Goal: Transaction & Acquisition: Book appointment/travel/reservation

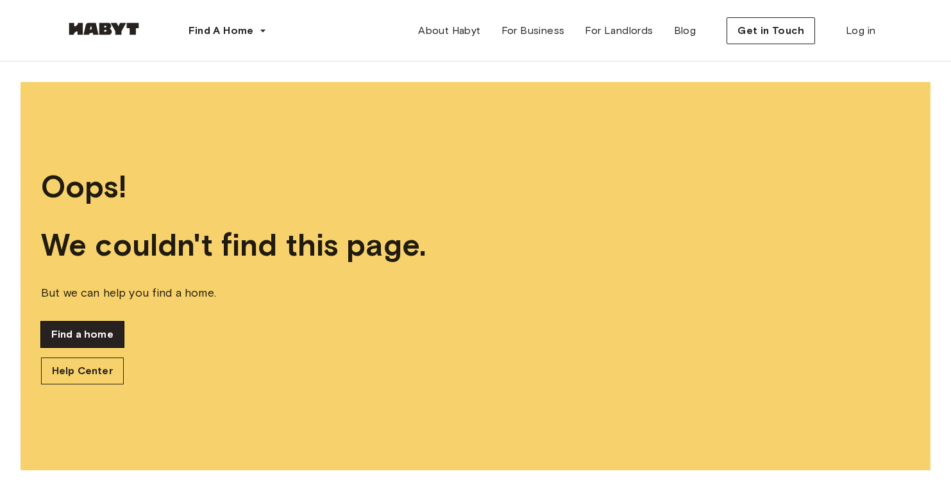
click at [83, 342] on link "Find a home" at bounding box center [82, 335] width 83 height 26
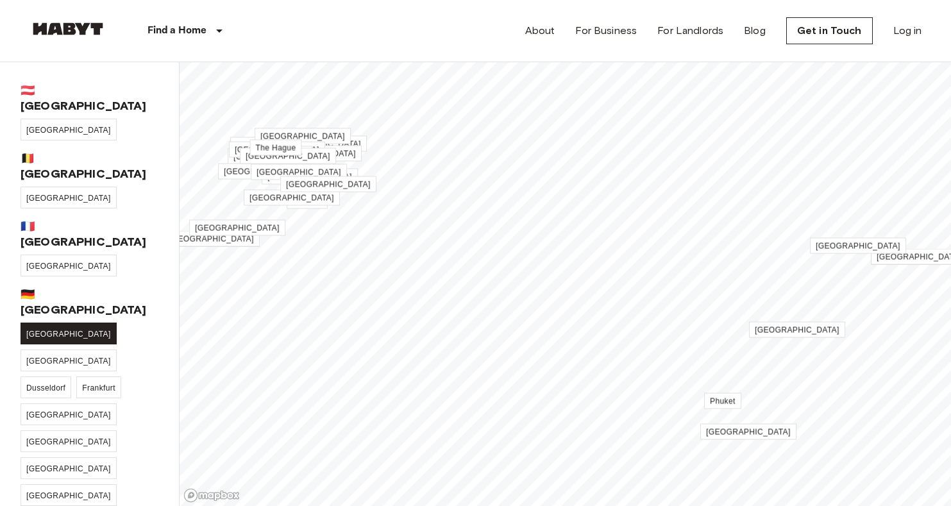
click at [51, 322] on link "[GEOGRAPHIC_DATA]" at bounding box center [69, 333] width 96 height 22
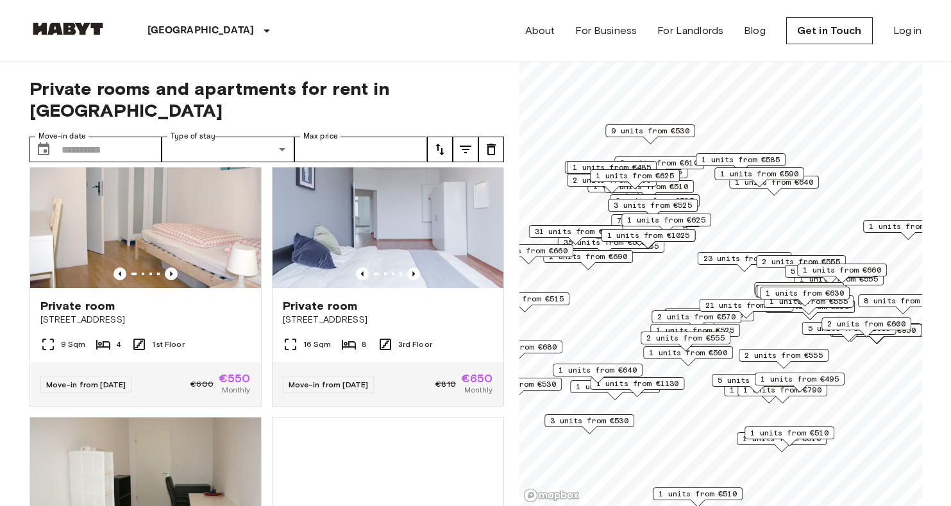
scroll to position [342, 0]
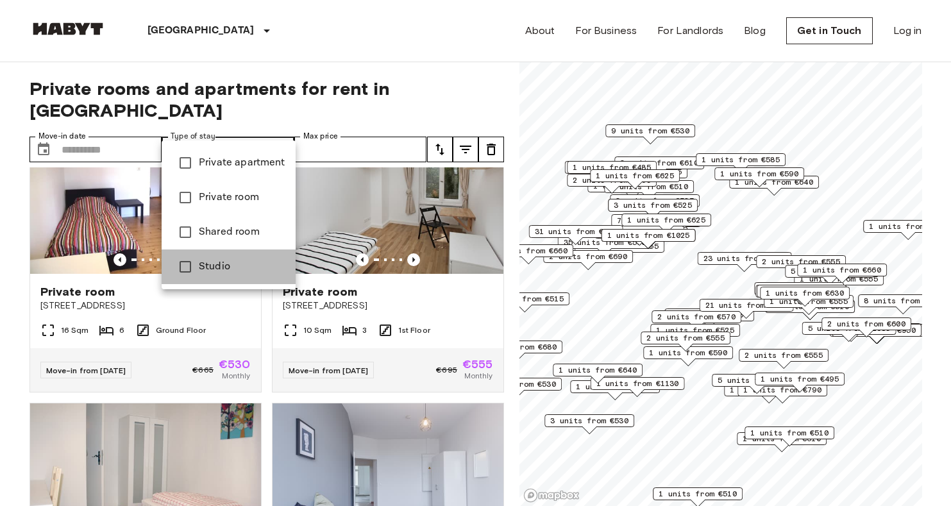
click at [255, 259] on span "Studio" at bounding box center [242, 266] width 87 height 15
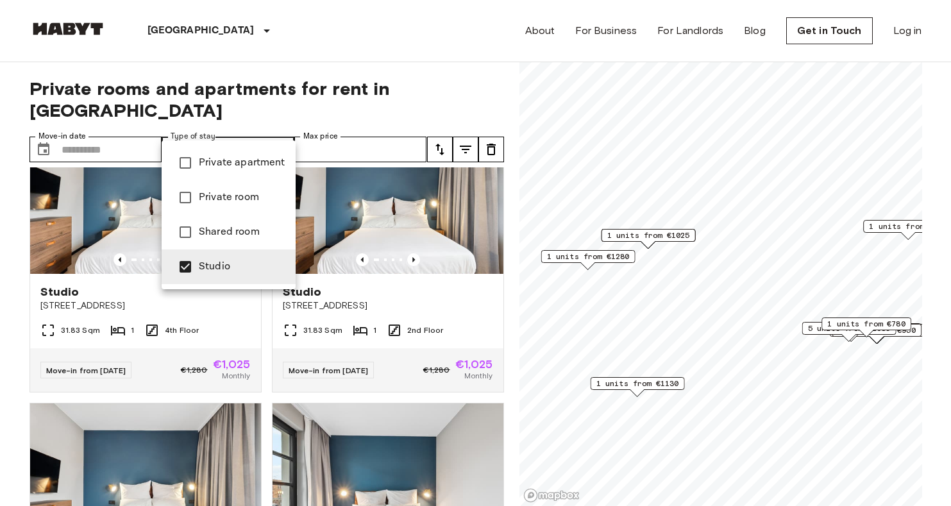
click at [377, 92] on div at bounding box center [475, 253] width 951 height 506
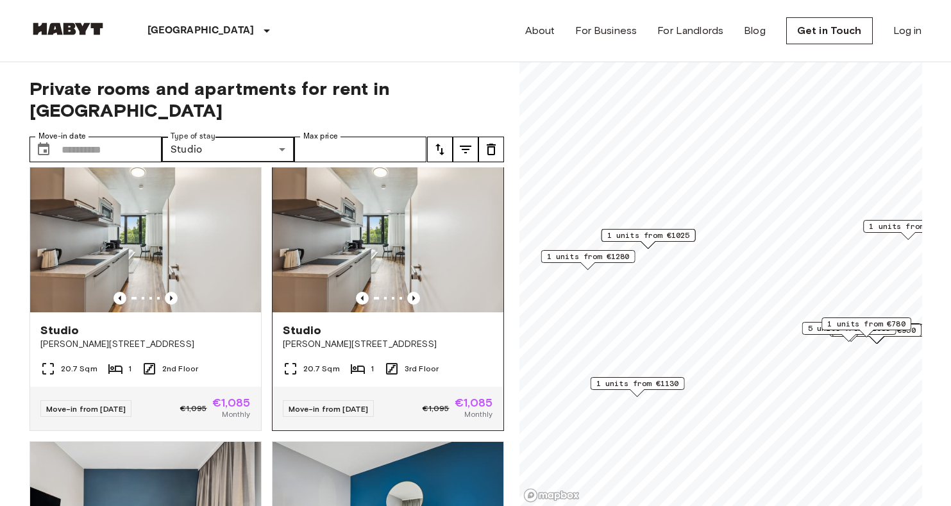
scroll to position [5117, 0]
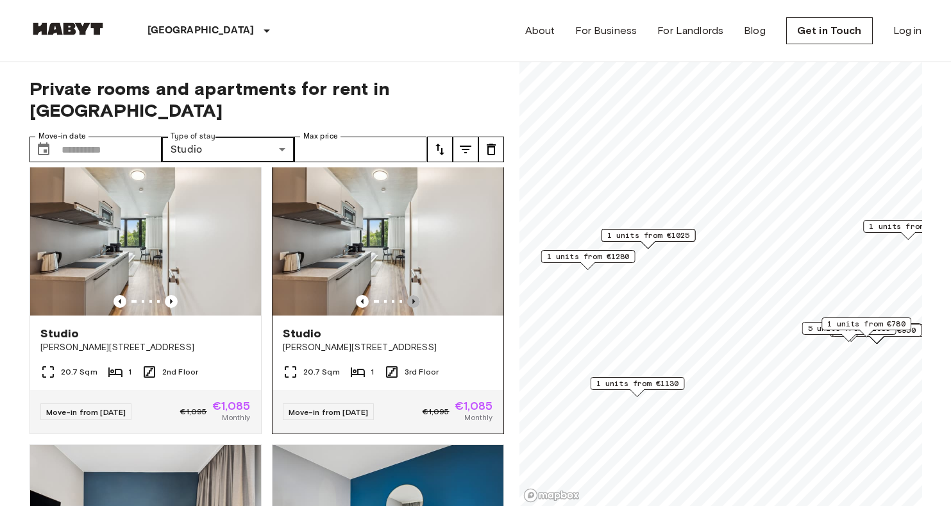
click at [413, 295] on icon "Previous image" at bounding box center [413, 301] width 13 height 13
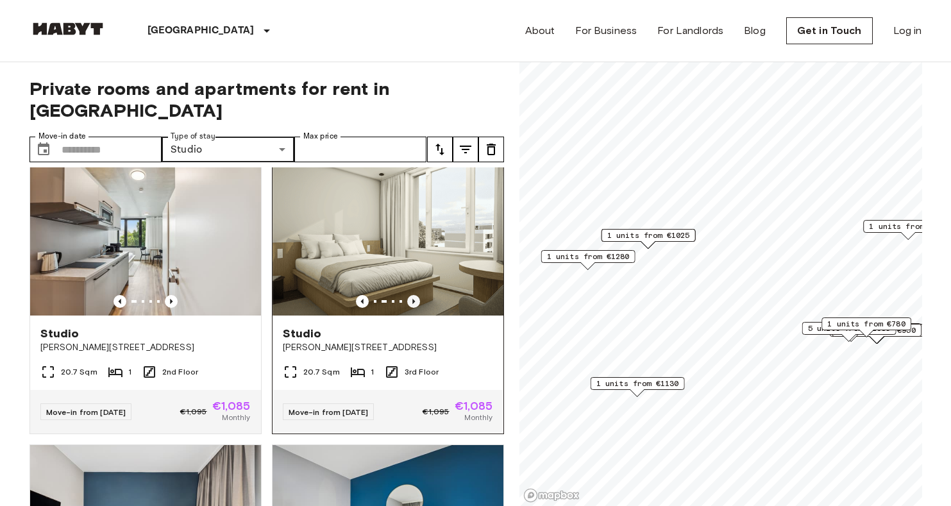
click at [415, 295] on icon "Previous image" at bounding box center [413, 301] width 13 height 13
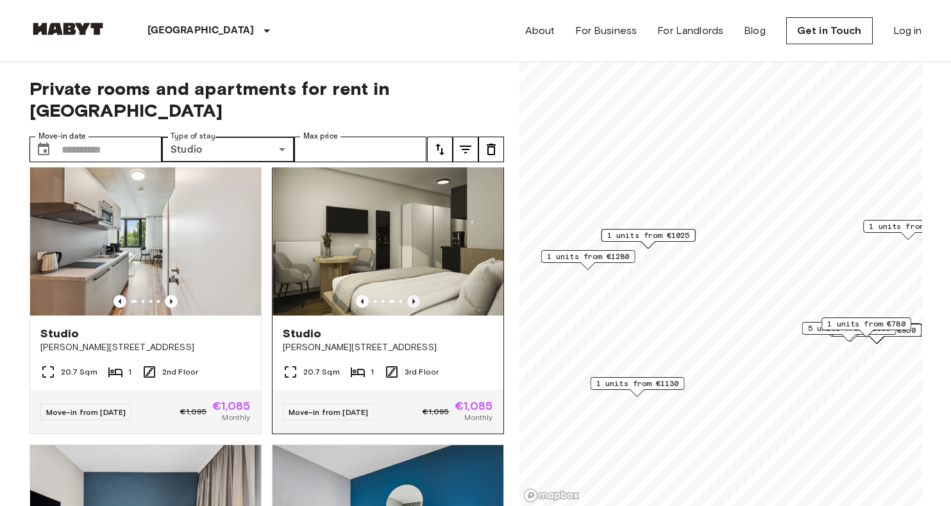
click at [415, 295] on icon "Previous image" at bounding box center [413, 301] width 13 height 13
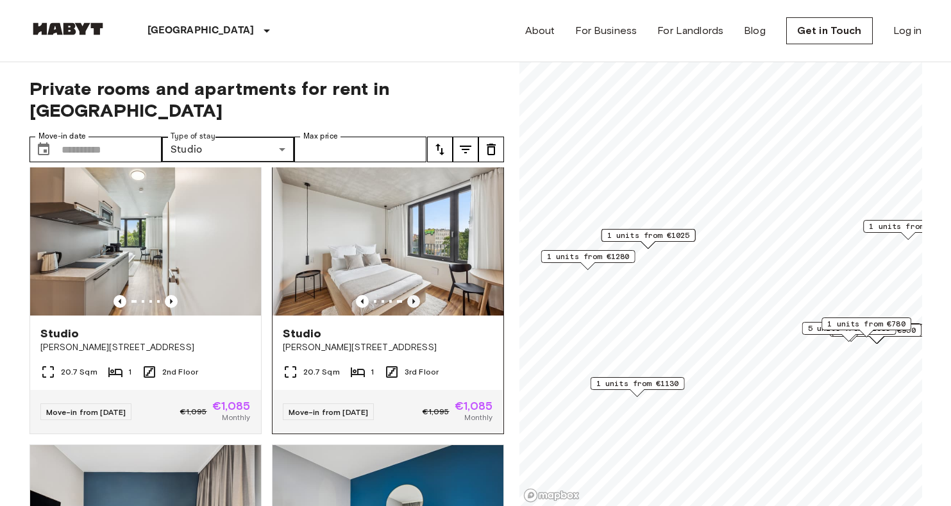
click at [415, 295] on icon "Previous image" at bounding box center [413, 301] width 13 height 13
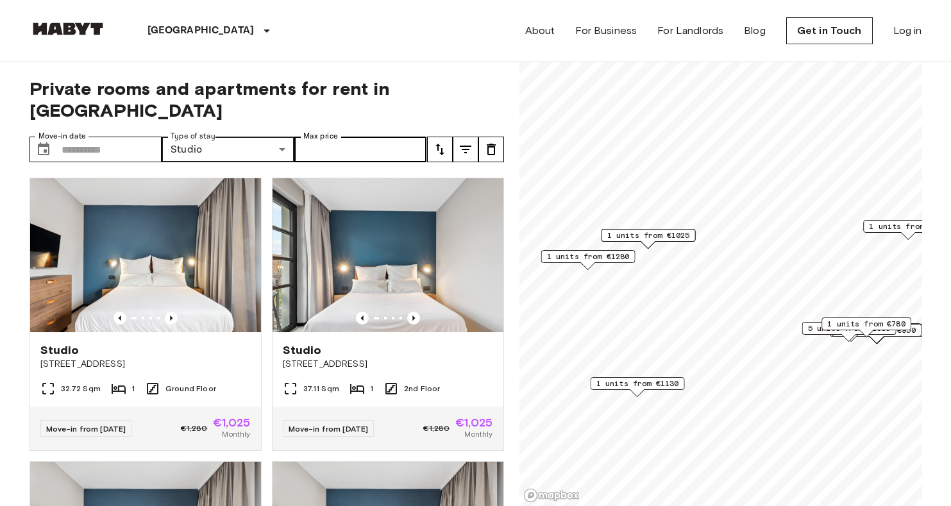
scroll to position [0, 0]
click at [344, 137] on input "Max price" at bounding box center [360, 150] width 133 height 26
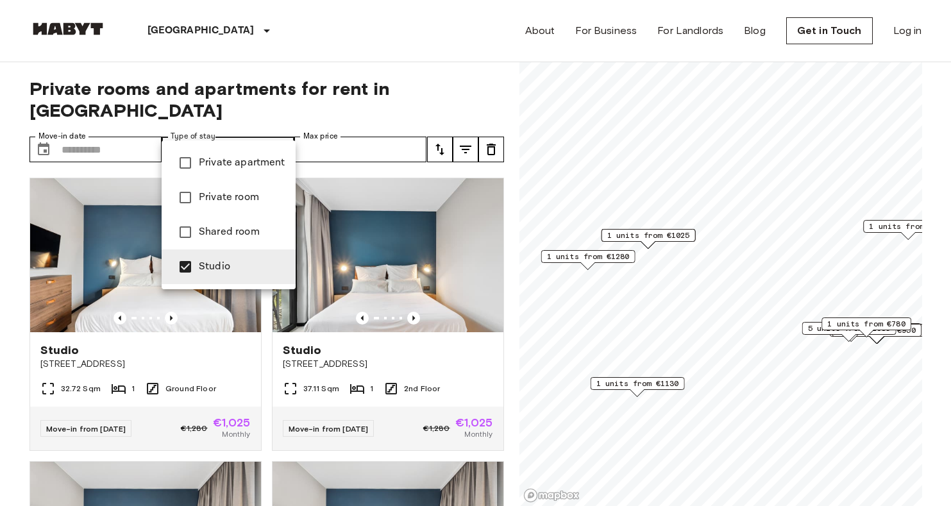
click at [247, 187] on li "Private room" at bounding box center [229, 197] width 134 height 35
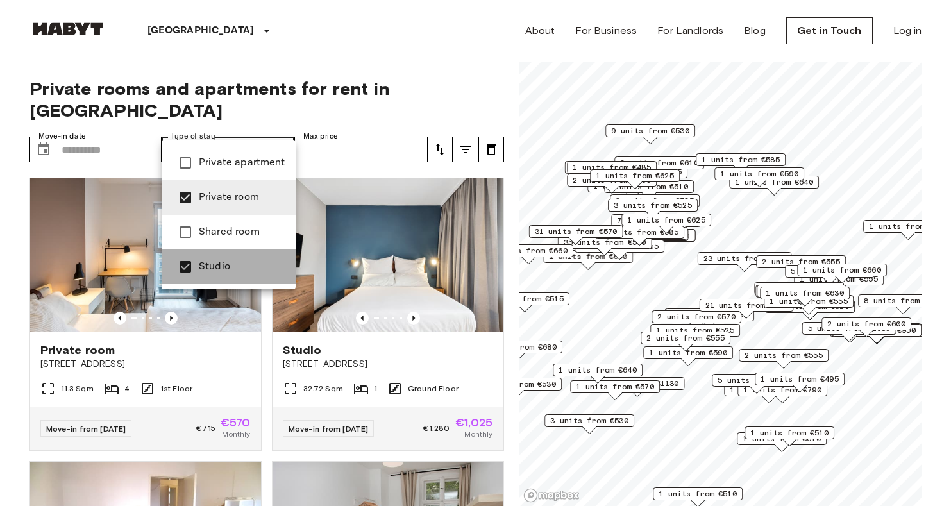
click at [247, 260] on span "Studio" at bounding box center [242, 266] width 87 height 15
type input "**********"
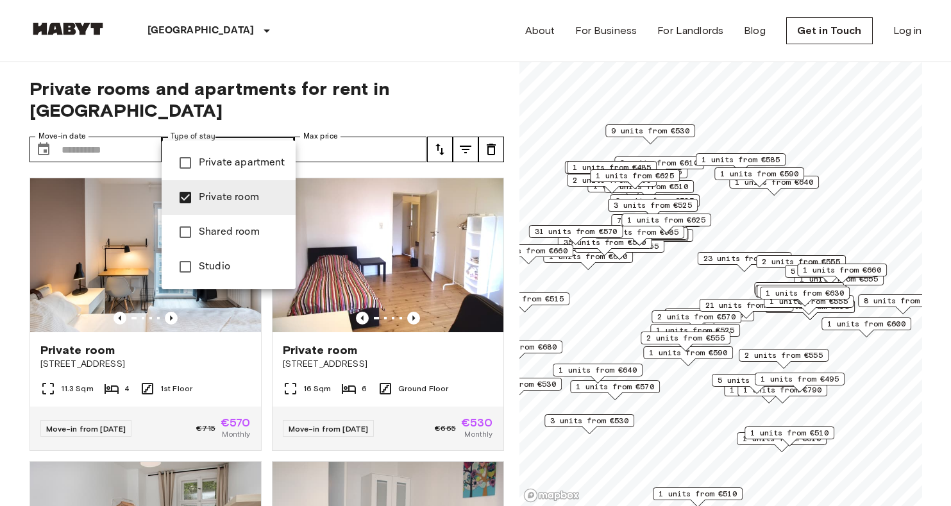
click at [115, 119] on div at bounding box center [475, 253] width 951 height 506
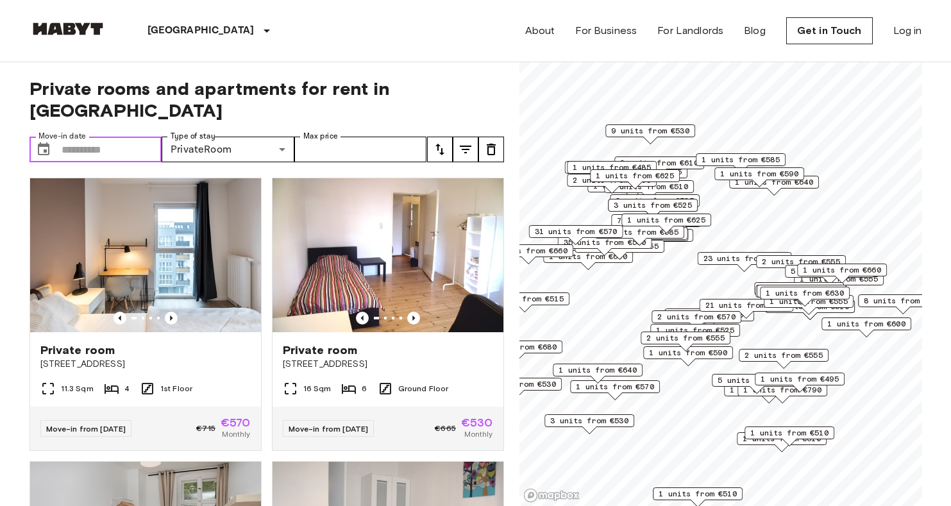
click at [117, 137] on input "Move-in date" at bounding box center [112, 150] width 101 height 26
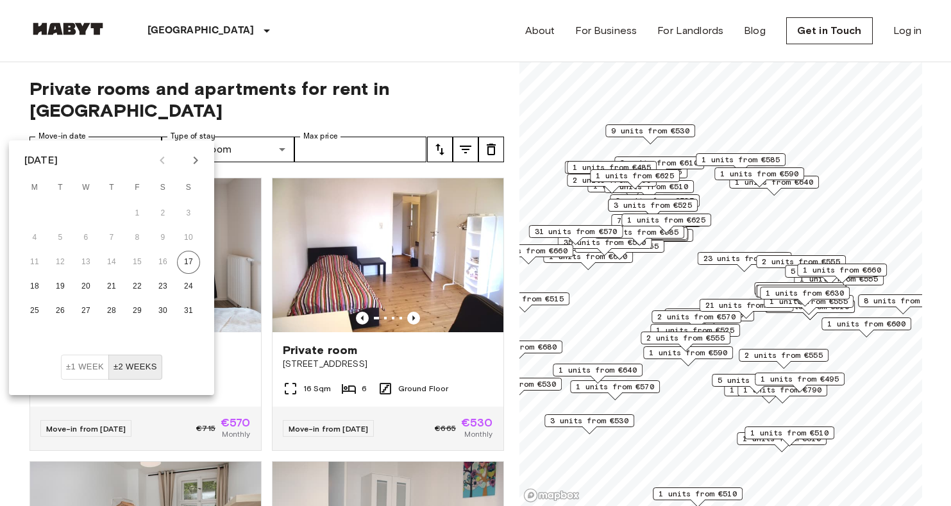
click at [189, 163] on icon "Next month" at bounding box center [195, 160] width 15 height 15
click at [37, 207] on button "1" at bounding box center [34, 213] width 23 height 23
type input "**********"
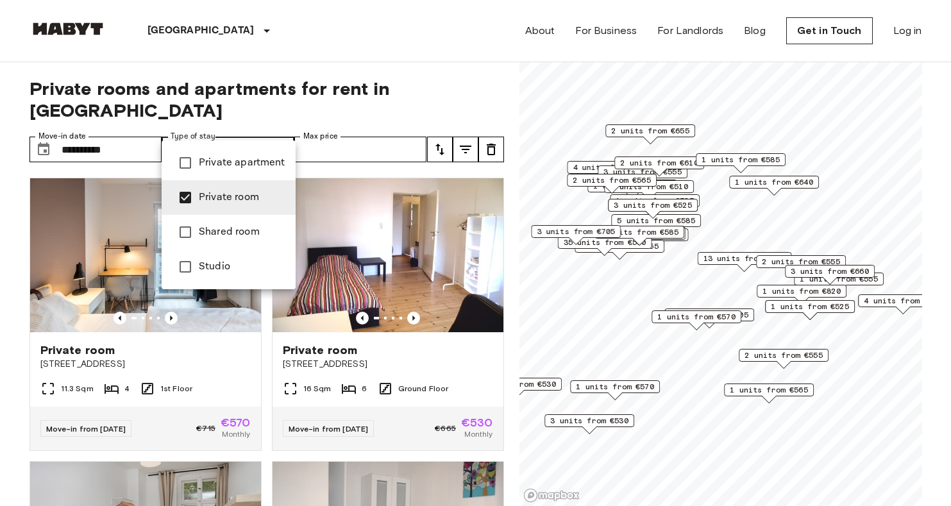
click at [246, 260] on span "Studio" at bounding box center [242, 266] width 87 height 15
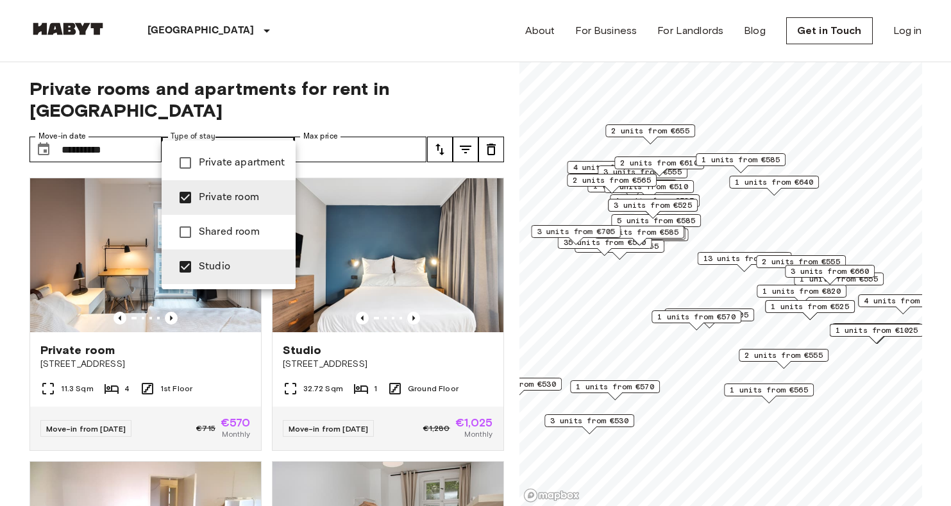
click at [244, 194] on span "Private room" at bounding box center [242, 197] width 87 height 15
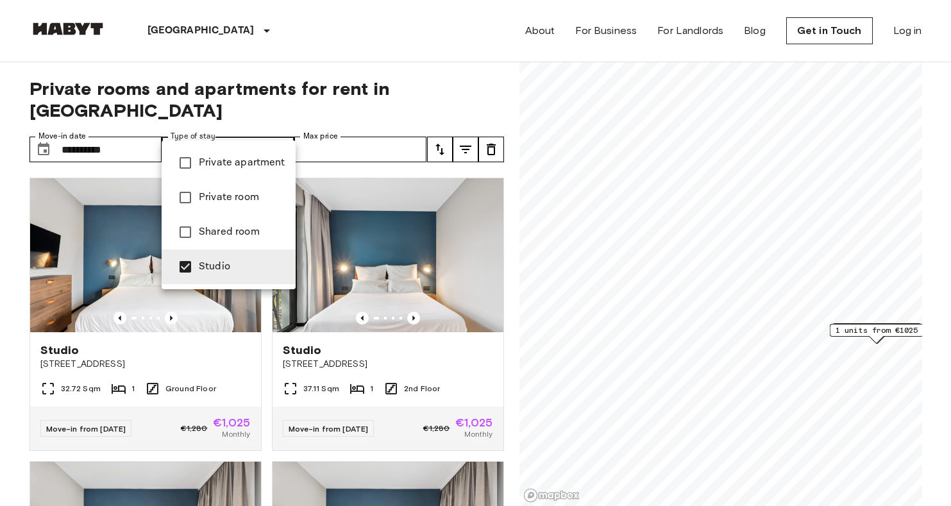
type input "******"
click at [366, 80] on div at bounding box center [475, 253] width 951 height 506
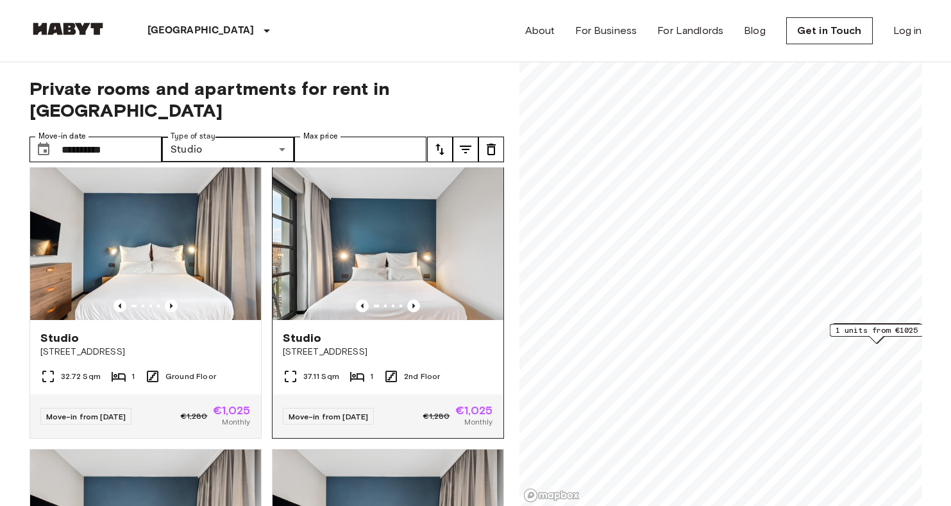
scroll to position [13, 0]
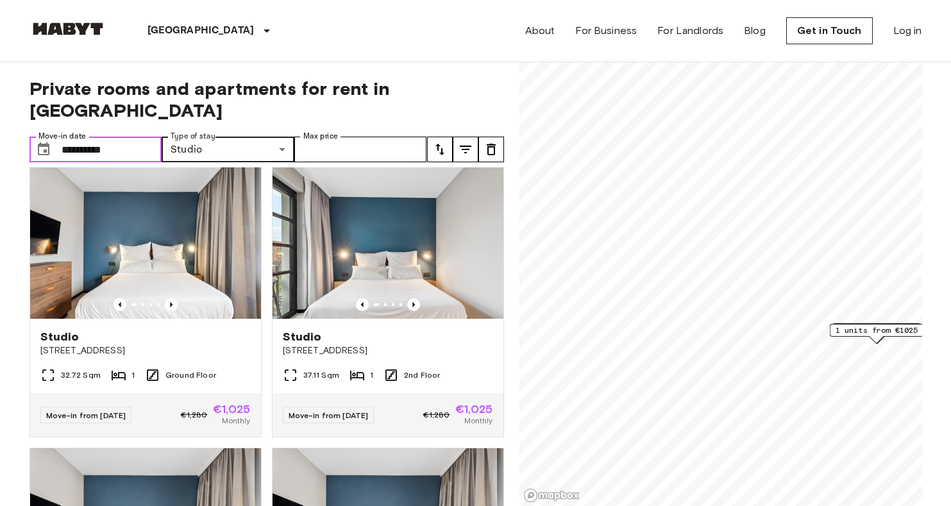
click at [83, 137] on input "**********" at bounding box center [112, 150] width 101 height 26
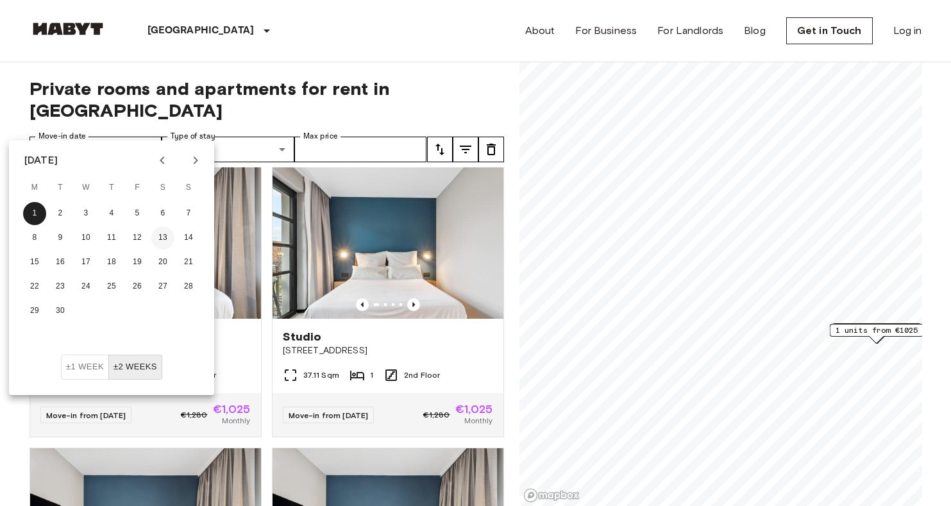
click at [157, 231] on button "13" at bounding box center [162, 237] width 23 height 23
type input "**********"
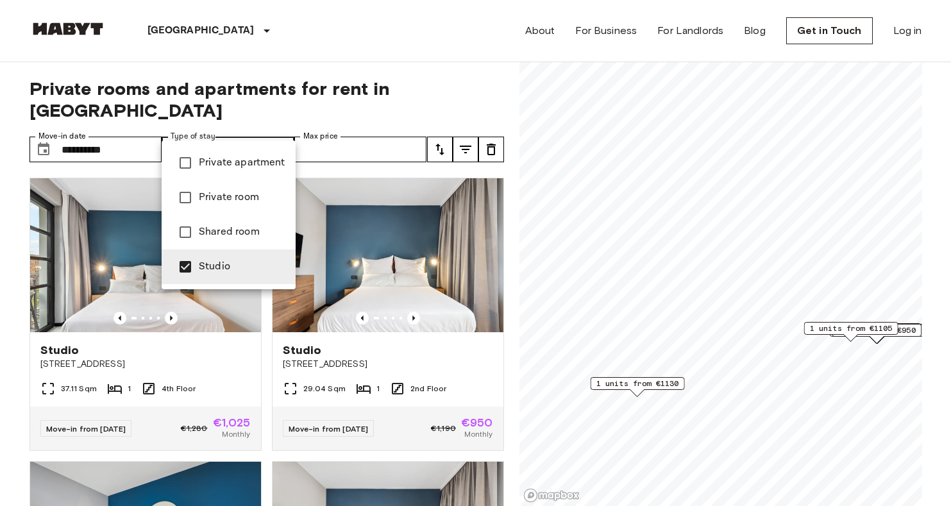
click at [242, 273] on span "Studio" at bounding box center [242, 266] width 87 height 15
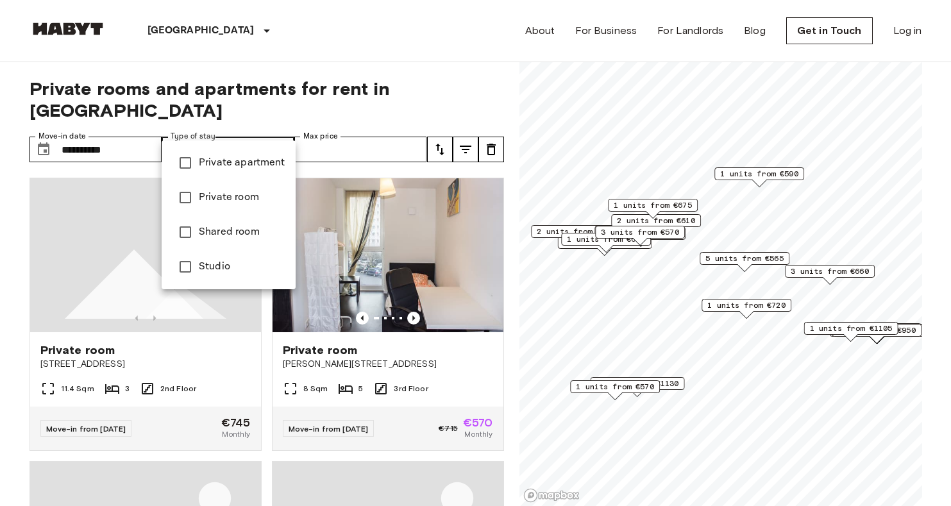
click at [253, 162] on span "Private apartment" at bounding box center [242, 162] width 87 height 15
type input "**********"
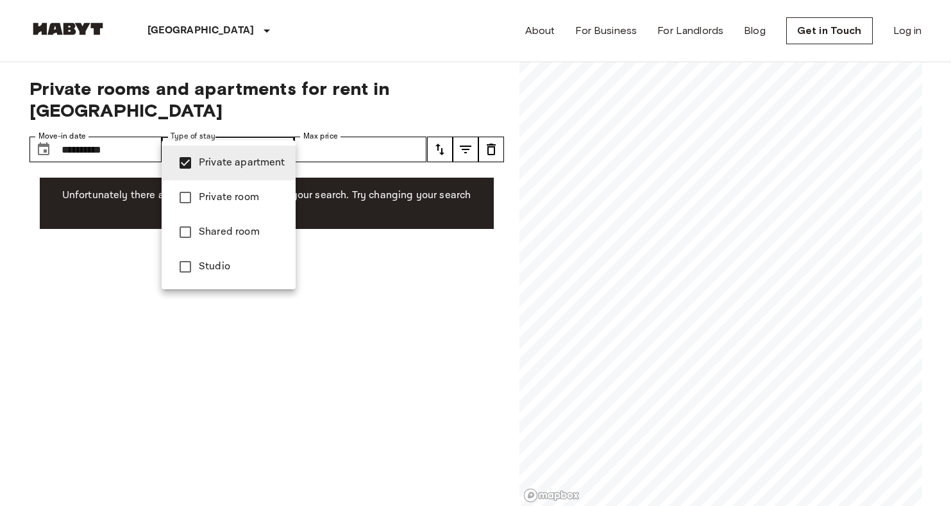
click at [138, 122] on div at bounding box center [475, 253] width 951 height 506
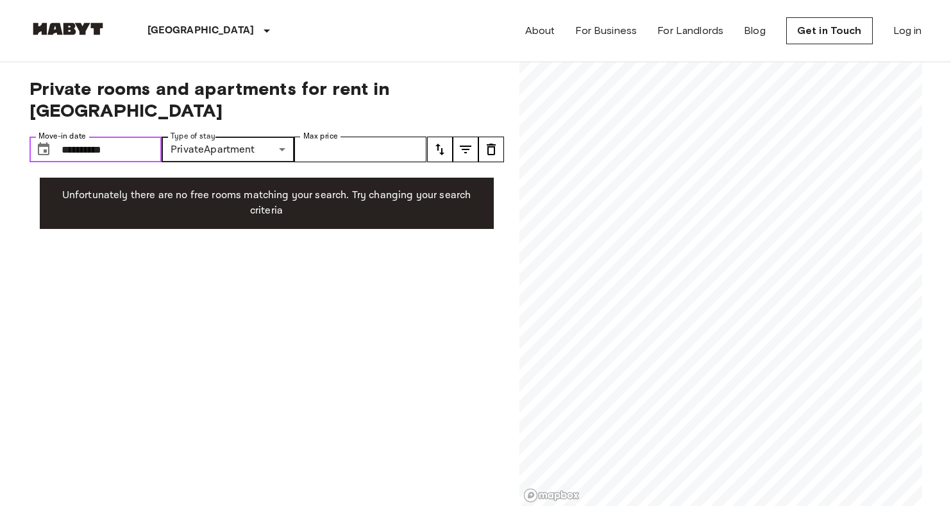
click at [111, 137] on input "**********" at bounding box center [112, 150] width 101 height 26
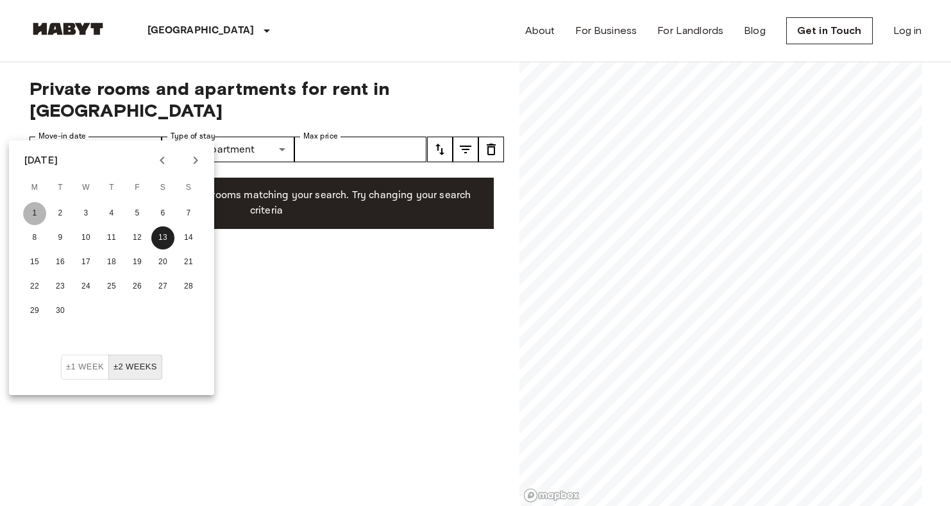
click at [37, 217] on button "1" at bounding box center [34, 213] width 23 height 23
type input "**********"
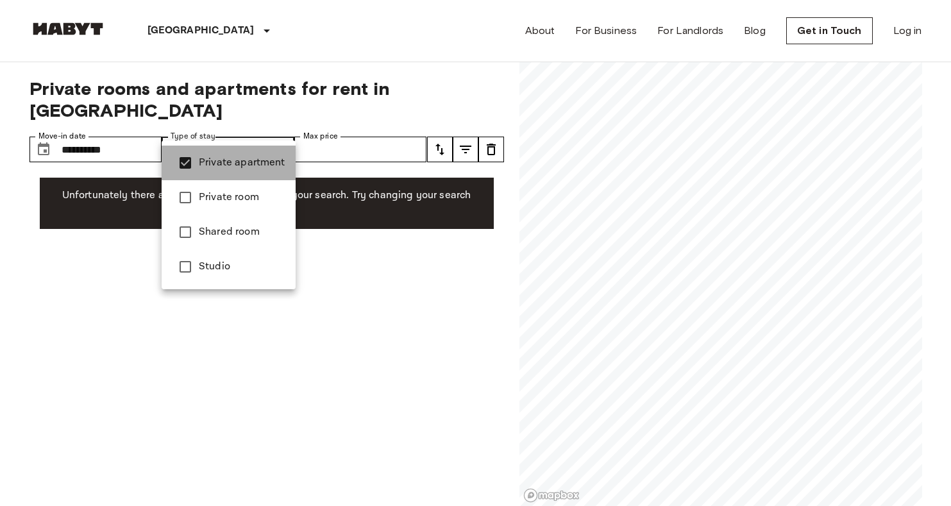
click at [240, 163] on span "Private apartment" at bounding box center [242, 162] width 87 height 15
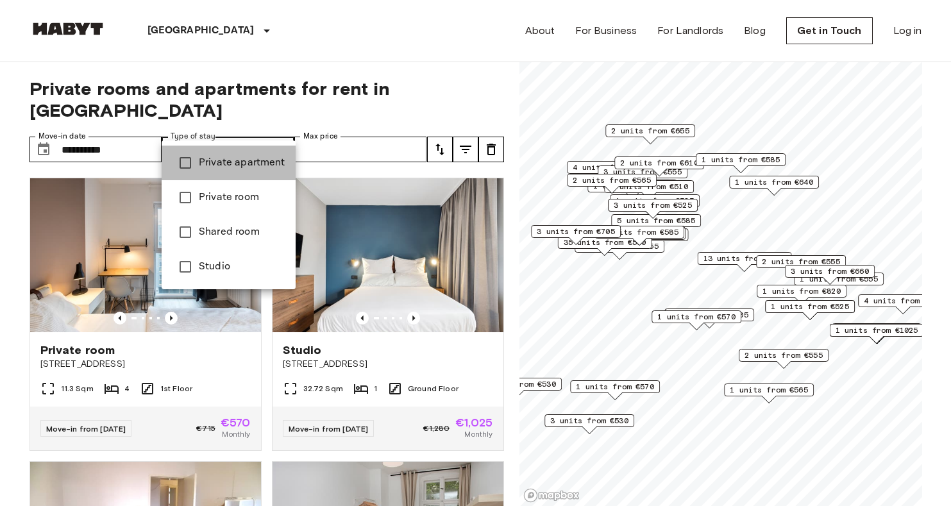
click at [234, 156] on span "Private apartment" at bounding box center [242, 162] width 87 height 15
type input "**********"
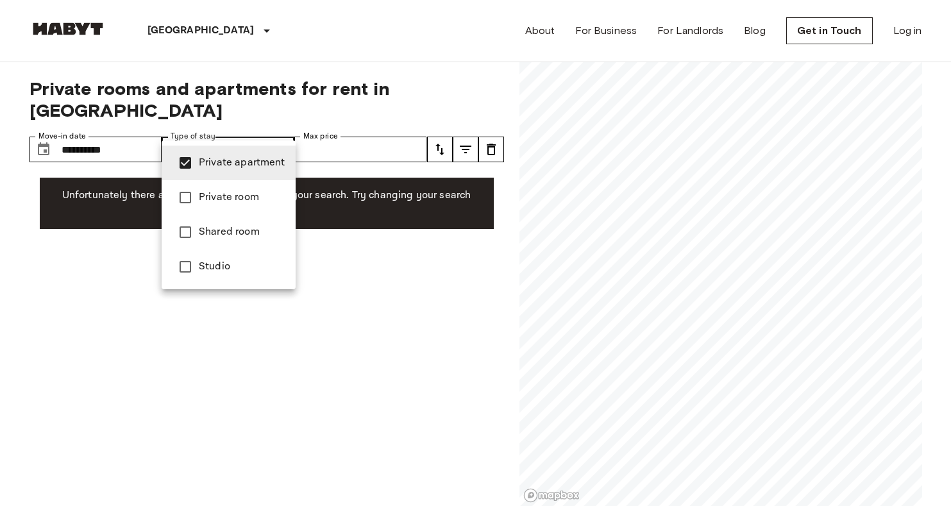
click at [230, 154] on li "Private apartment" at bounding box center [229, 163] width 134 height 35
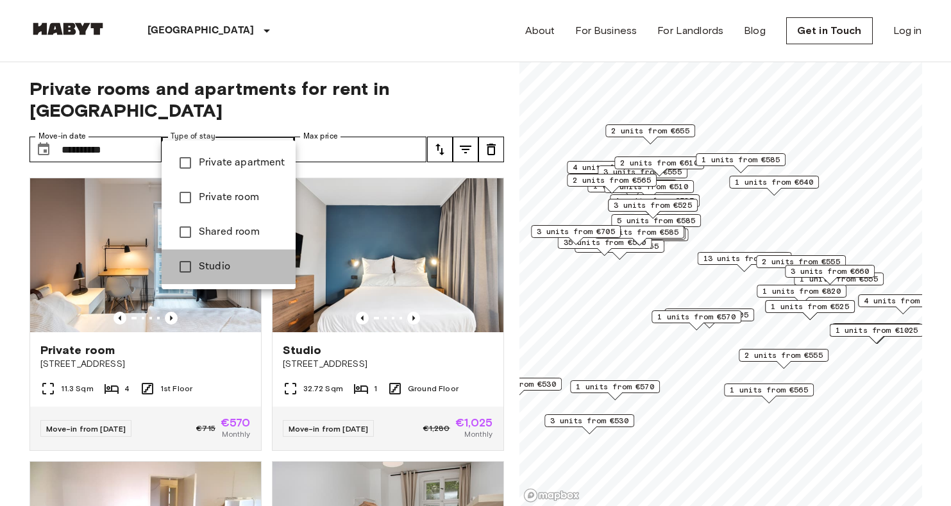
click at [239, 270] on span "Studio" at bounding box center [242, 266] width 87 height 15
type input "******"
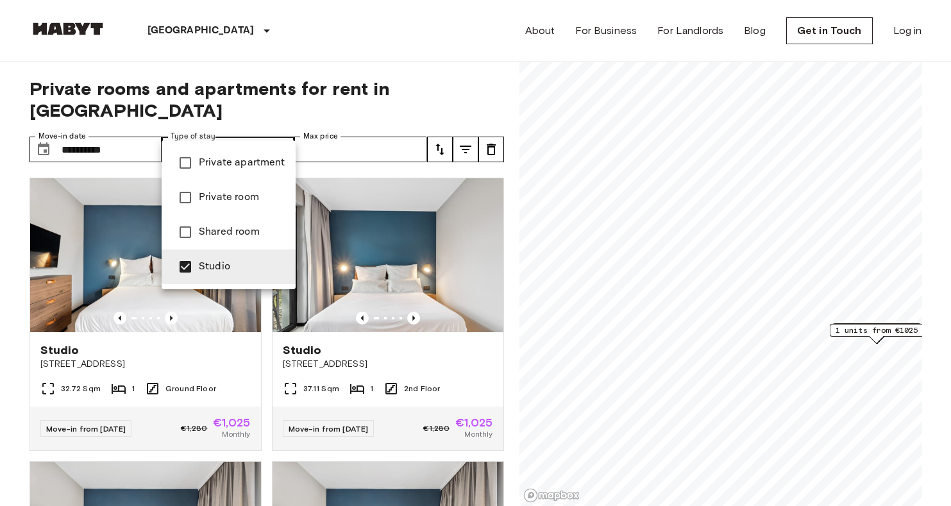
click at [421, 338] on div at bounding box center [475, 253] width 951 height 506
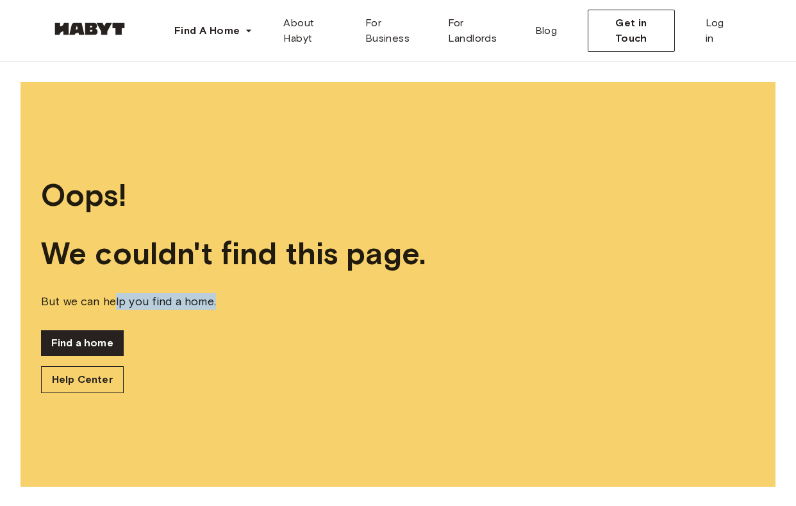
drag, startPoint x: 115, startPoint y: 306, endPoint x: 231, endPoint y: 310, distance: 115.5
click at [231, 310] on div "Oops! We couldn't find this page. But we can help you find a home. Find a home …" at bounding box center [398, 284] width 755 height 405
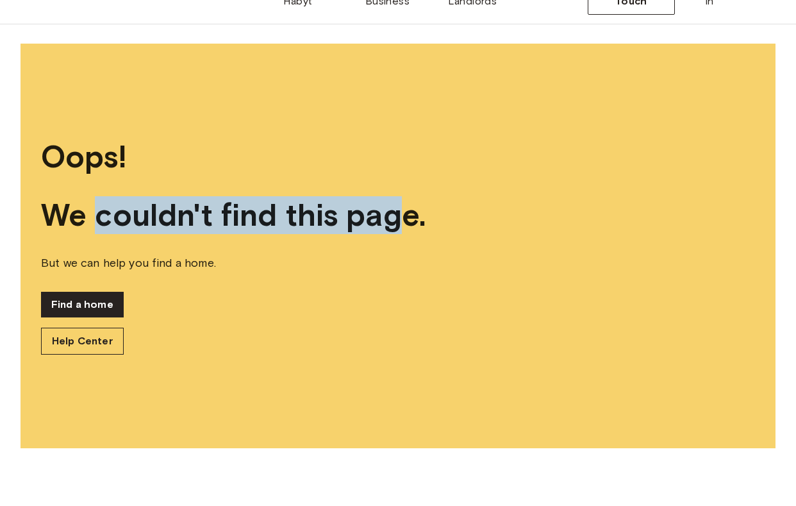
drag, startPoint x: 124, startPoint y: 218, endPoint x: 426, endPoint y: 227, distance: 301.4
click at [426, 233] on span "We couldn't find this page." at bounding box center [398, 252] width 714 height 38
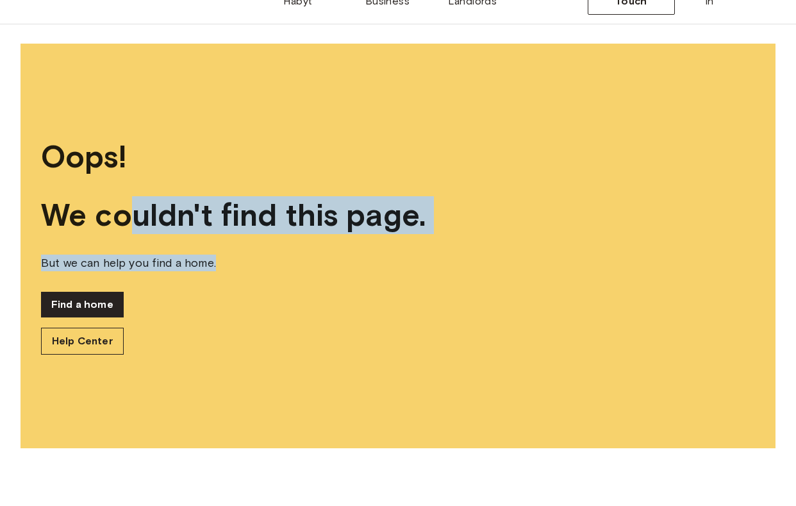
drag, startPoint x: 133, startPoint y: 221, endPoint x: 537, endPoint y: 264, distance: 406.2
click at [538, 264] on div "Oops! We couldn't find this page. But we can help you find a home. Find a home …" at bounding box center [398, 283] width 755 height 405
click at [537, 292] on span "But we can help you find a home." at bounding box center [398, 300] width 714 height 17
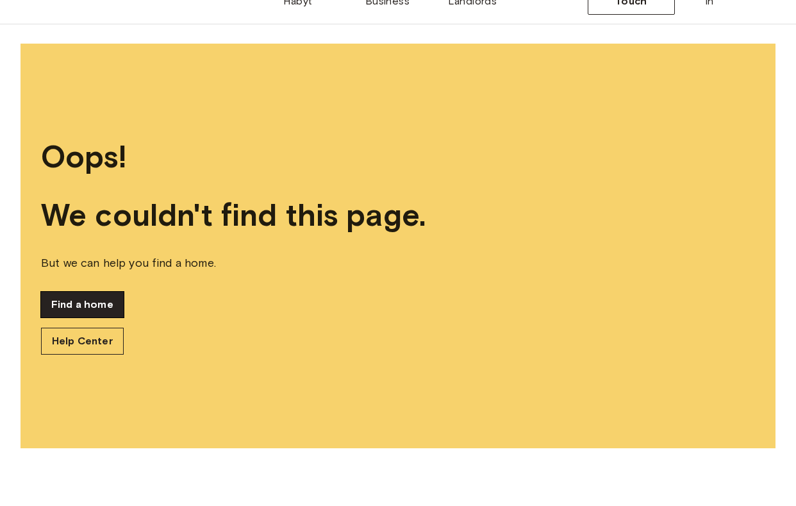
click at [112, 329] on link "Find a home" at bounding box center [82, 342] width 83 height 26
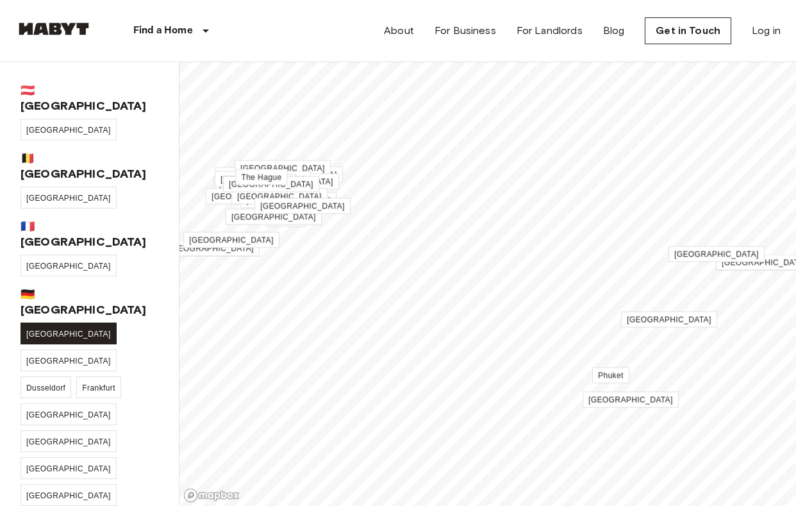
click at [43, 330] on span "[GEOGRAPHIC_DATA]" at bounding box center [68, 334] width 85 height 9
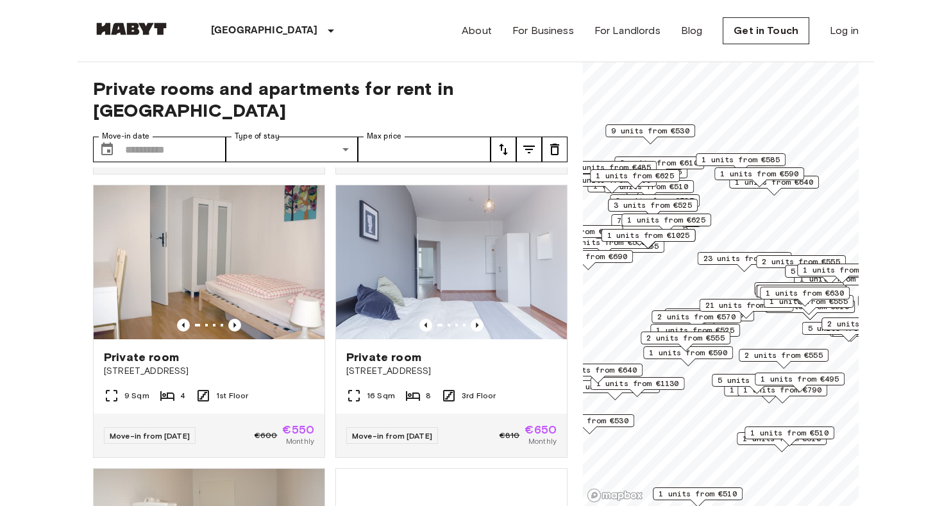
scroll to position [674, 0]
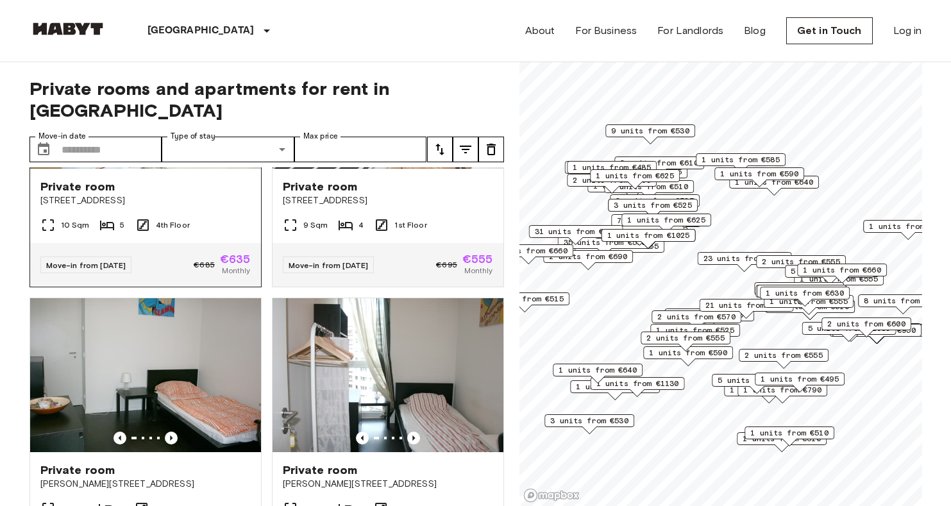
scroll to position [1414, 0]
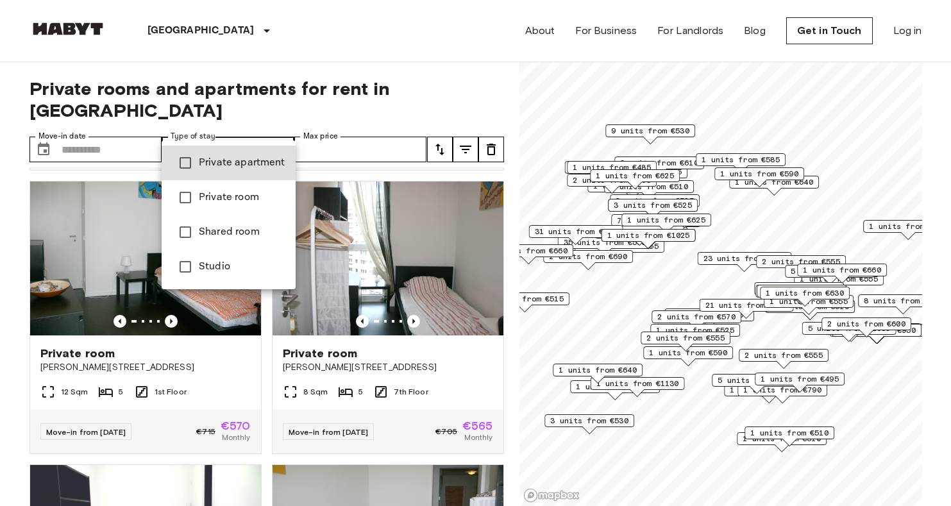
click at [250, 262] on span "Studio" at bounding box center [242, 266] width 87 height 15
type input "******"
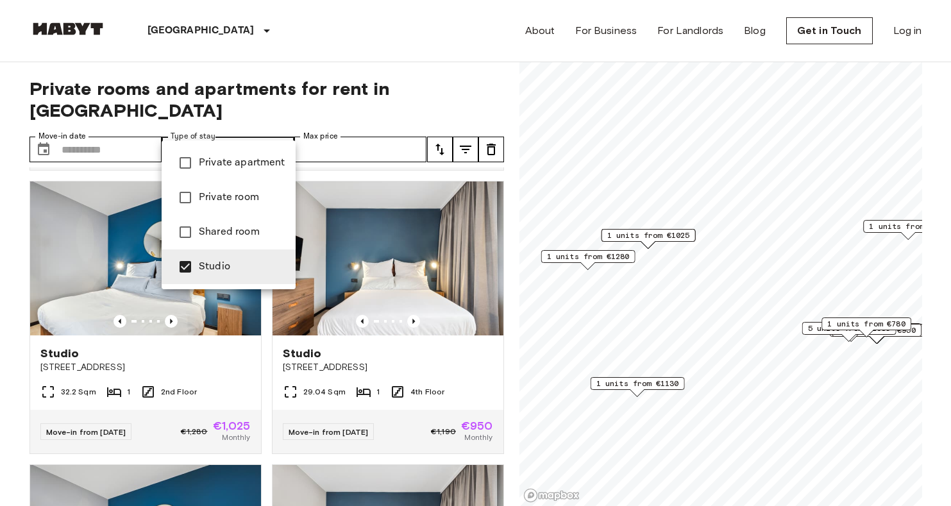
click at [130, 133] on div at bounding box center [475, 253] width 951 height 506
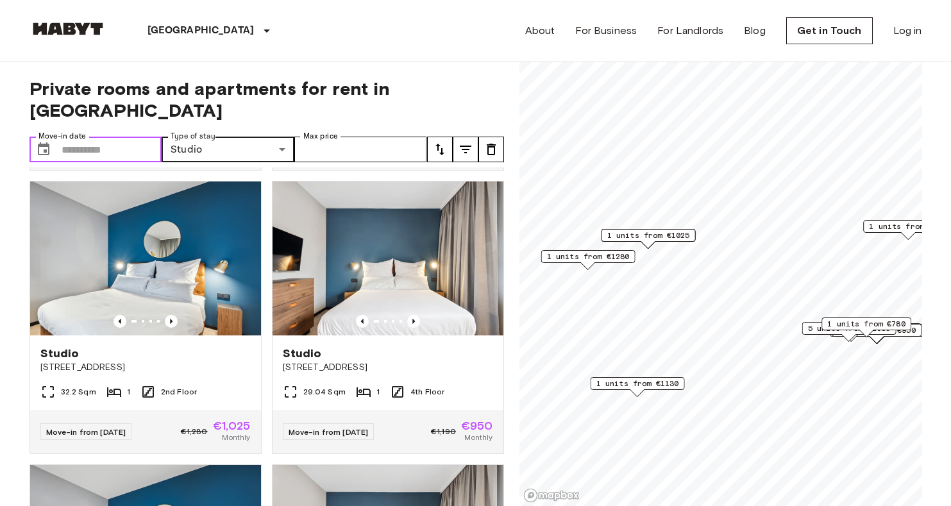
click at [121, 137] on input "Move-in date" at bounding box center [112, 150] width 101 height 26
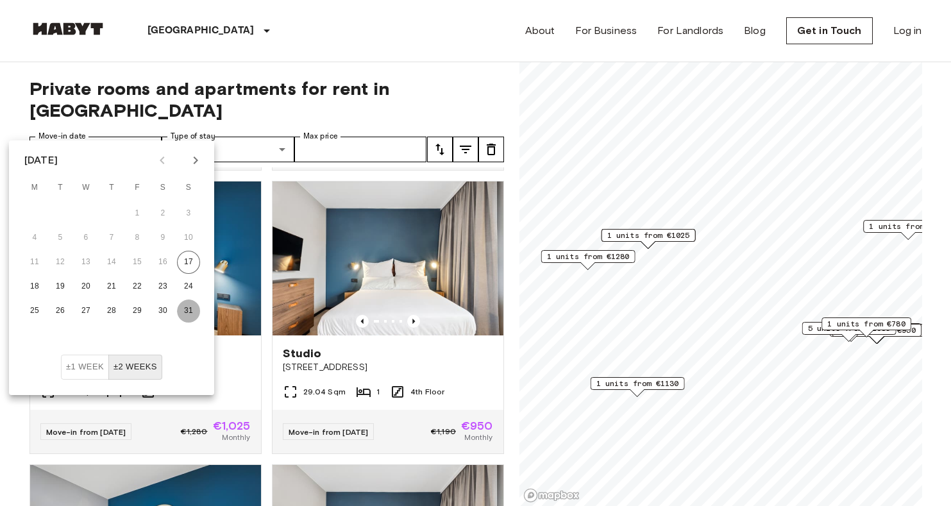
click at [187, 301] on button "31" at bounding box center [188, 310] width 23 height 23
type input "**********"
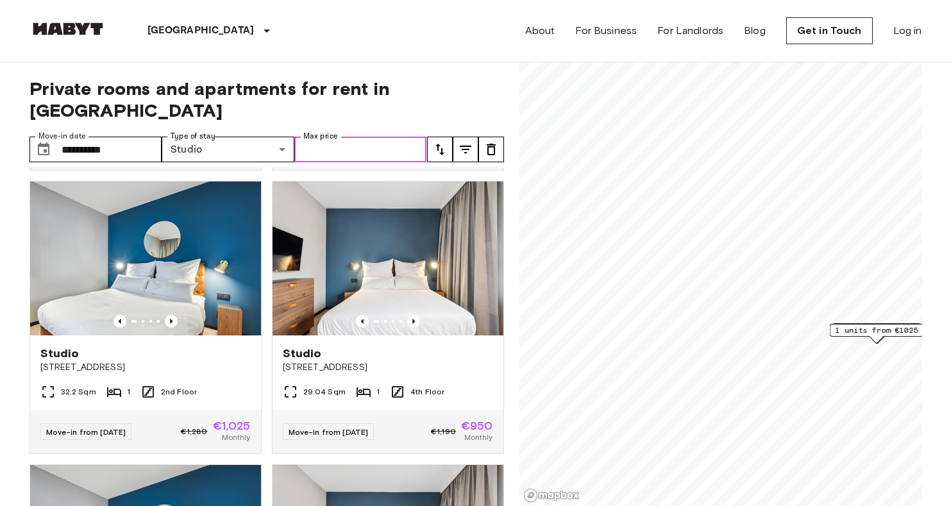
click at [360, 137] on input "Max price" at bounding box center [360, 150] width 133 height 26
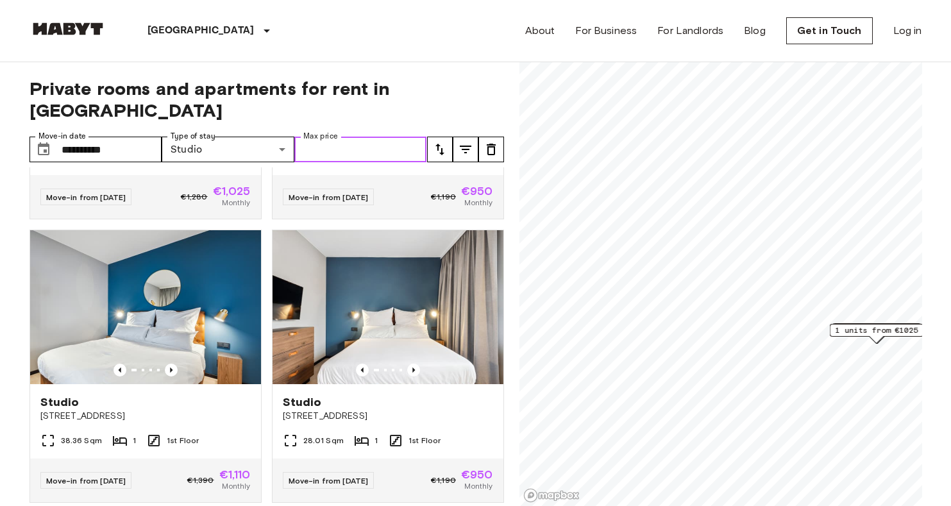
click at [383, 137] on input "Max price" at bounding box center [360, 150] width 133 height 26
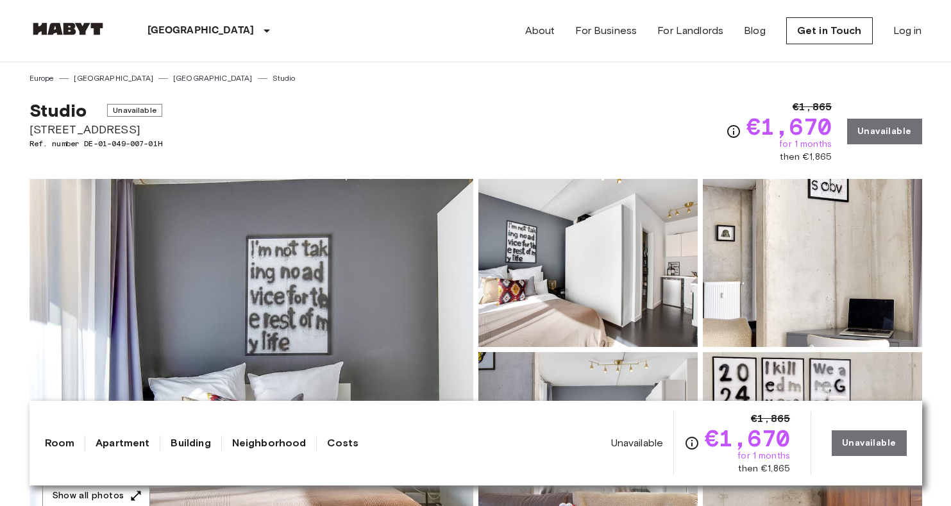
click at [340, 235] on img at bounding box center [251, 349] width 444 height 341
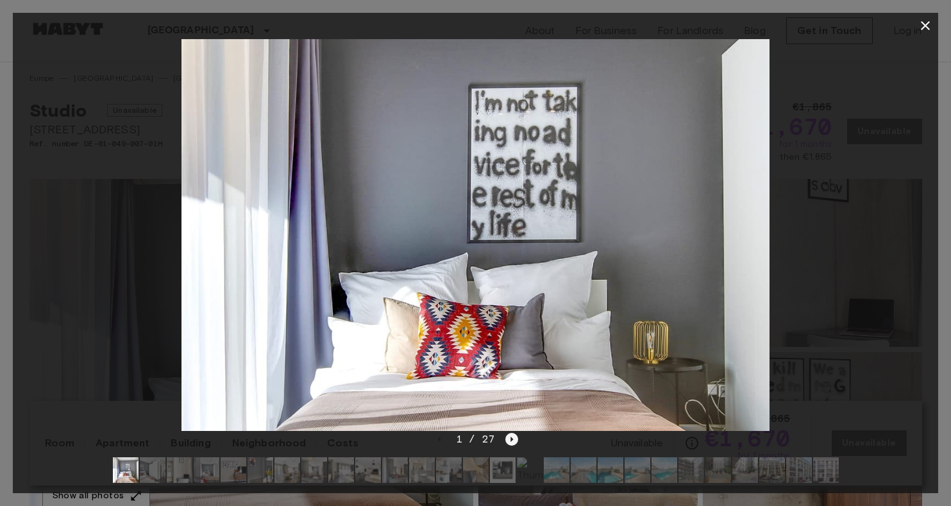
click at [512, 434] on icon "Next image" at bounding box center [511, 439] width 13 height 13
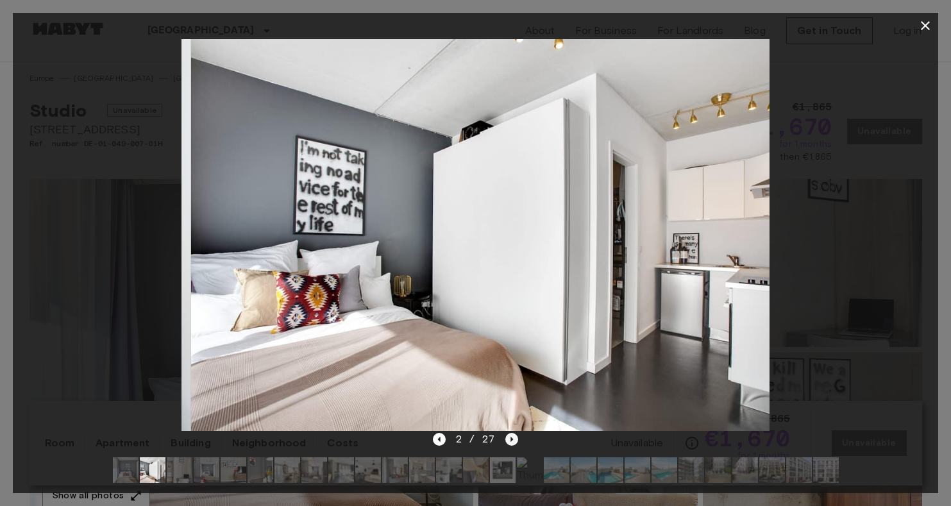
click at [512, 434] on icon "Next image" at bounding box center [511, 439] width 13 height 13
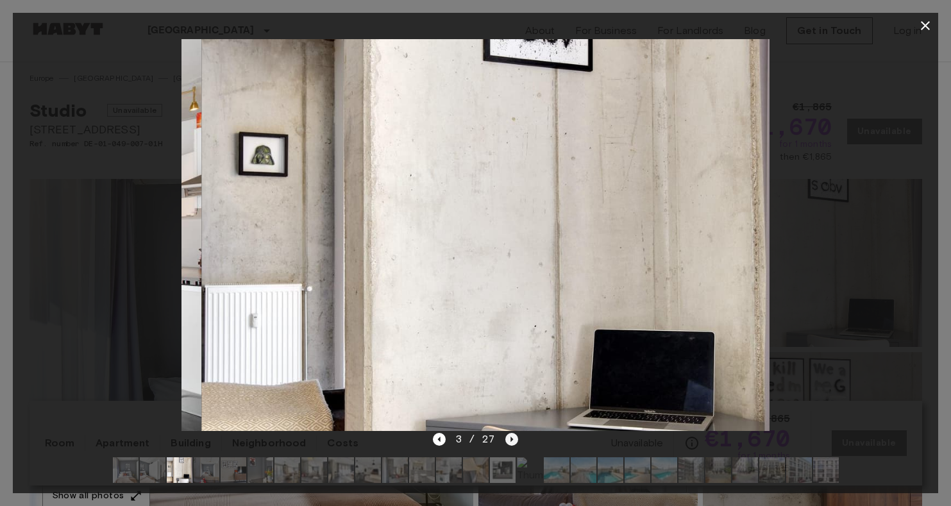
click at [512, 434] on icon "Next image" at bounding box center [511, 439] width 13 height 13
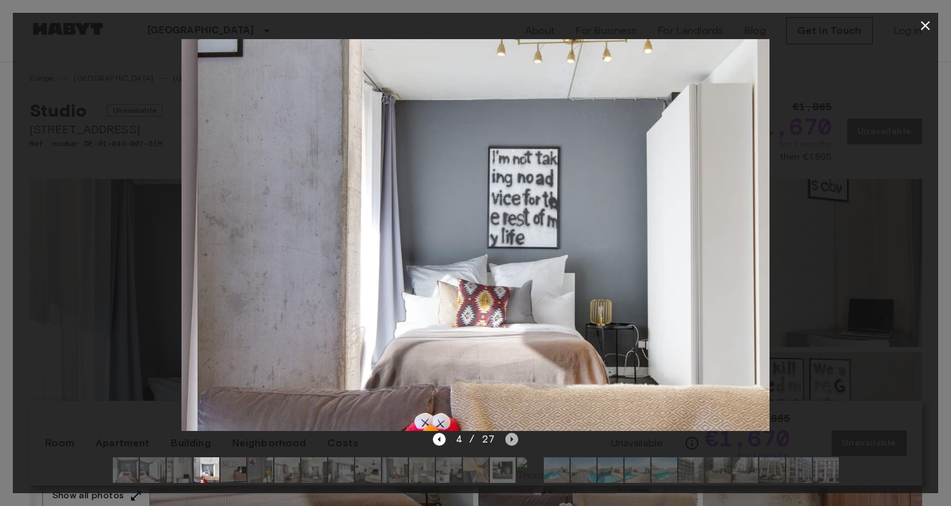
click at [512, 434] on icon "Next image" at bounding box center [511, 439] width 13 height 13
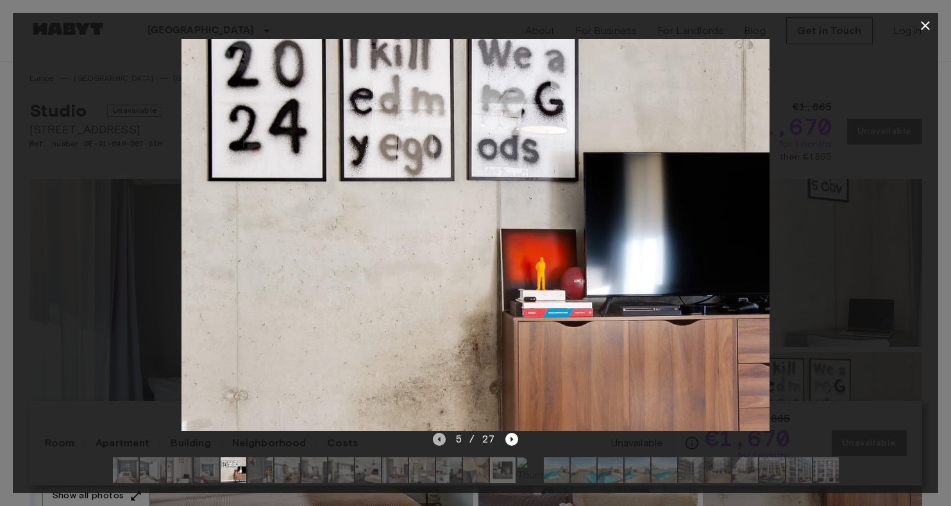
click at [438, 441] on icon "Previous image" at bounding box center [439, 439] width 13 height 13
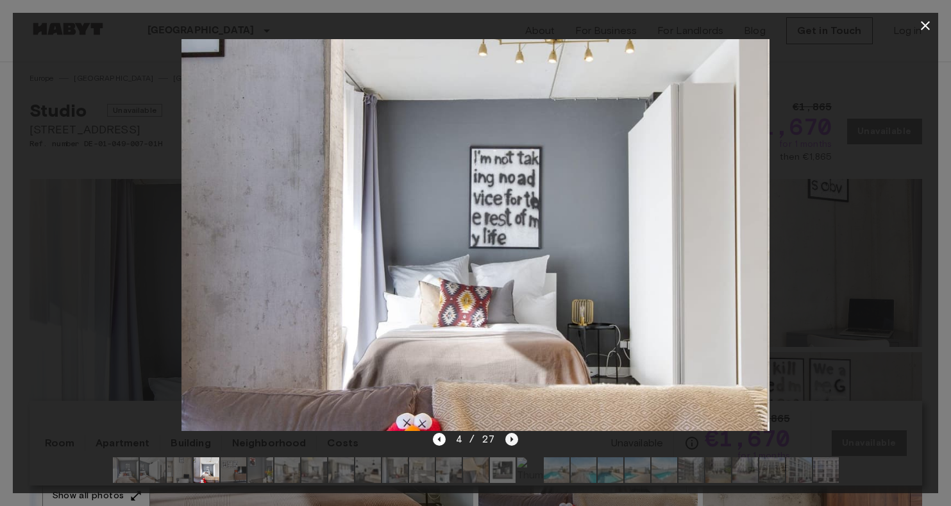
click at [511, 441] on icon "Next image" at bounding box center [511, 439] width 13 height 13
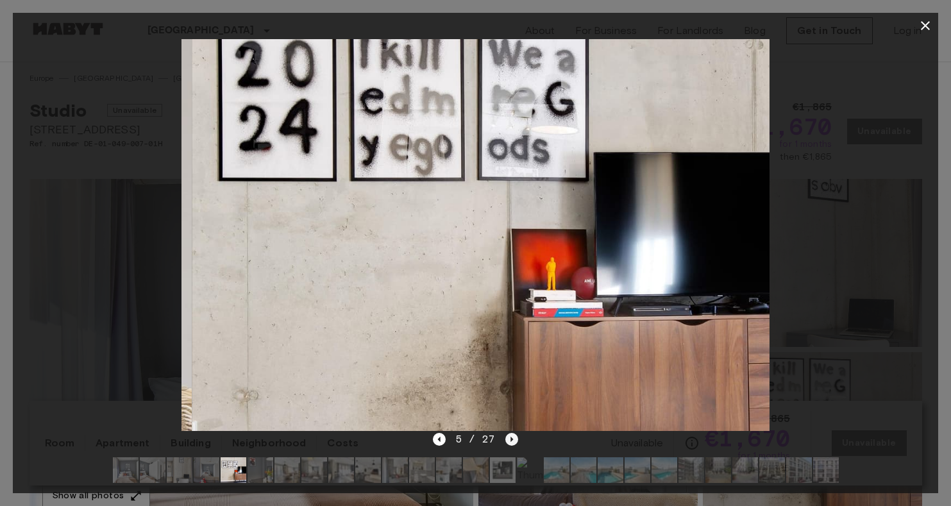
click at [511, 441] on icon "Next image" at bounding box center [511, 439] width 13 height 13
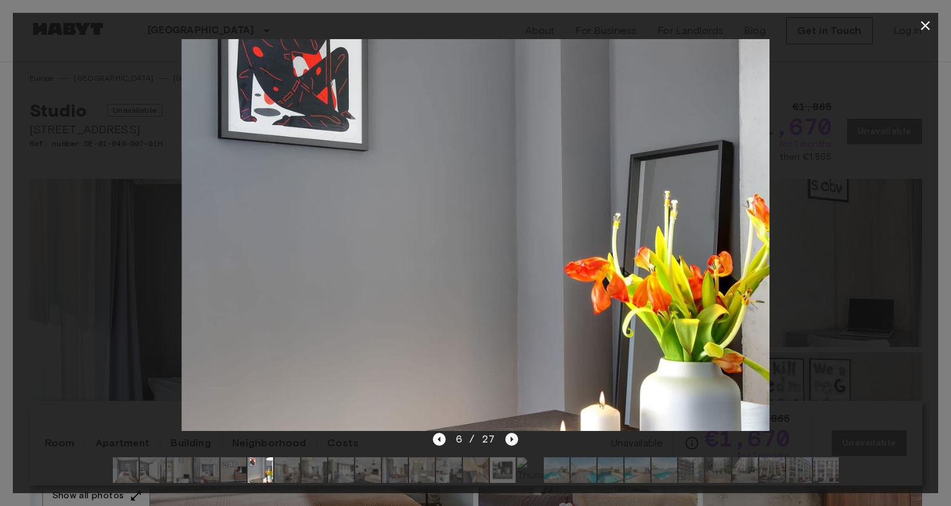
click at [511, 441] on icon "Next image" at bounding box center [511, 439] width 13 height 13
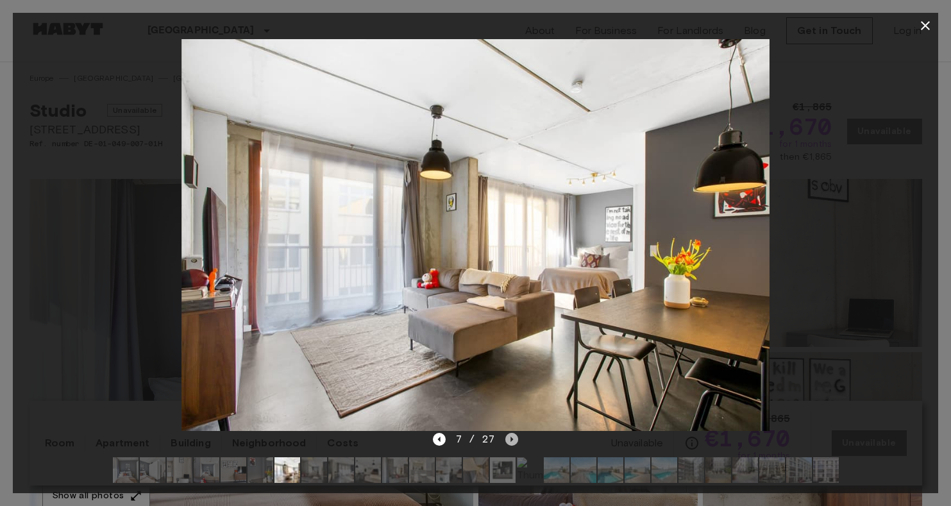
click at [511, 441] on icon "Next image" at bounding box center [511, 439] width 13 height 13
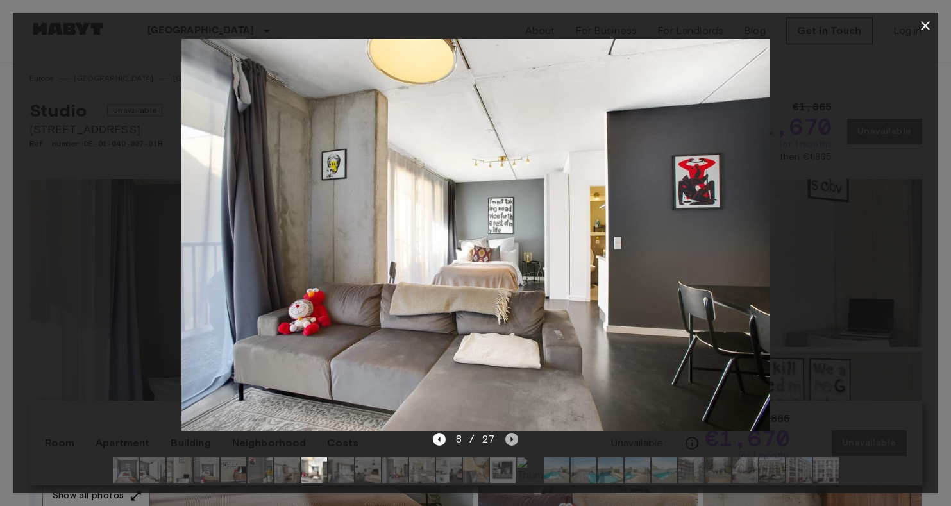
click at [511, 441] on icon "Next image" at bounding box center [511, 439] width 13 height 13
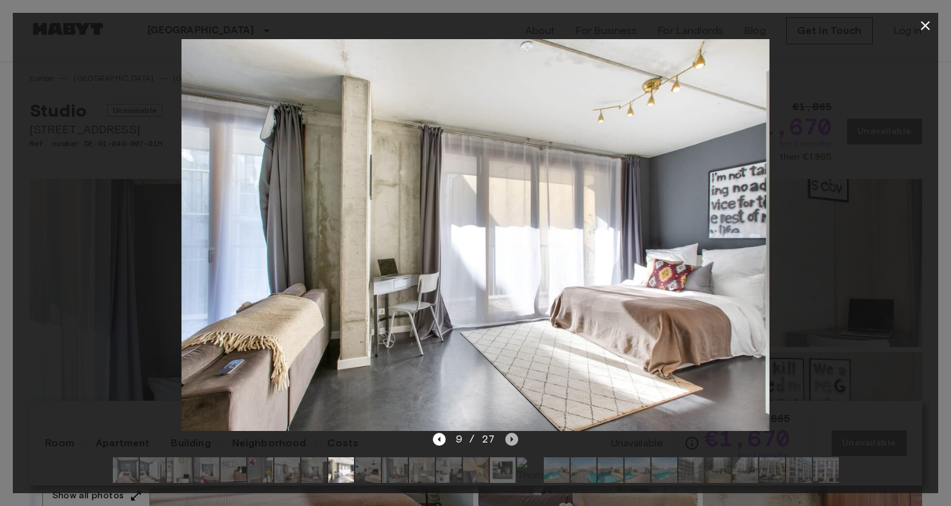
click at [511, 441] on icon "Next image" at bounding box center [511, 439] width 13 height 13
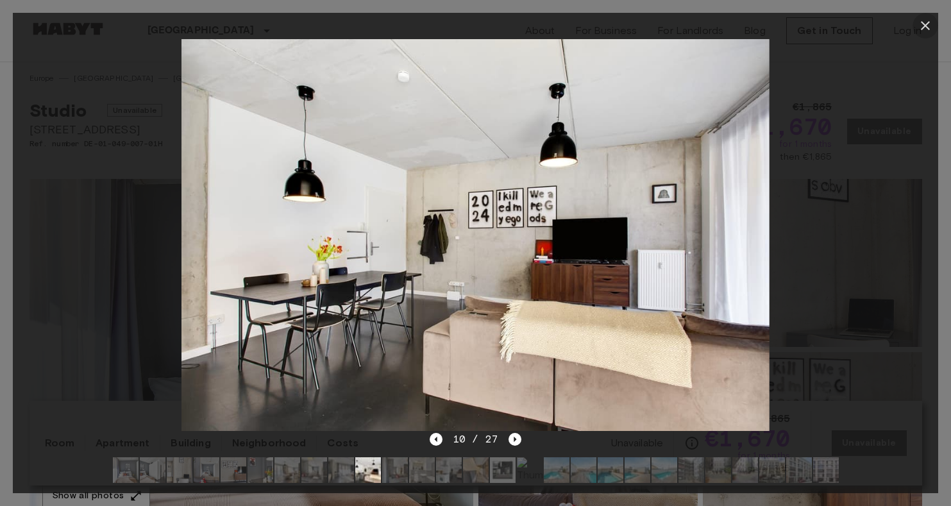
click at [926, 29] on icon "button" at bounding box center [924, 25] width 15 height 15
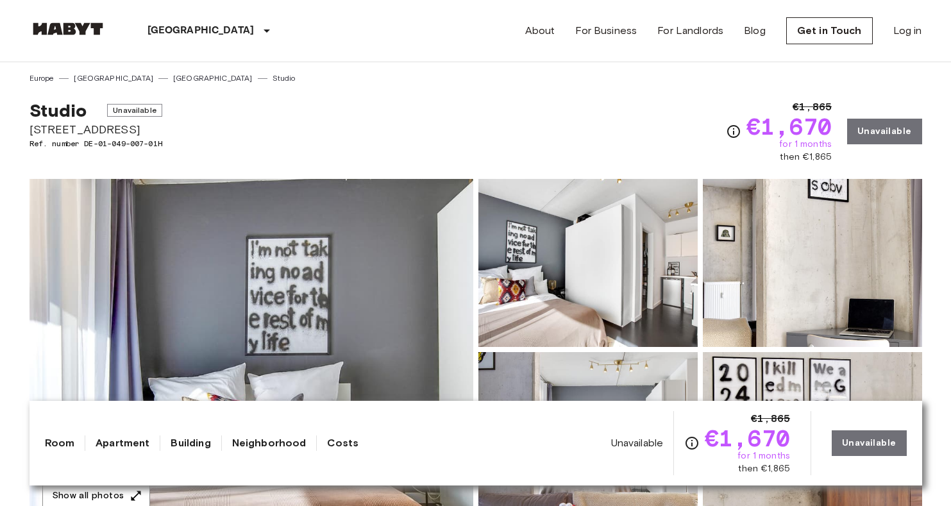
scroll to position [277, 0]
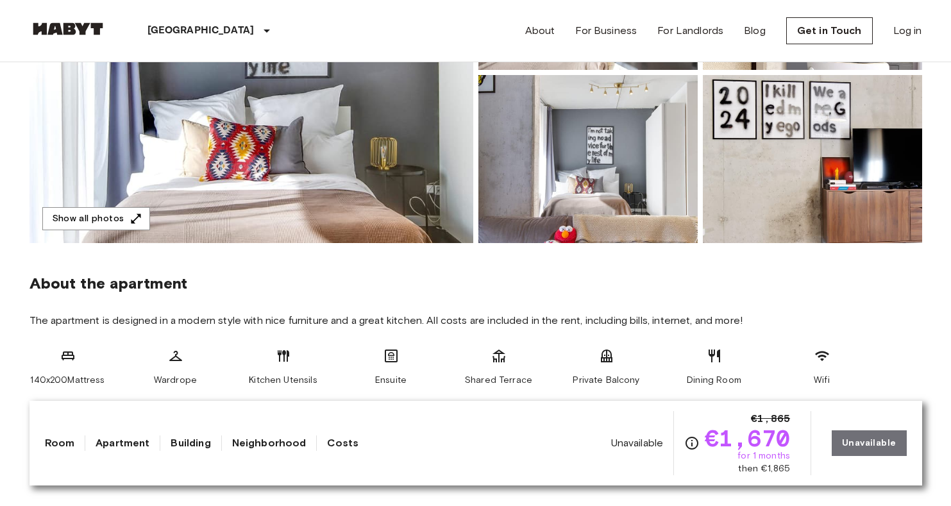
click at [782, 172] on img at bounding box center [812, 159] width 219 height 168
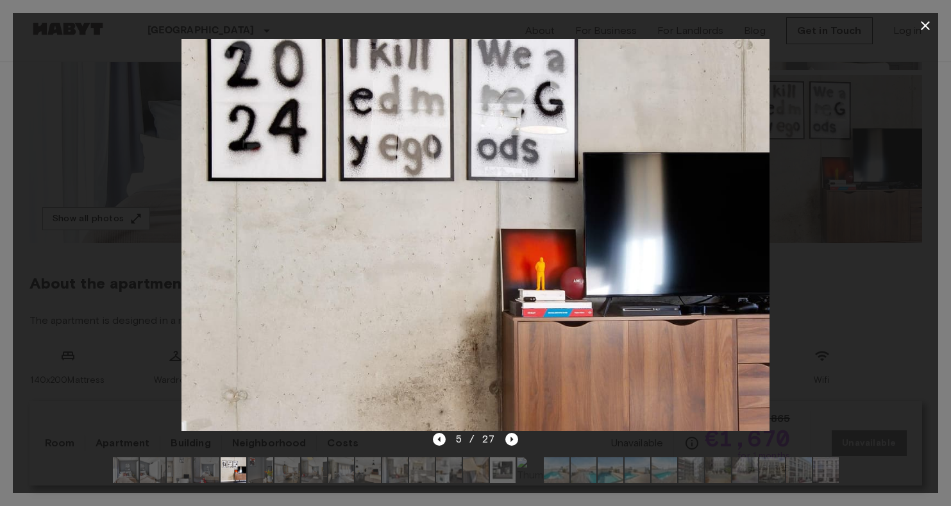
click at [566, 469] on img at bounding box center [557, 470] width 26 height 26
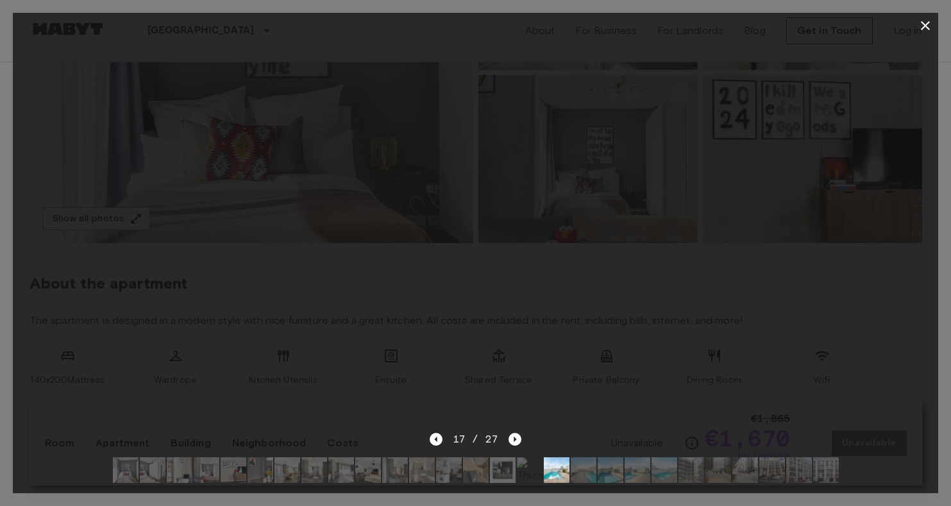
click at [590, 469] on img at bounding box center [584, 470] width 26 height 26
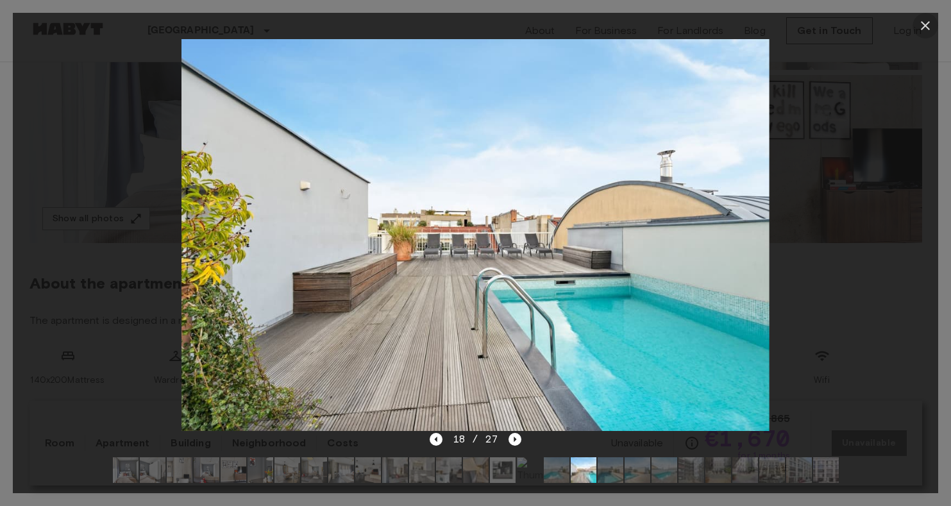
click at [915, 25] on button "button" at bounding box center [925, 26] width 26 height 26
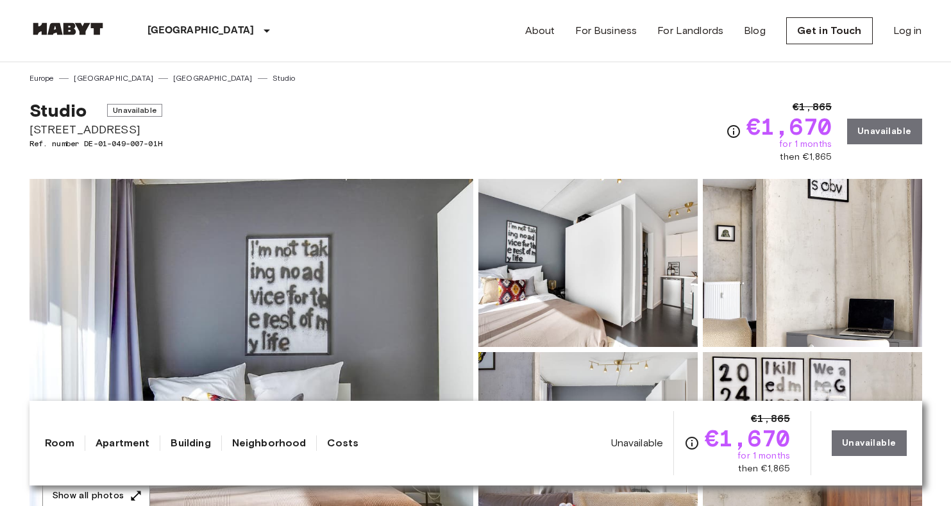
scroll to position [0, 0]
drag, startPoint x: 33, startPoint y: 132, endPoint x: 160, endPoint y: 126, distance: 127.7
click at [160, 126] on span "[STREET_ADDRESS]" at bounding box center [95, 129] width 133 height 17
click at [140, 146] on span "Ref. number DE-01-049-007-01H" at bounding box center [95, 144] width 133 height 12
drag, startPoint x: 122, startPoint y: 143, endPoint x: 217, endPoint y: 143, distance: 94.9
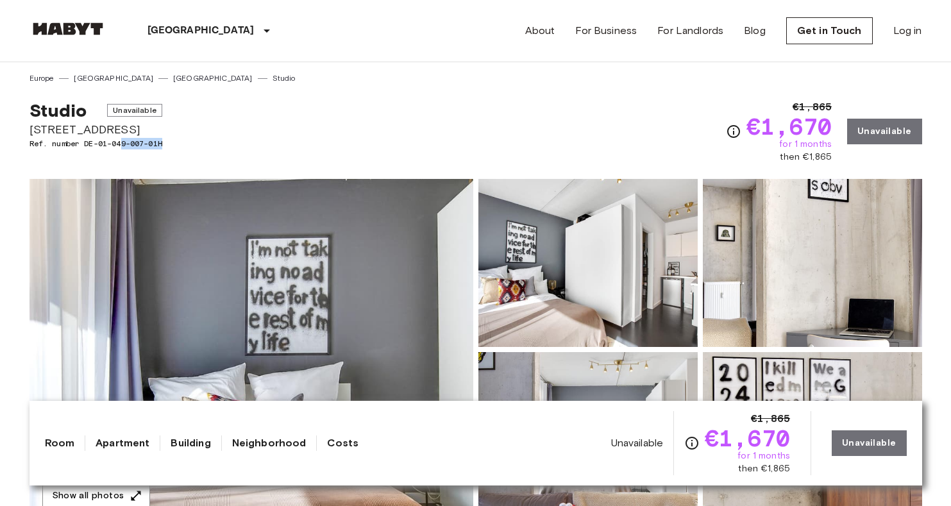
click at [217, 143] on div "Studio Unavailable [STREET_ADDRESS]. number DE-01-049-007-01H €1,865 €1,670 for…" at bounding box center [475, 123] width 892 height 79
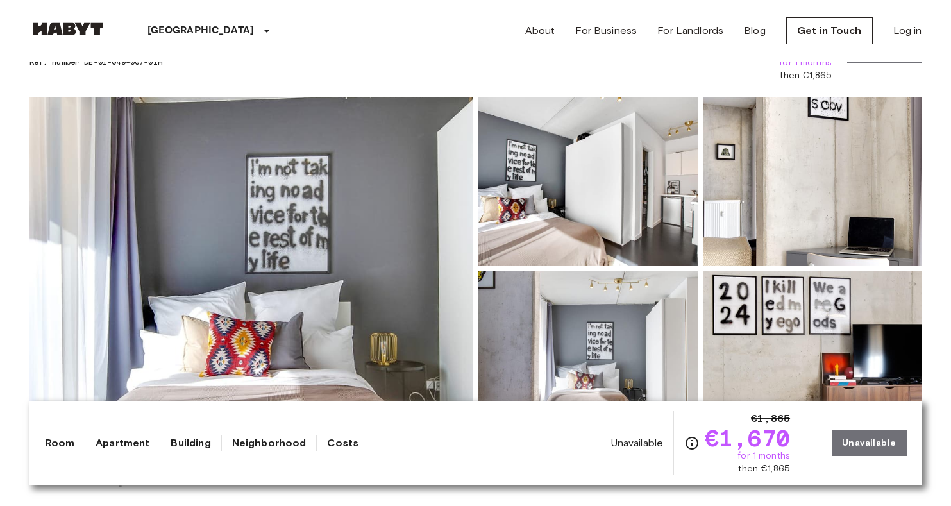
scroll to position [4, 0]
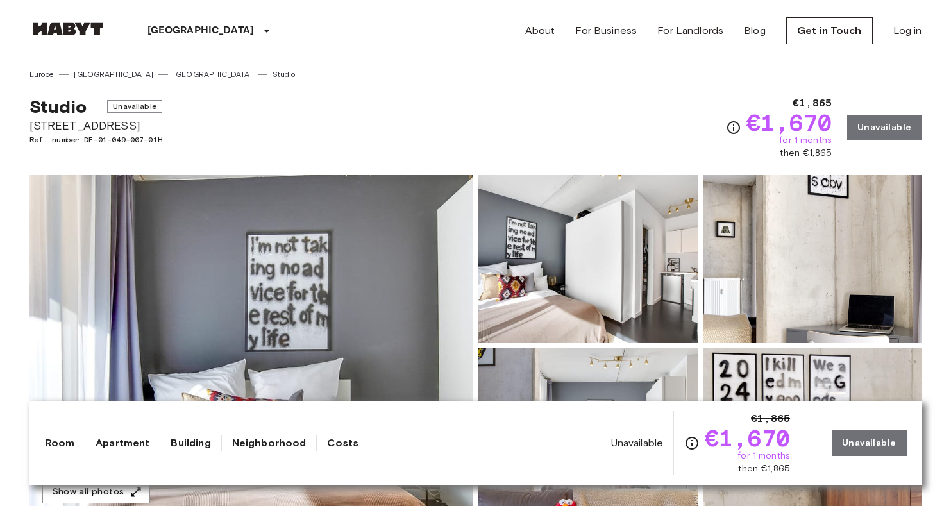
drag, startPoint x: 31, startPoint y: 125, endPoint x: 182, endPoint y: 125, distance: 150.7
click at [182, 125] on div "Studio Unavailable [STREET_ADDRESS]. number DE-01-049-007-01H €1,865 €1,670 for…" at bounding box center [475, 119] width 892 height 79
copy span "[STREET_ADDRESS]"
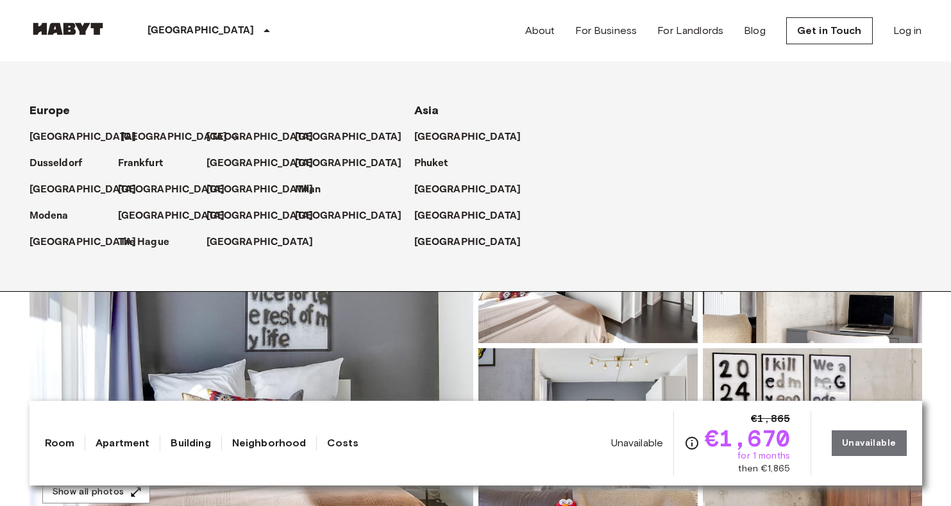
click at [130, 135] on p "[GEOGRAPHIC_DATA]" at bounding box center [174, 136] width 107 height 15
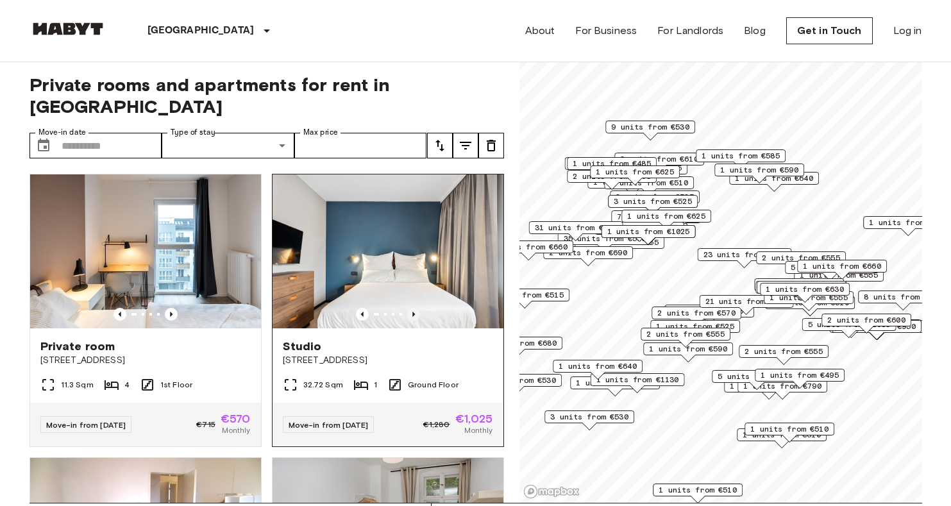
click at [409, 308] on icon "Previous image" at bounding box center [413, 314] width 13 height 13
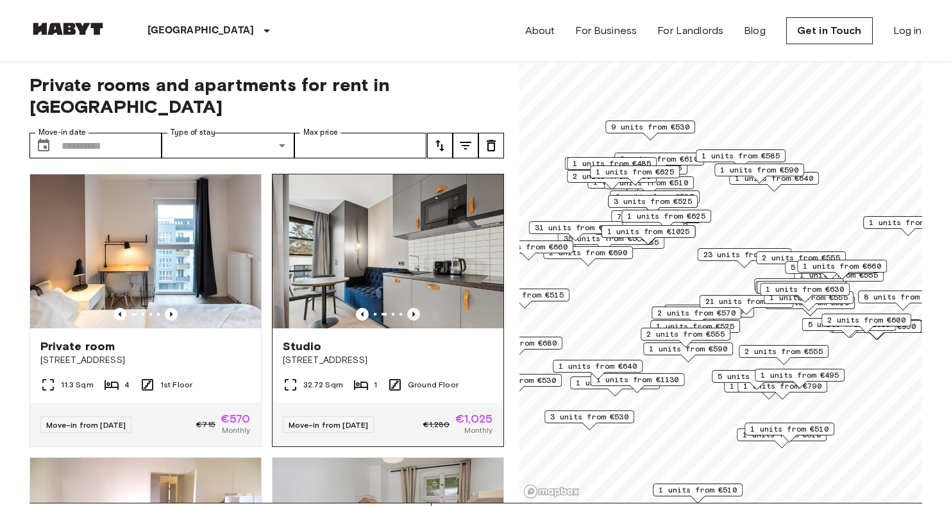
click at [409, 308] on icon "Previous image" at bounding box center [413, 314] width 13 height 13
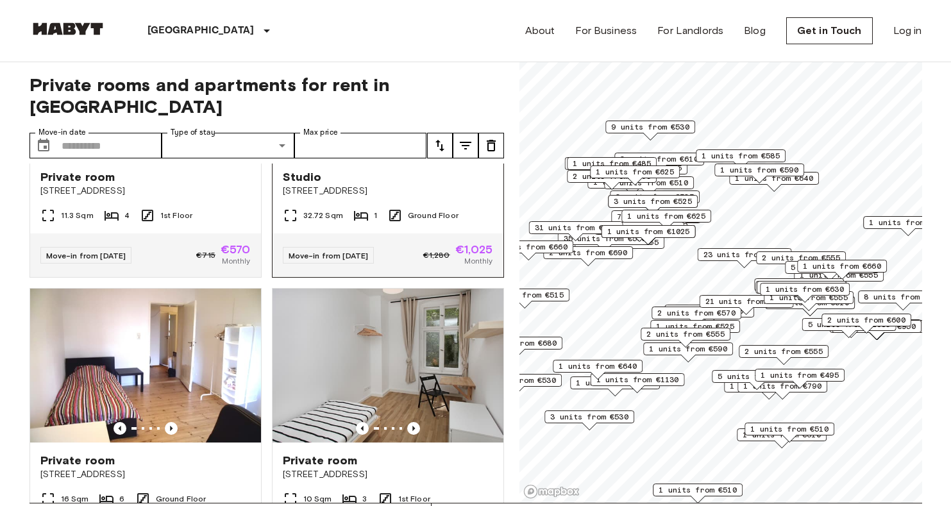
scroll to position [169, 0]
click at [229, 138] on div "Private rooms and apartments for rent in Berlin Move-in date ​ Move-in date Typ…" at bounding box center [266, 280] width 474 height 444
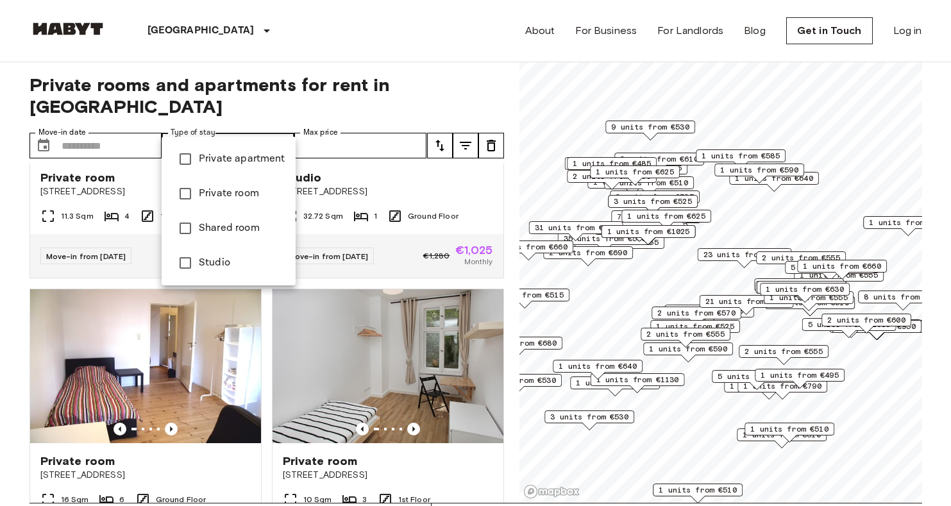
click at [236, 269] on span "Studio" at bounding box center [242, 262] width 87 height 15
type input "******"
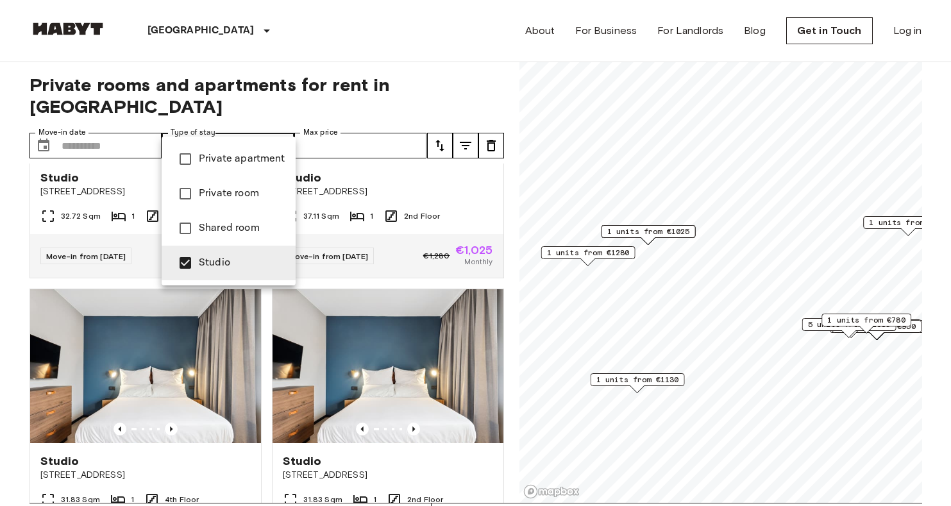
click at [480, 87] on div at bounding box center [475, 253] width 951 height 506
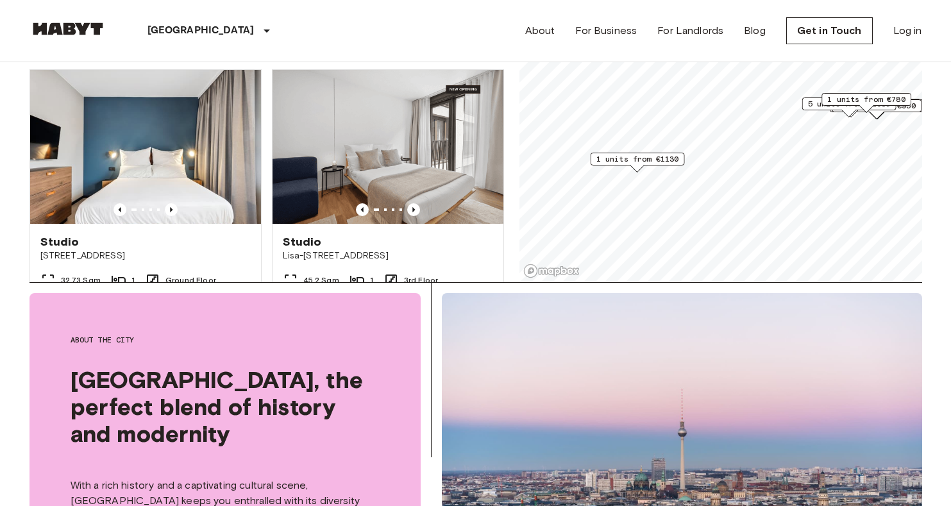
scroll to position [6664, 0]
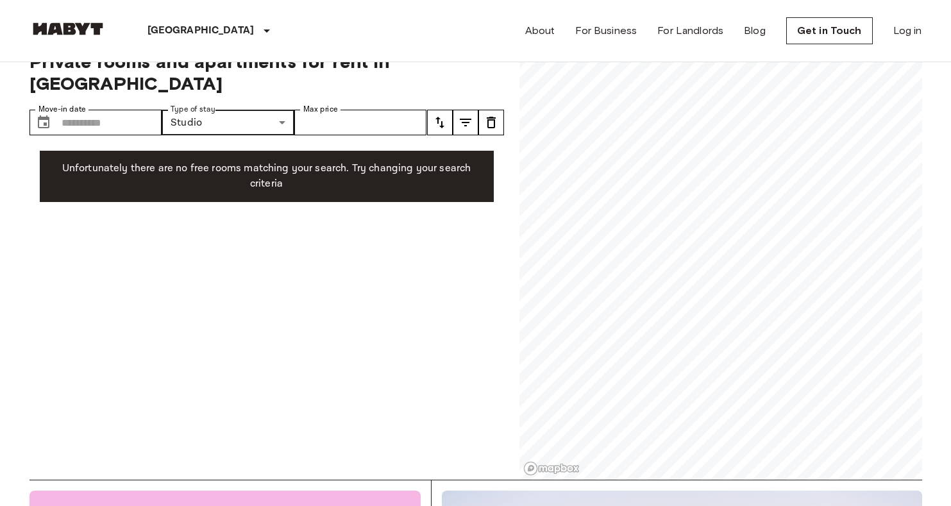
scroll to position [36, 0]
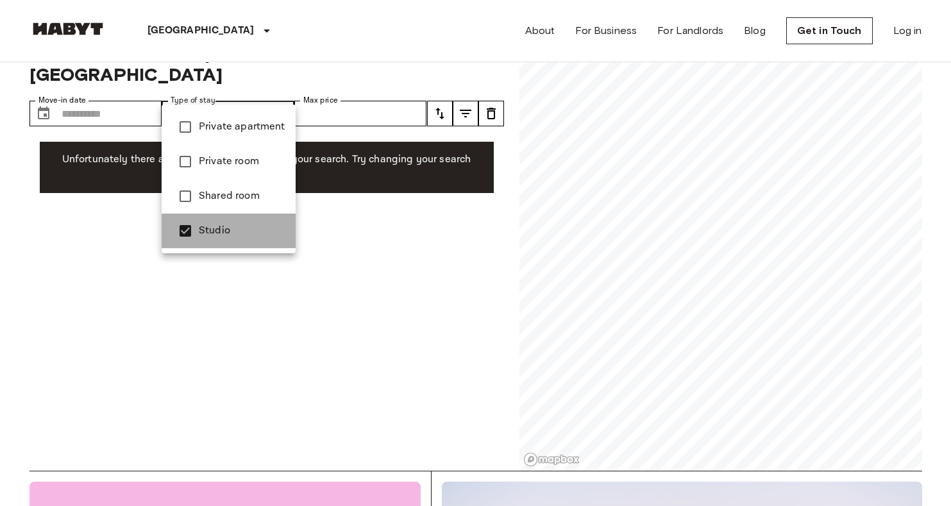
click at [239, 231] on span "Studio" at bounding box center [242, 230] width 87 height 15
click at [127, 96] on div at bounding box center [475, 253] width 951 height 506
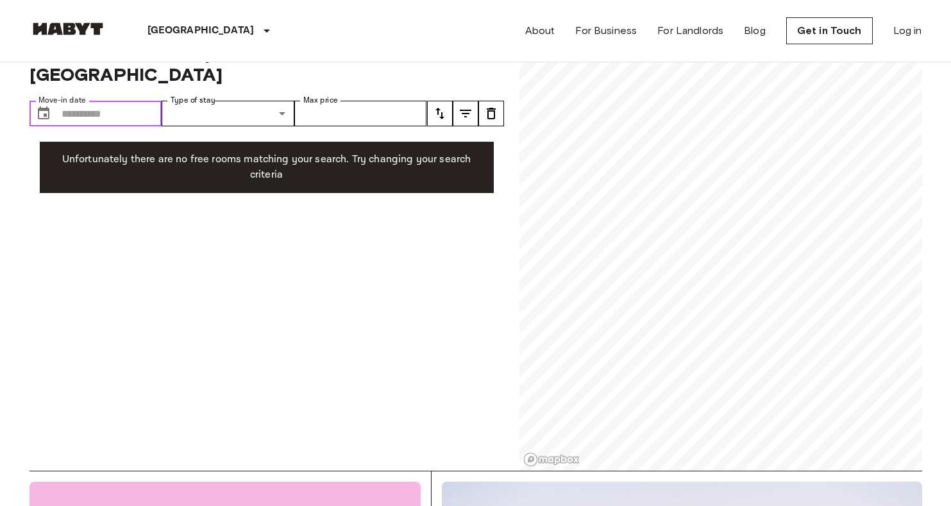
click at [102, 101] on input "Move-in date" at bounding box center [112, 114] width 101 height 26
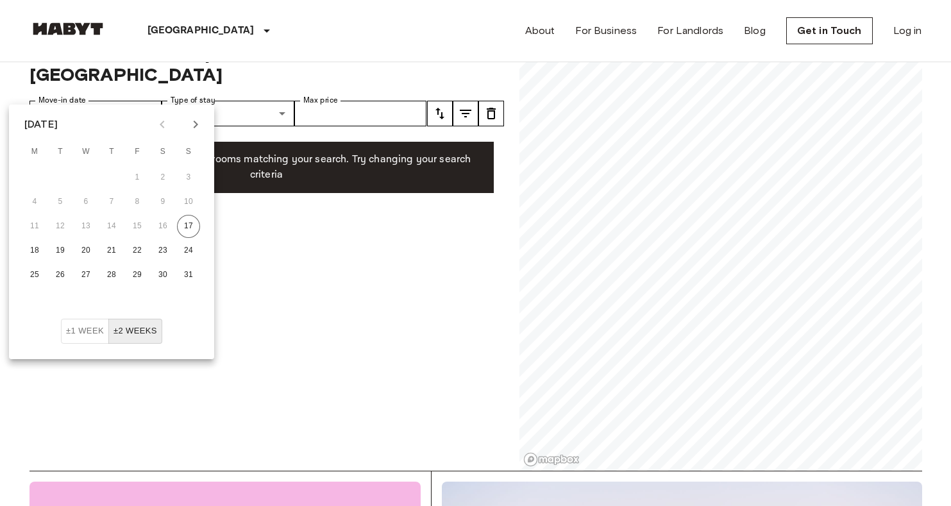
click at [192, 131] on icon "Next month" at bounding box center [195, 124] width 15 height 15
click at [40, 175] on button "1" at bounding box center [34, 177] width 23 height 23
type input "**********"
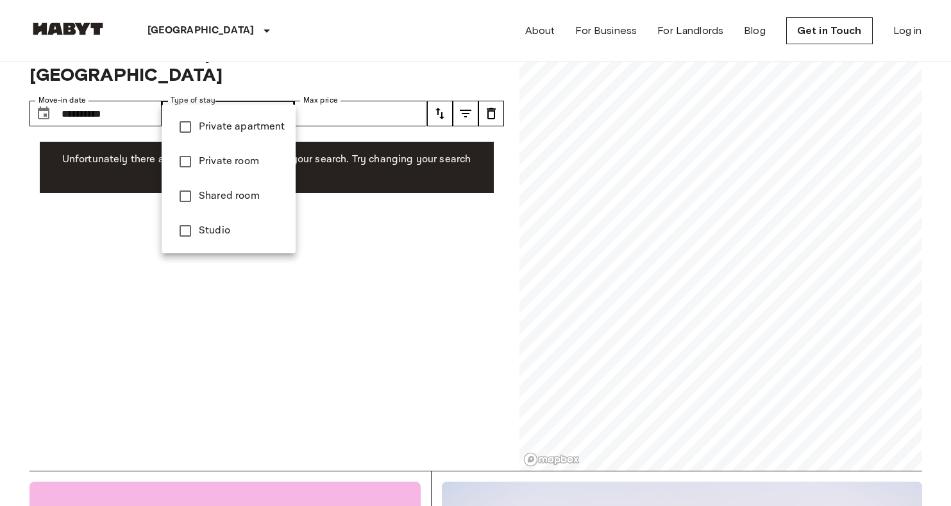
click at [233, 240] on li "Studio" at bounding box center [229, 230] width 134 height 35
click at [246, 94] on div at bounding box center [475, 253] width 951 height 506
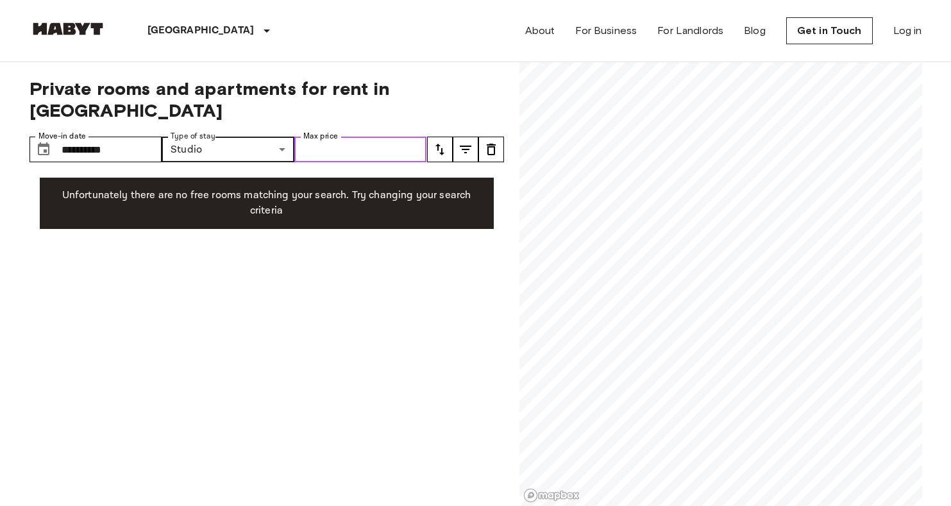
click at [358, 137] on input "Max price" at bounding box center [360, 150] width 133 height 26
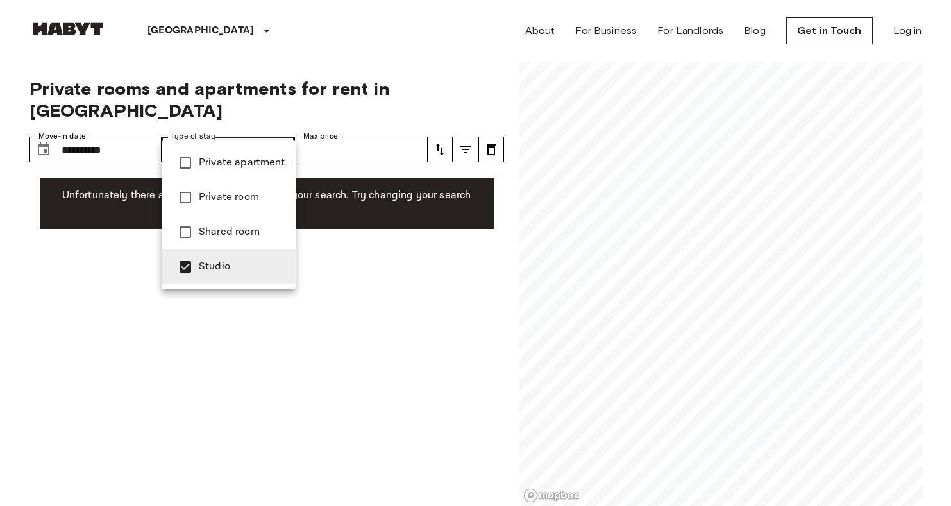
click at [231, 165] on span "Private apartment" at bounding box center [242, 162] width 87 height 15
click at [121, 136] on div at bounding box center [475, 253] width 951 height 506
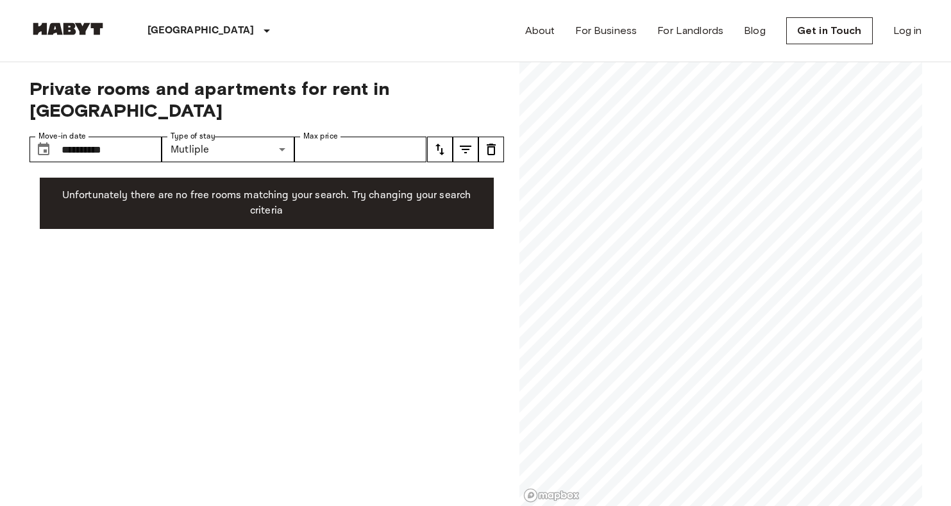
click at [251, 92] on span "Private rooms and apartments for rent in [GEOGRAPHIC_DATA]" at bounding box center [266, 100] width 474 height 44
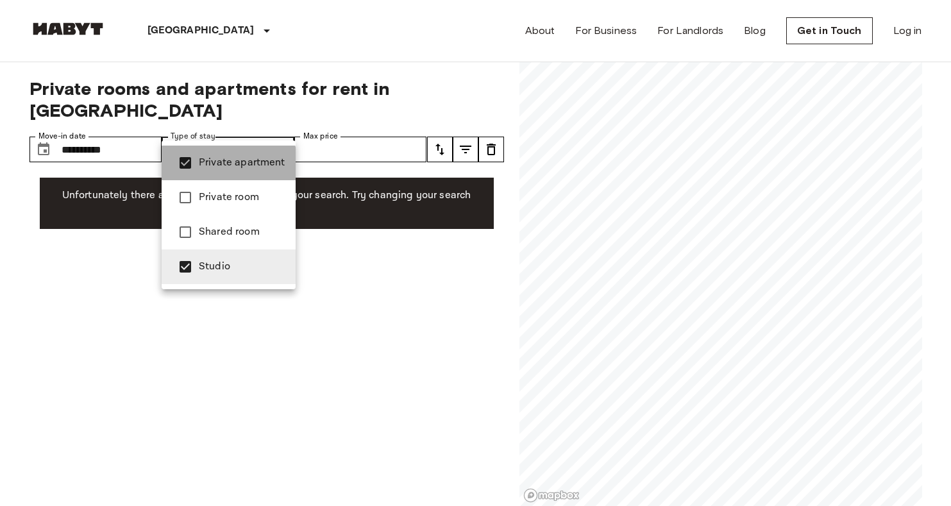
click at [226, 172] on li "Private apartment" at bounding box center [229, 163] width 134 height 35
type input "******"
click at [208, 133] on div at bounding box center [475, 253] width 951 height 506
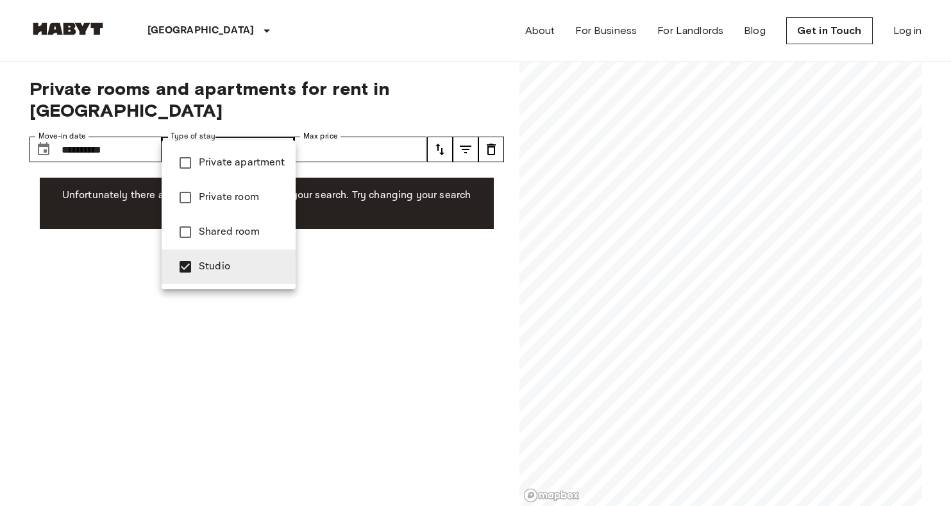
click at [71, 33] on div at bounding box center [475, 253] width 951 height 506
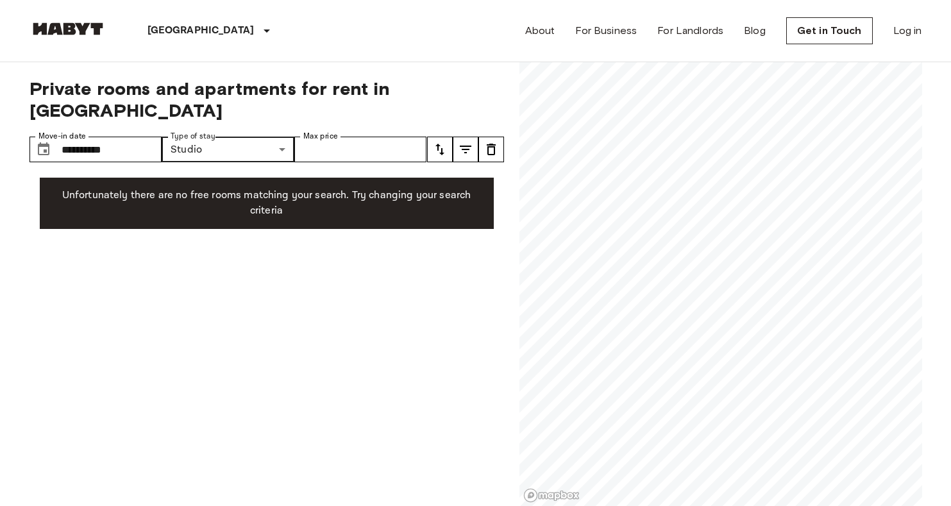
click at [81, 27] on img at bounding box center [67, 28] width 77 height 13
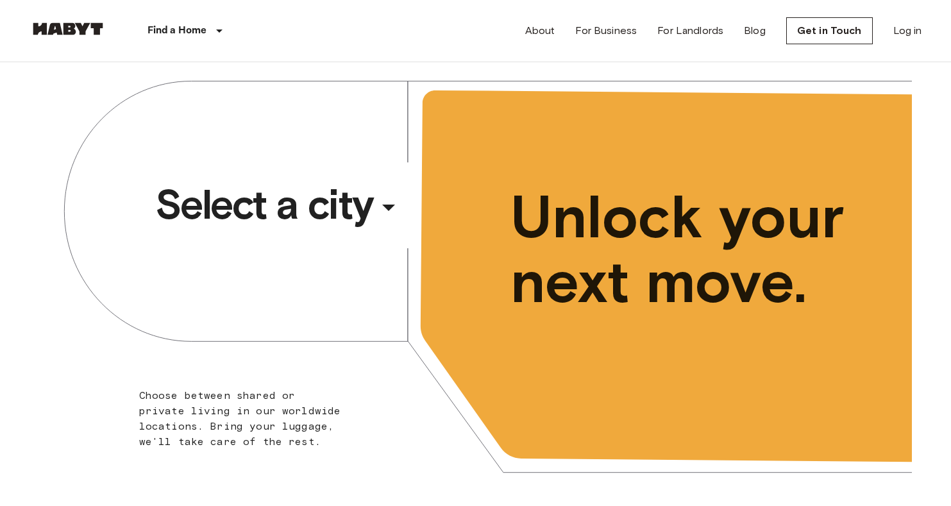
click at [304, 197] on span "Select a city" at bounding box center [264, 204] width 218 height 51
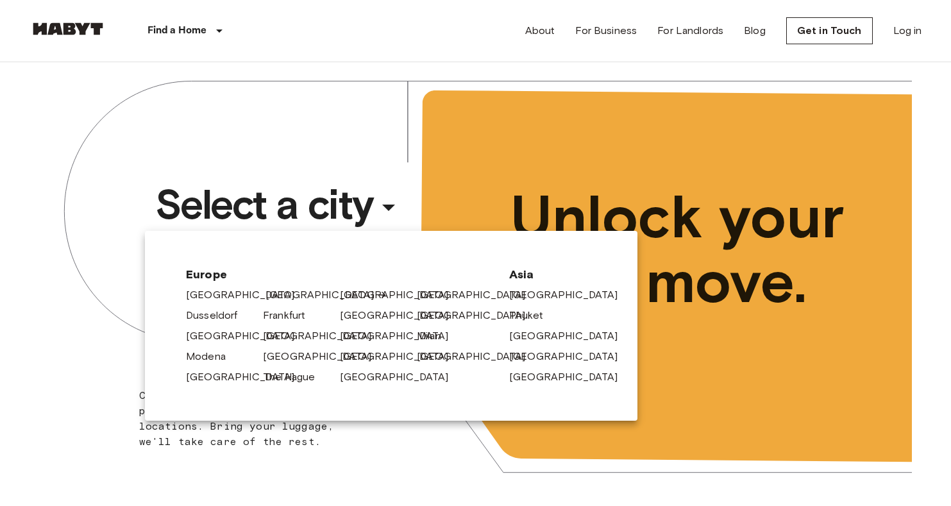
click at [271, 294] on link "[GEOGRAPHIC_DATA]" at bounding box center [326, 294] width 122 height 15
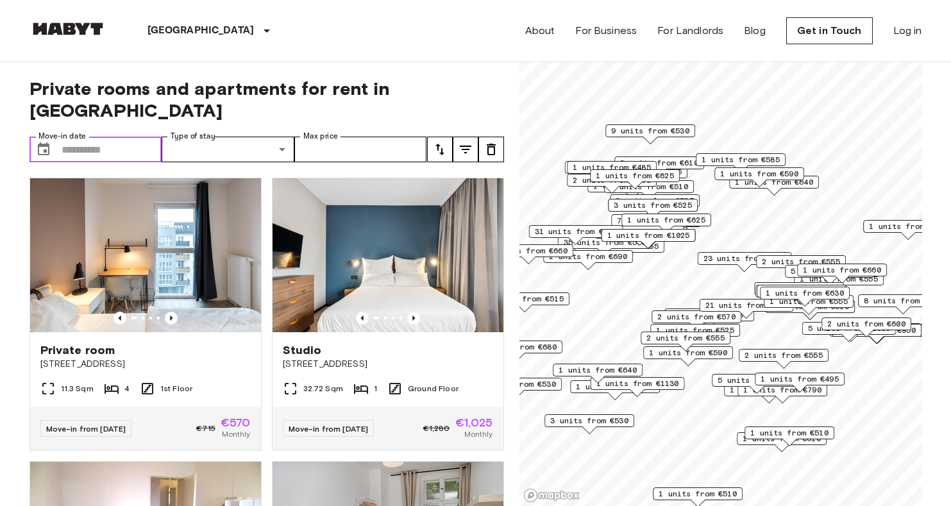
click at [125, 137] on input "Move-in date" at bounding box center [112, 150] width 101 height 26
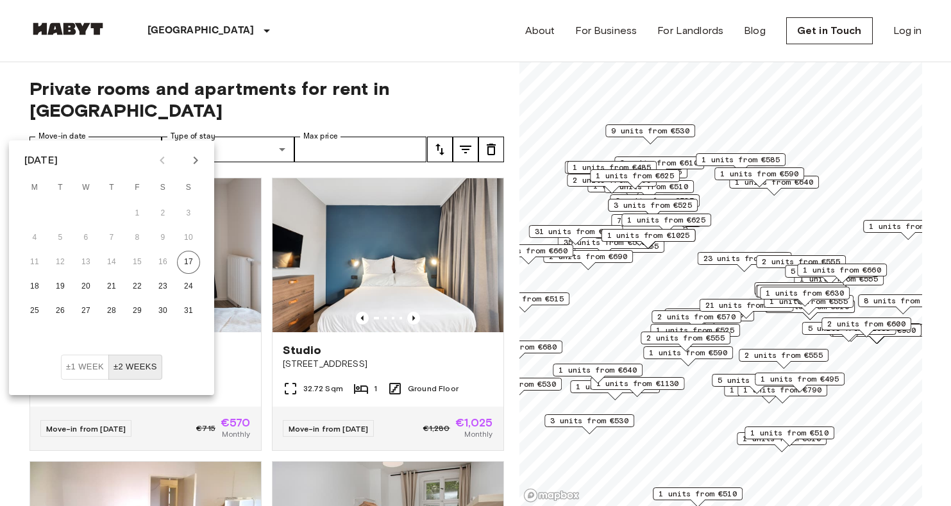
click at [195, 162] on icon "Next month" at bounding box center [195, 160] width 15 height 15
click at [28, 216] on button "1" at bounding box center [34, 213] width 23 height 23
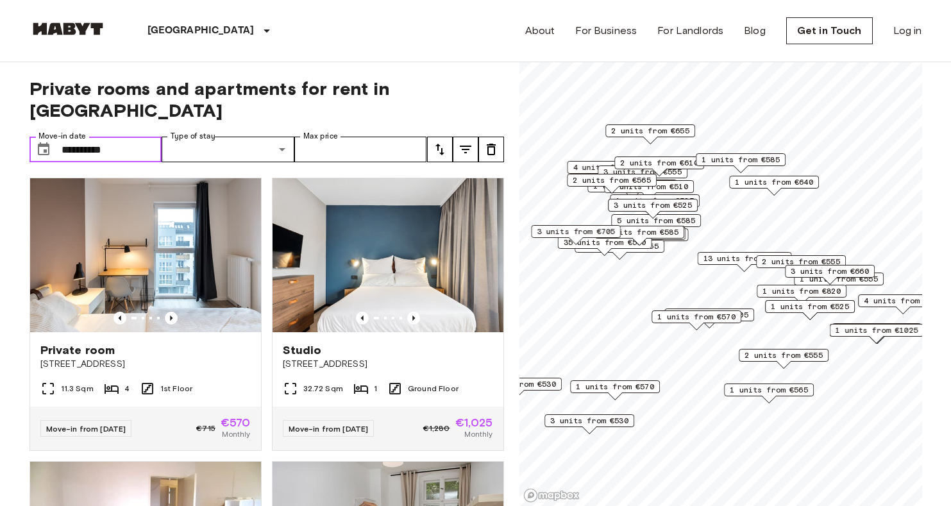
type input "**********"
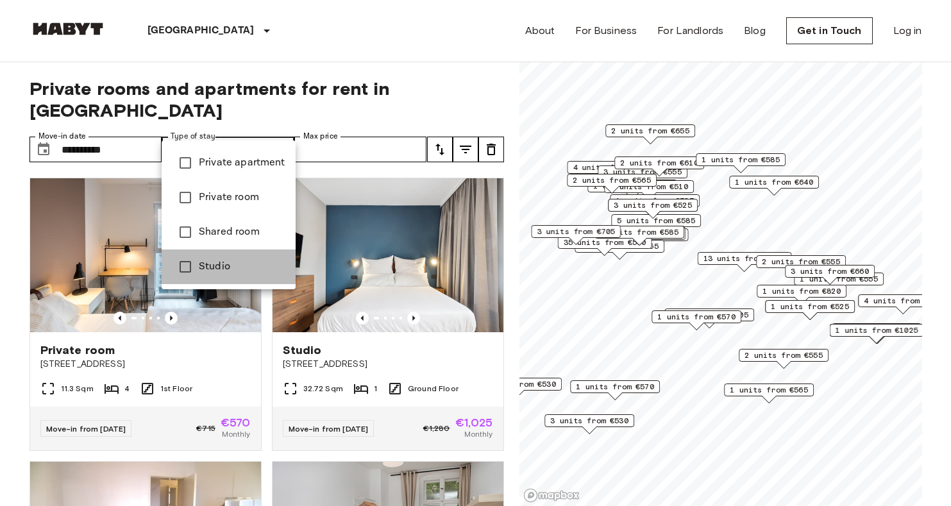
click at [228, 260] on span "Studio" at bounding box center [242, 266] width 87 height 15
type input "******"
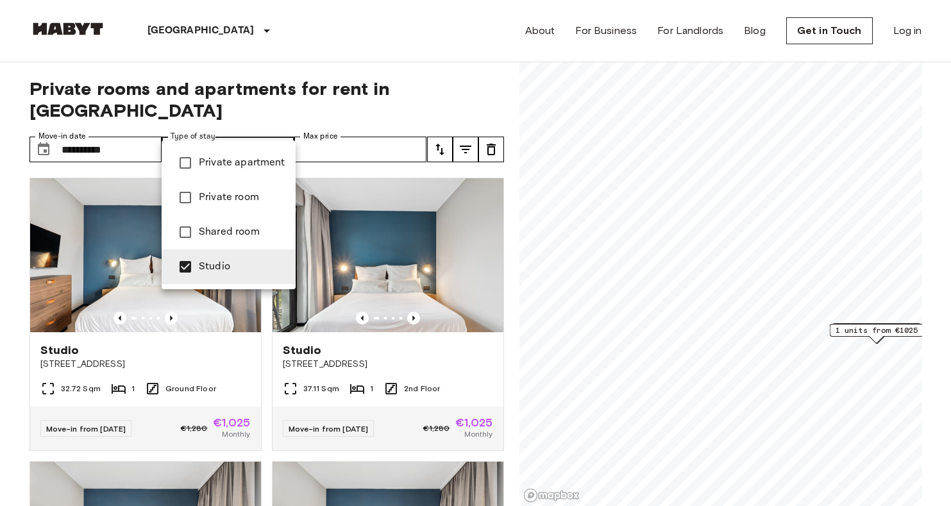
click at [381, 146] on div at bounding box center [475, 253] width 951 height 506
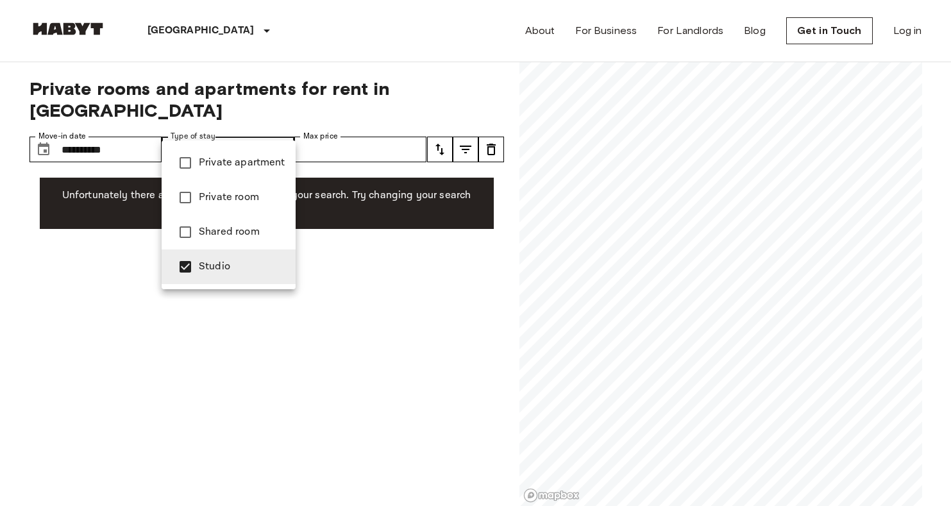
click at [225, 269] on span "Studio" at bounding box center [242, 266] width 87 height 15
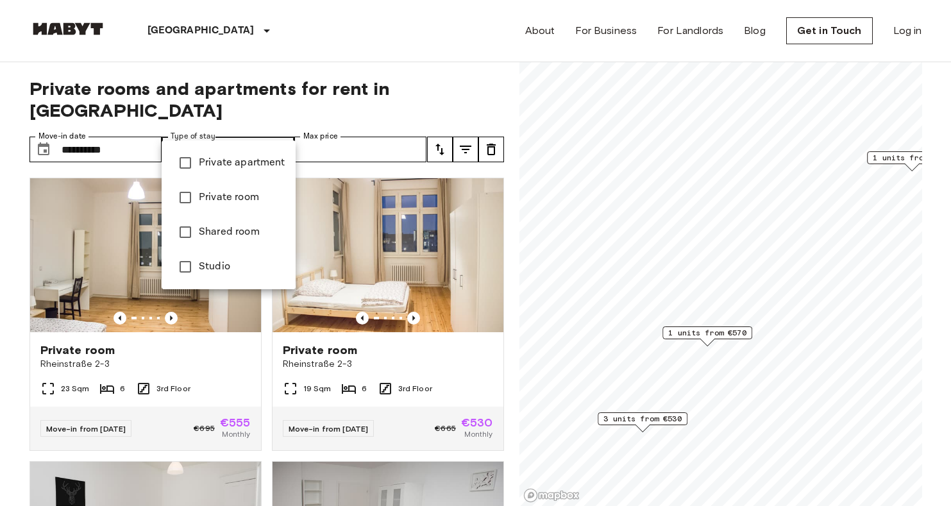
click at [237, 274] on span "Studio" at bounding box center [242, 266] width 87 height 15
type input "******"
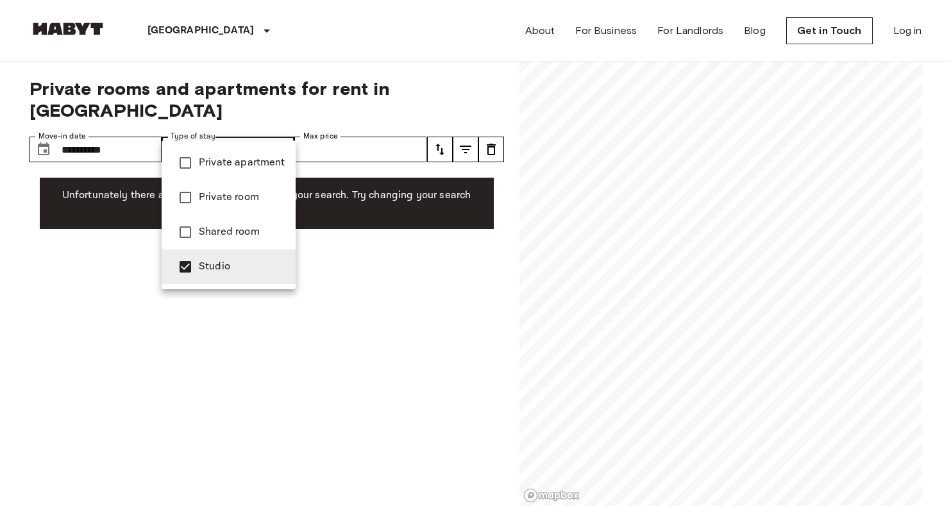
click at [111, 131] on div at bounding box center [475, 253] width 951 height 506
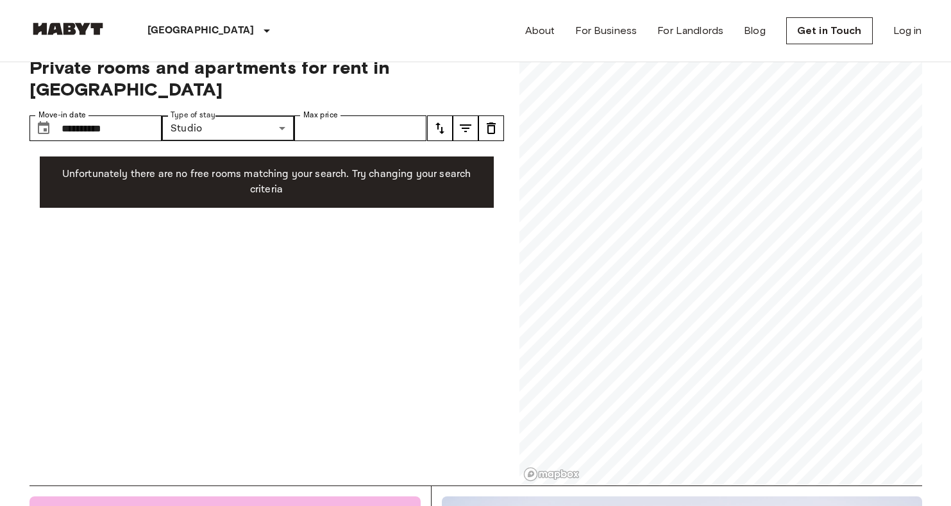
scroll to position [25, 0]
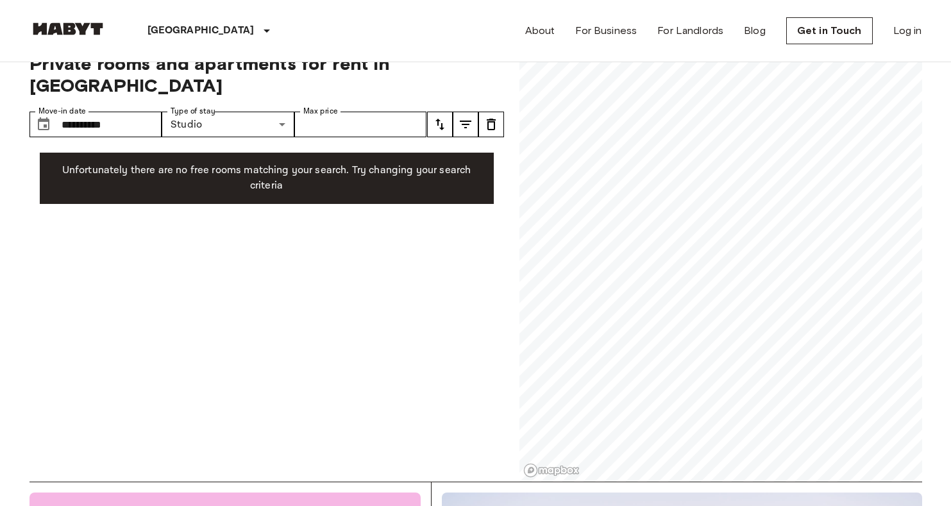
click at [95, 34] on img at bounding box center [67, 28] width 77 height 13
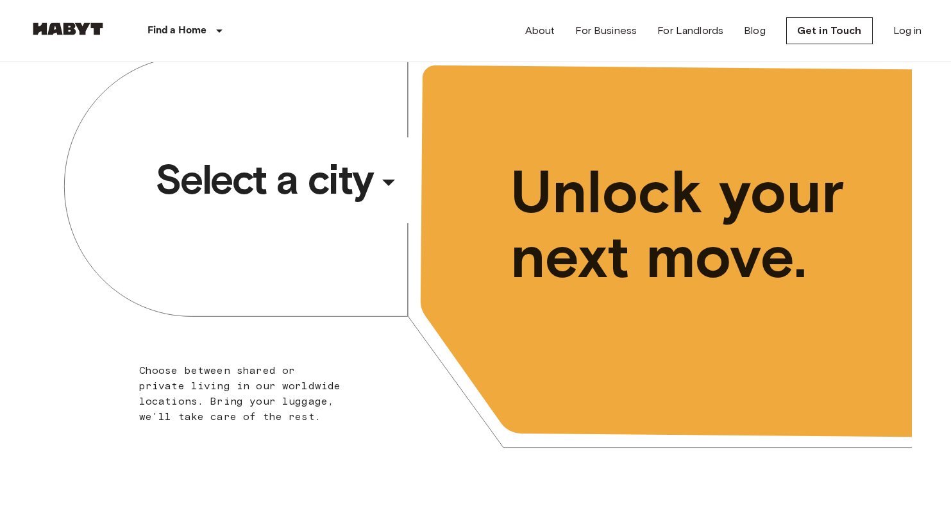
click at [355, 179] on span "Select a city" at bounding box center [264, 179] width 218 height 51
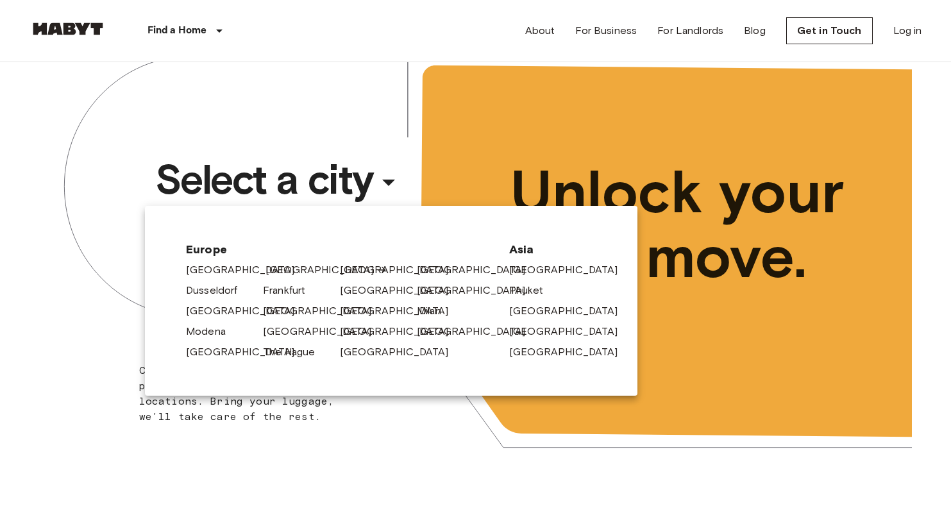
click at [275, 274] on link "[GEOGRAPHIC_DATA]" at bounding box center [326, 269] width 122 height 15
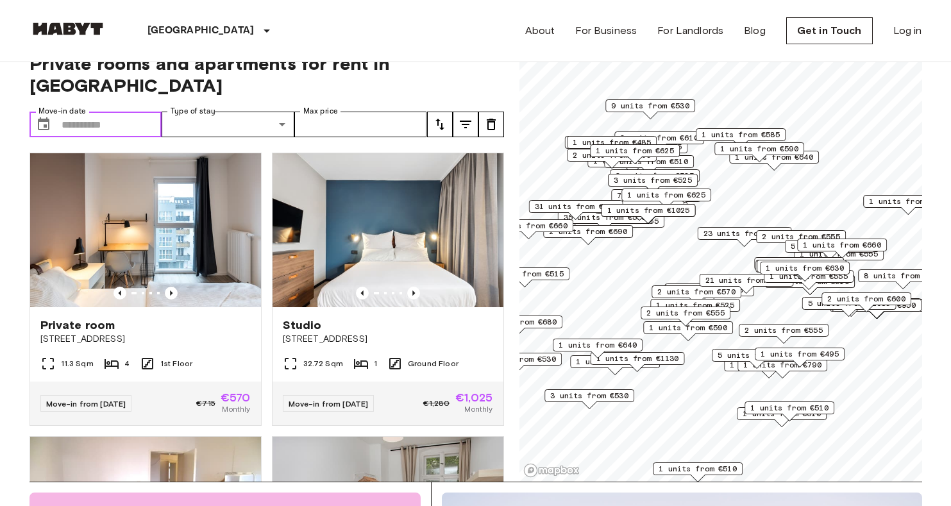
click at [117, 112] on input "Move-in date" at bounding box center [112, 125] width 101 height 26
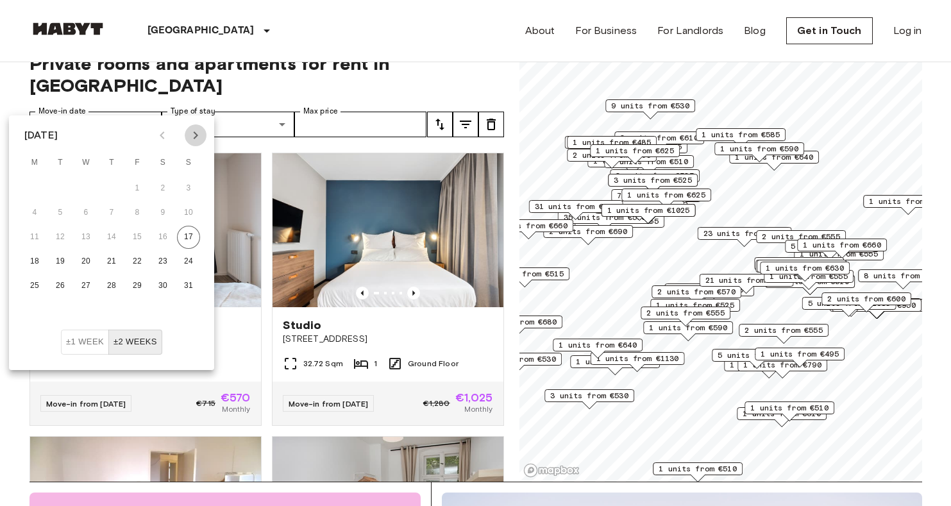
click at [192, 137] on icon "Next month" at bounding box center [195, 135] width 15 height 15
click at [166, 135] on icon "Previous month" at bounding box center [161, 135] width 15 height 15
click at [189, 133] on icon "Next month" at bounding box center [195, 135] width 15 height 15
click at [29, 186] on button "1" at bounding box center [34, 188] width 23 height 23
type input "**********"
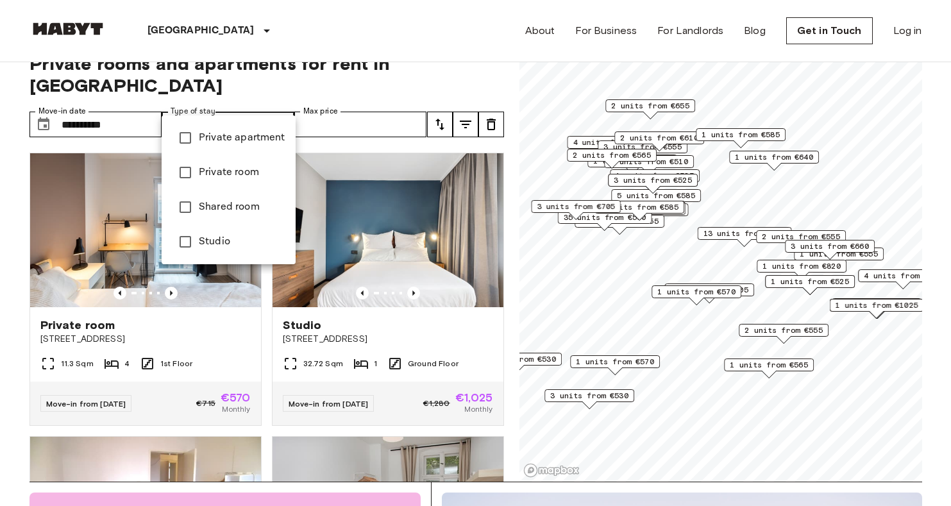
click at [237, 247] on span "Studio" at bounding box center [242, 241] width 87 height 15
type input "******"
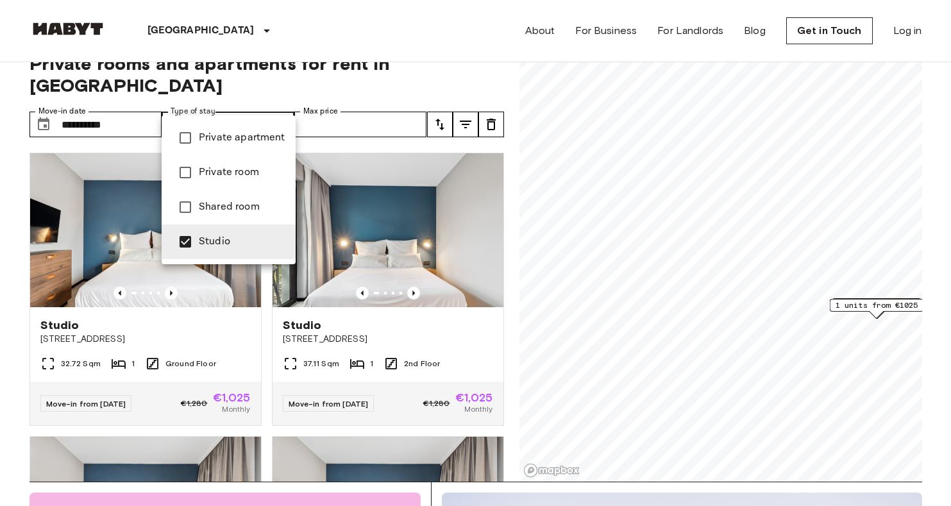
click at [343, 128] on div at bounding box center [475, 253] width 951 height 506
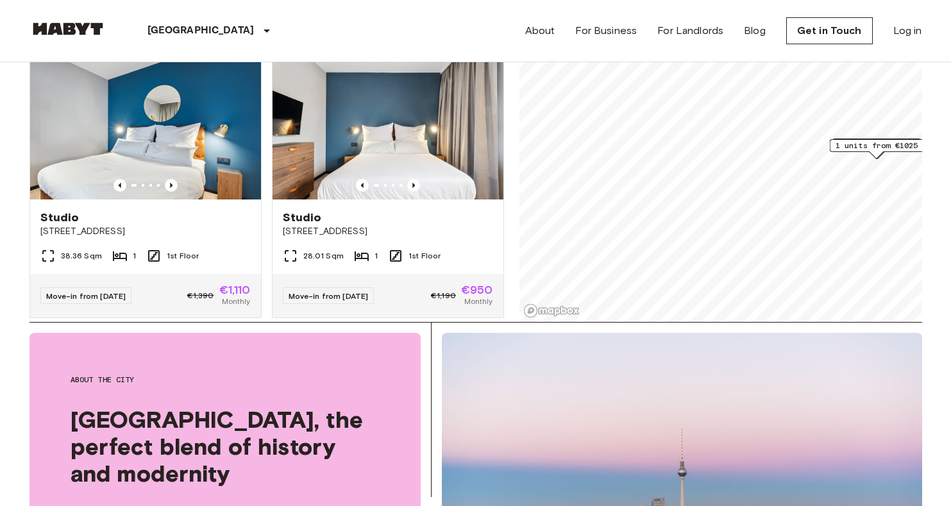
scroll to position [186, 0]
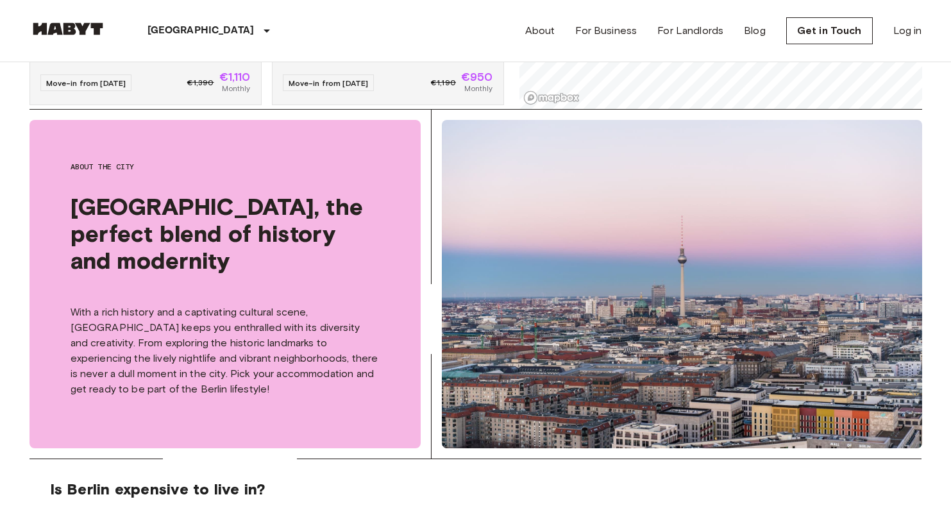
scroll to position [27, 0]
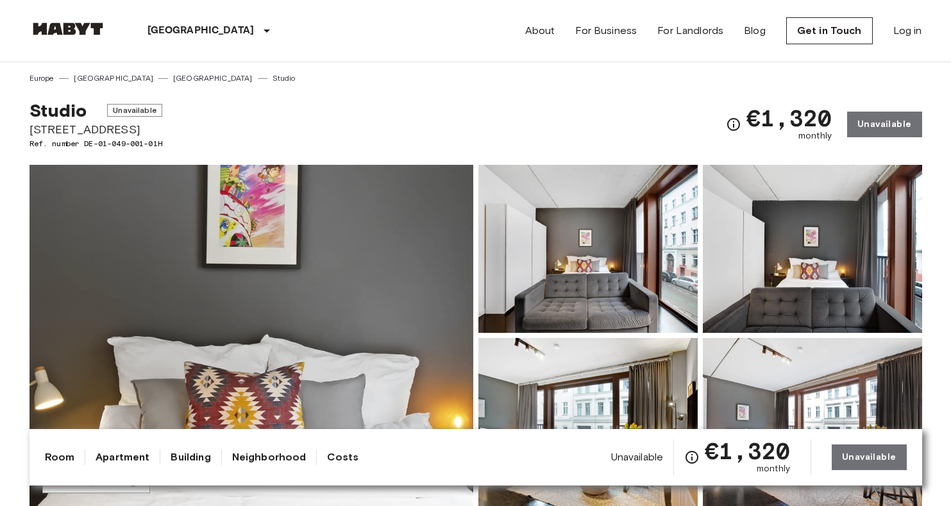
click at [272, 78] on link "Studio" at bounding box center [283, 78] width 23 height 12
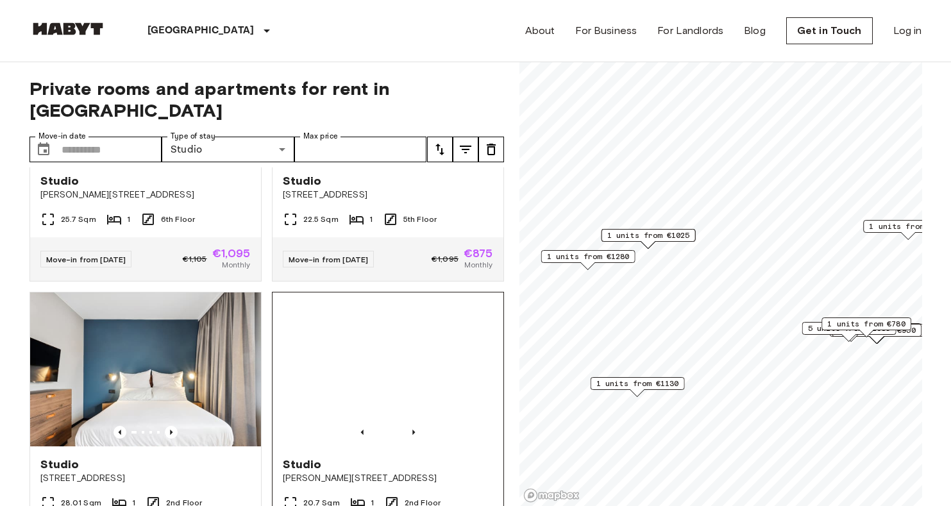
scroll to position [4743, 0]
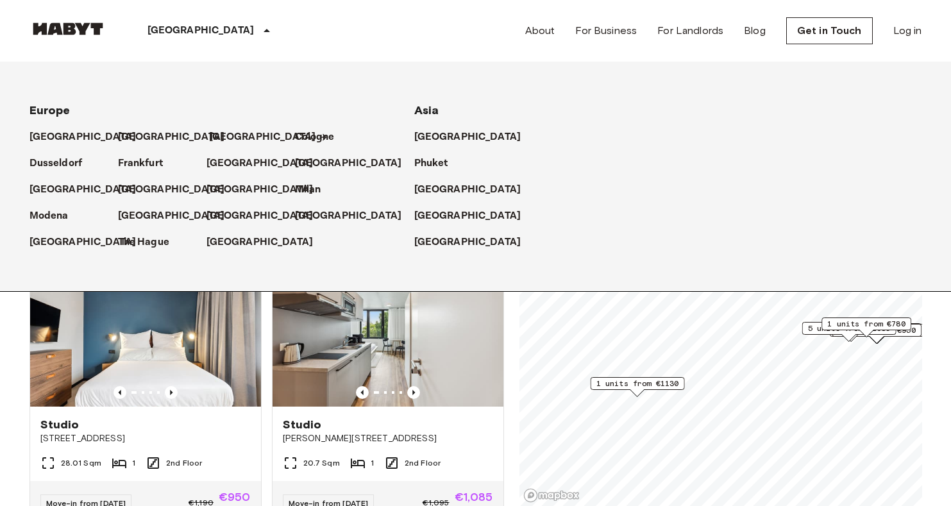
click at [224, 131] on p "[GEOGRAPHIC_DATA]" at bounding box center [262, 136] width 107 height 15
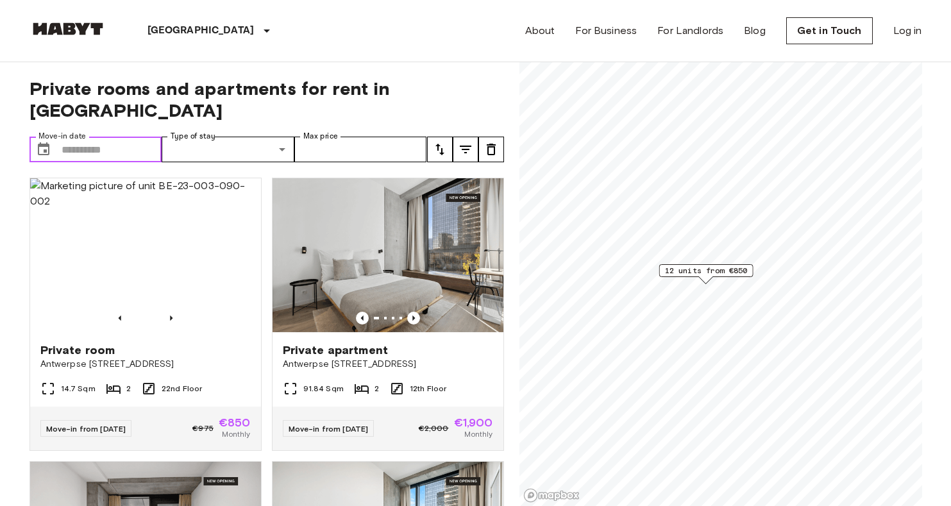
click at [128, 137] on input "Move-in date" at bounding box center [112, 150] width 101 height 26
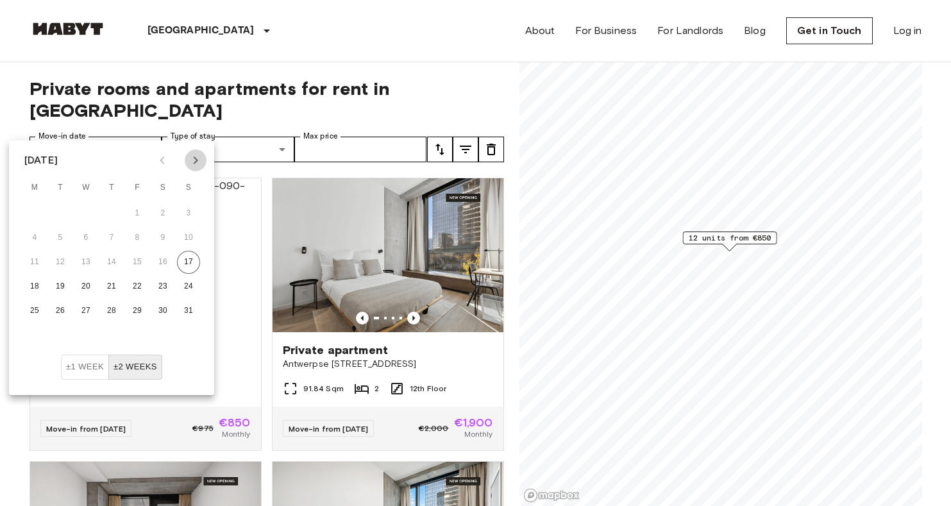
click at [190, 163] on icon "Next month" at bounding box center [195, 160] width 15 height 15
click at [31, 214] on button "1" at bounding box center [34, 213] width 23 height 23
type input "**********"
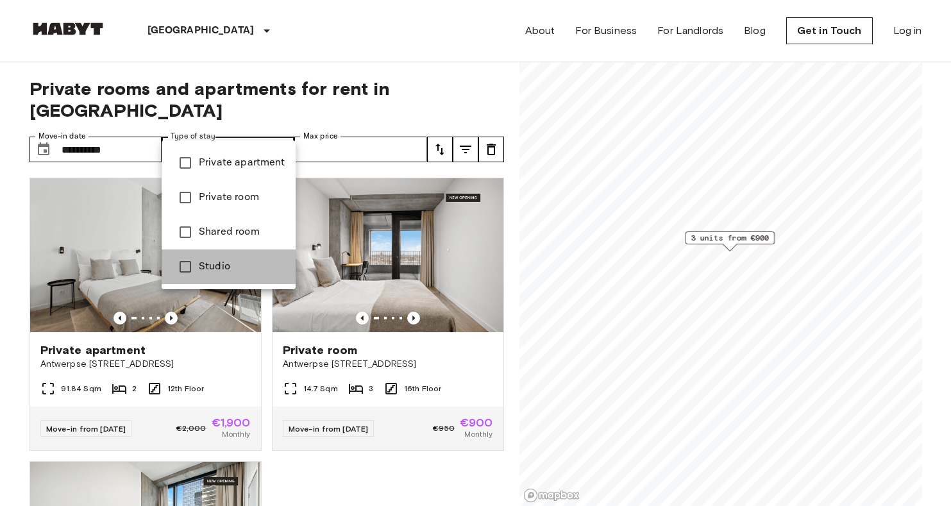
click at [245, 254] on li "Studio" at bounding box center [229, 266] width 134 height 35
type input "******"
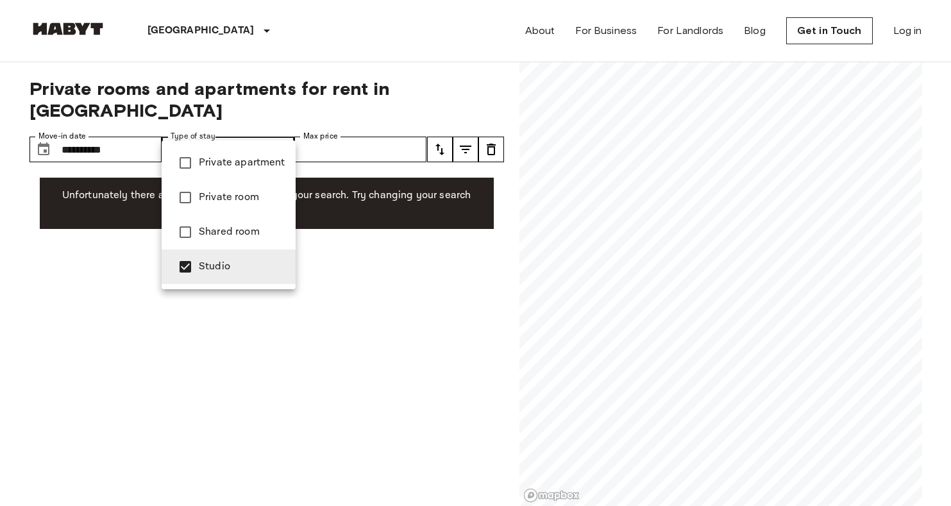
click at [362, 151] on div at bounding box center [475, 253] width 951 height 506
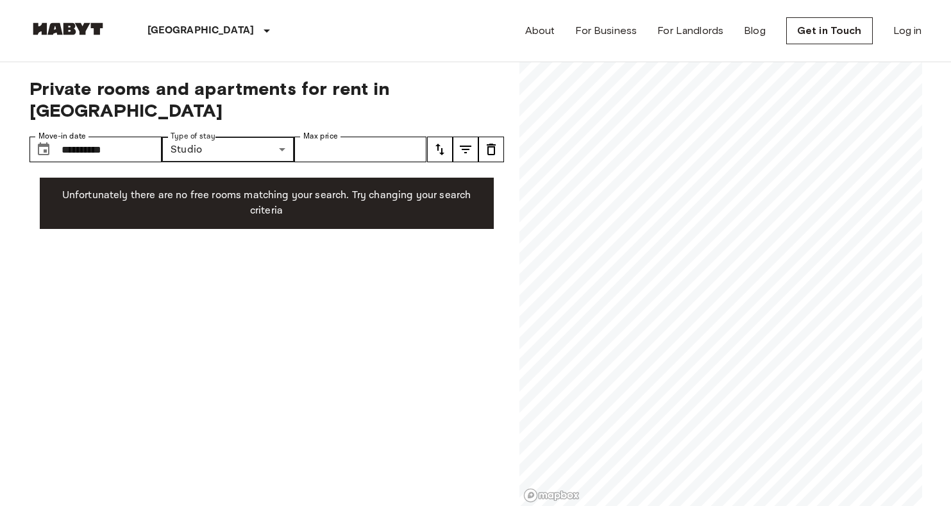
click at [94, 34] on img at bounding box center [67, 28] width 77 height 13
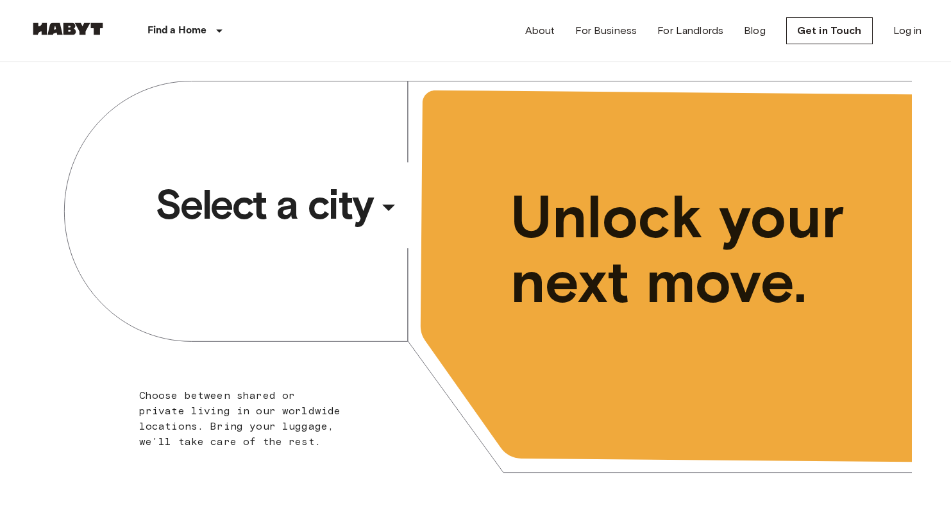
click at [302, 210] on span "Select a city" at bounding box center [264, 204] width 218 height 51
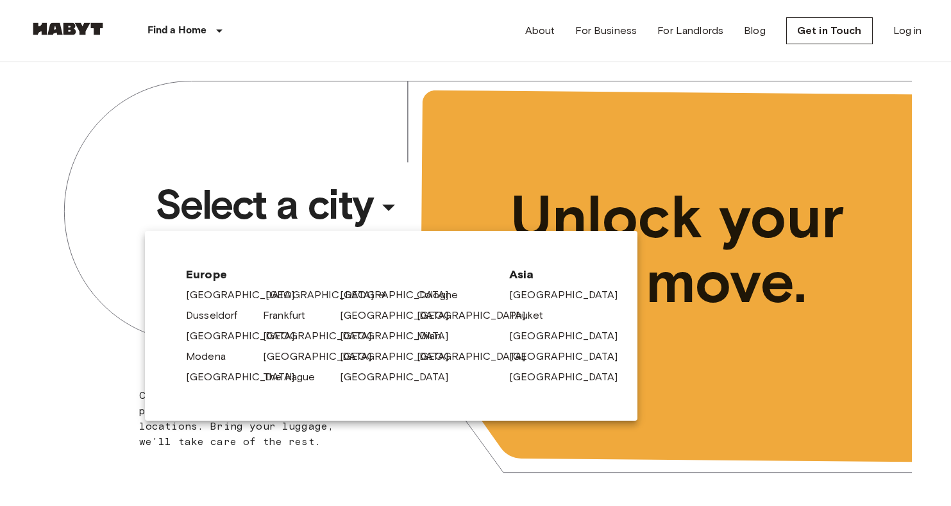
click at [276, 297] on link "[GEOGRAPHIC_DATA]" at bounding box center [326, 294] width 122 height 15
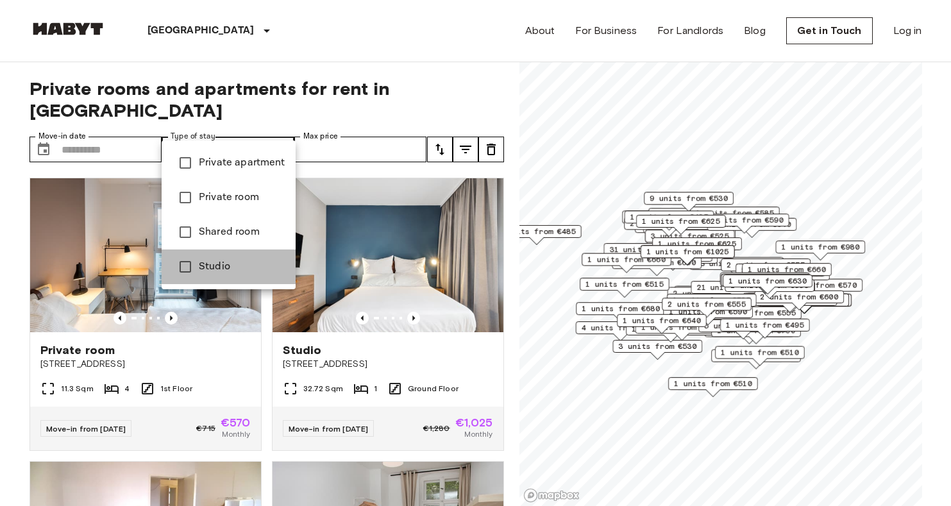
click at [244, 257] on li "Studio" at bounding box center [229, 266] width 134 height 35
type input "******"
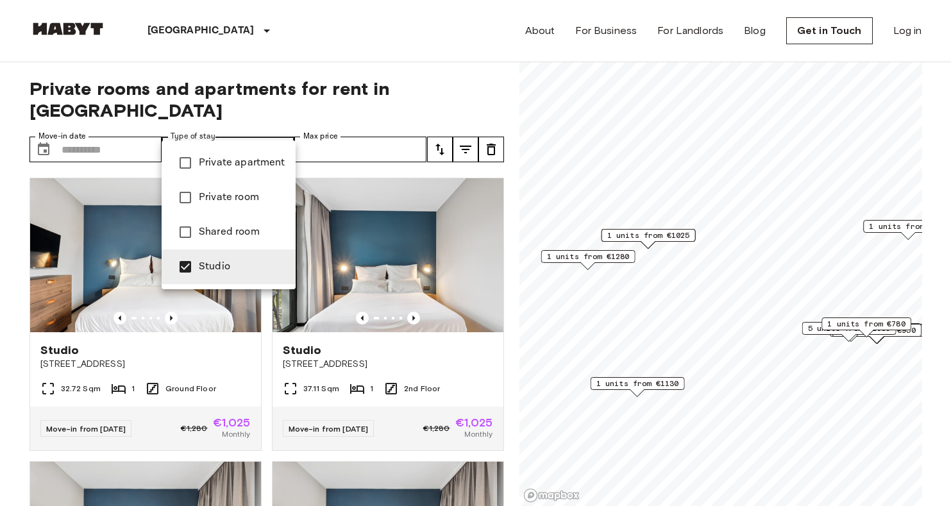
click at [128, 124] on div at bounding box center [475, 253] width 951 height 506
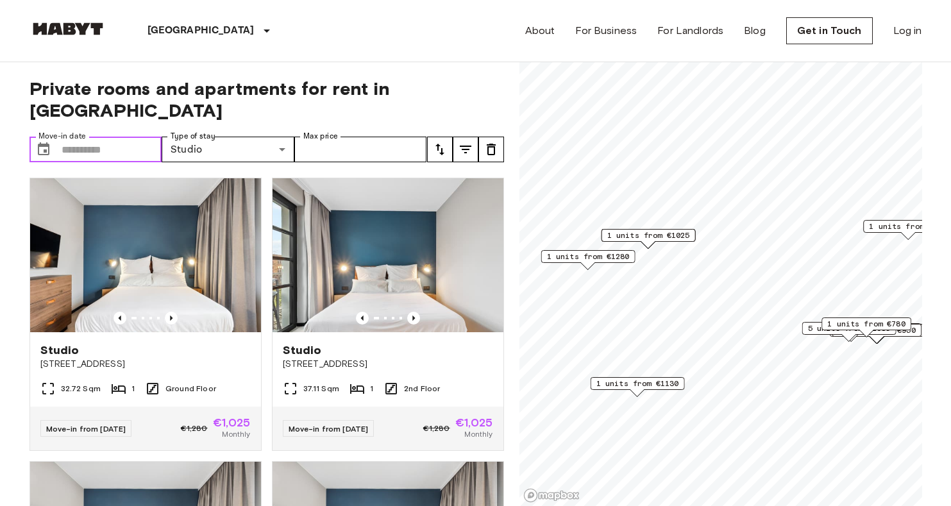
click at [106, 137] on input "Move-in date" at bounding box center [112, 150] width 101 height 26
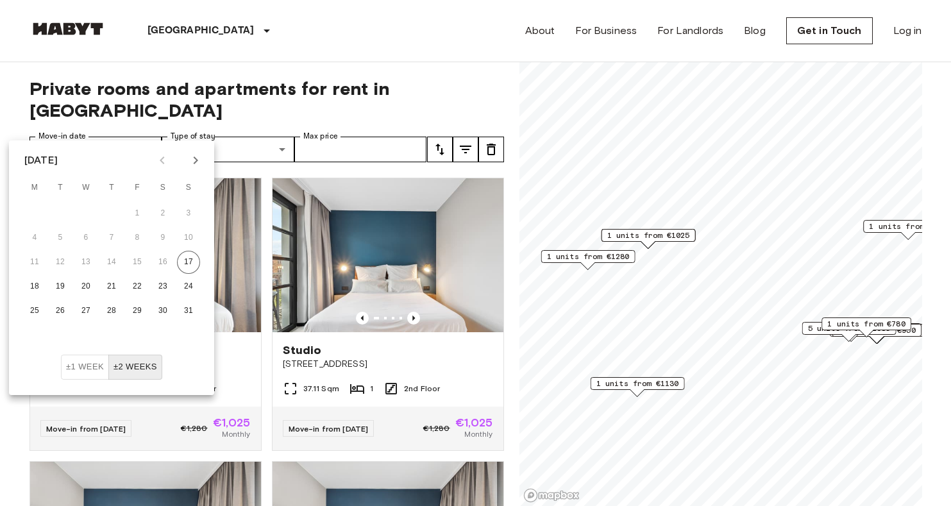
click at [191, 153] on icon "Next month" at bounding box center [195, 160] width 15 height 15
click at [34, 218] on button "1" at bounding box center [34, 213] width 23 height 23
type input "**********"
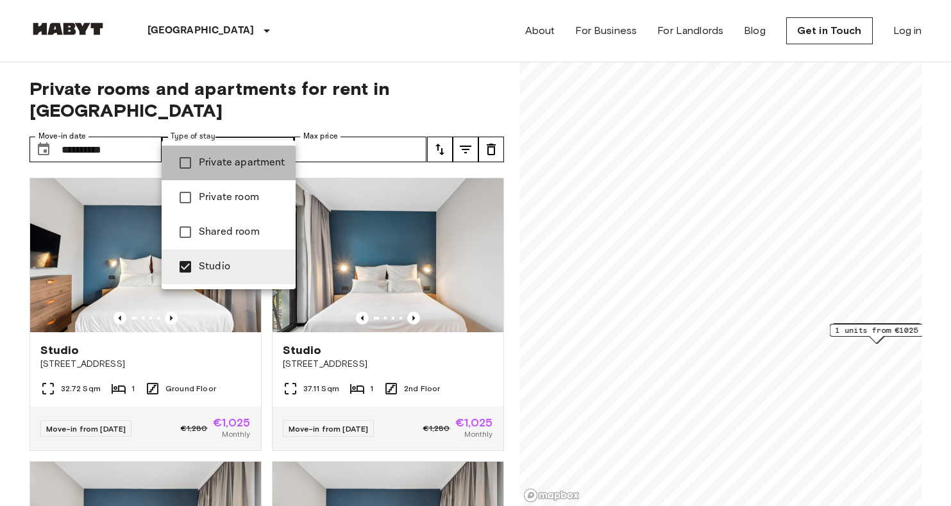
click at [221, 167] on span "Private apartment" at bounding box center [242, 162] width 87 height 15
click at [221, 123] on div at bounding box center [475, 253] width 951 height 506
click at [222, 163] on span "Private apartment" at bounding box center [242, 162] width 87 height 15
type input "******"
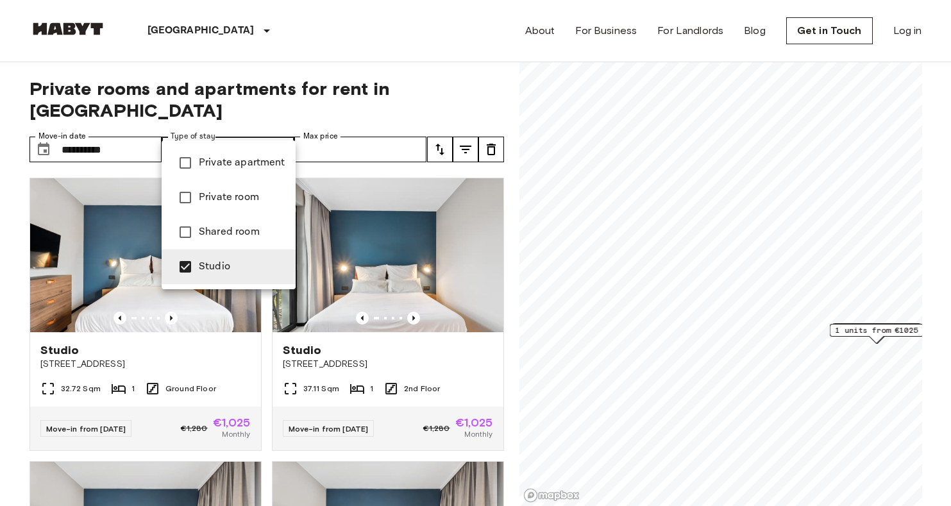
click at [220, 126] on div at bounding box center [475, 253] width 951 height 506
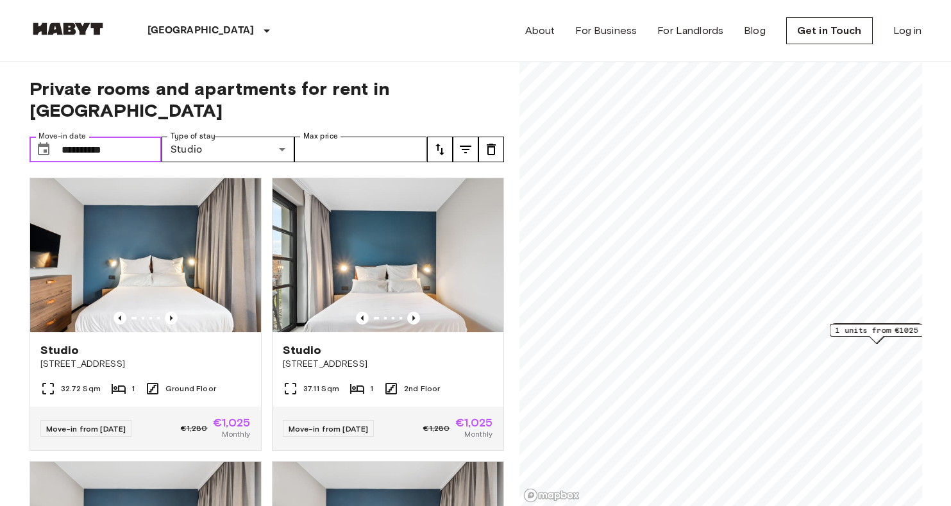
click at [122, 137] on input "**********" at bounding box center [112, 150] width 101 height 26
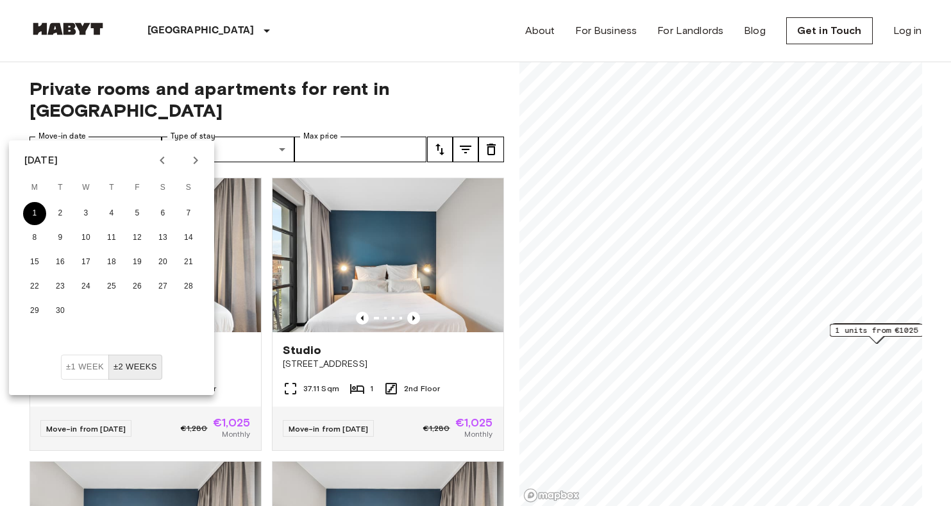
click at [40, 205] on button "1" at bounding box center [34, 213] width 23 height 23
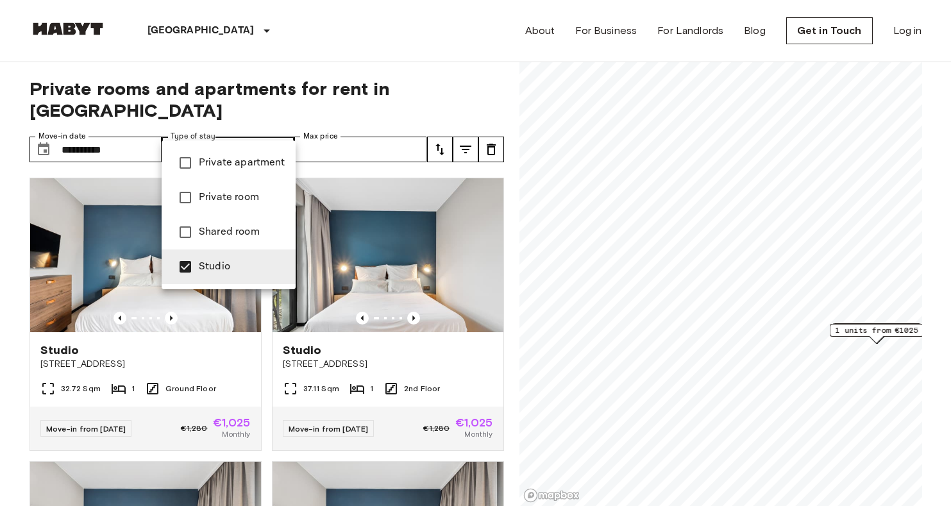
click at [213, 260] on span "Studio" at bounding box center [242, 266] width 87 height 15
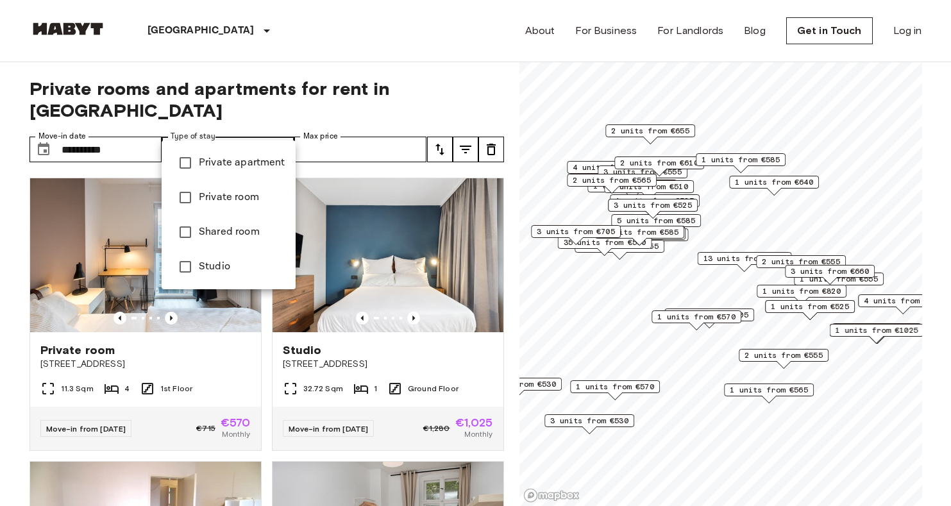
click at [255, 129] on div at bounding box center [475, 253] width 951 height 506
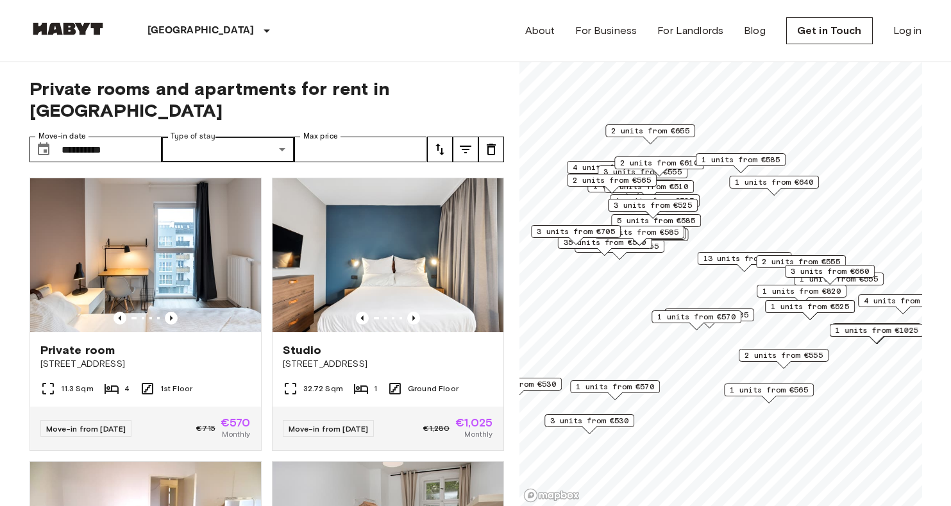
click at [209, 143] on div "**********" at bounding box center [266, 284] width 474 height 444
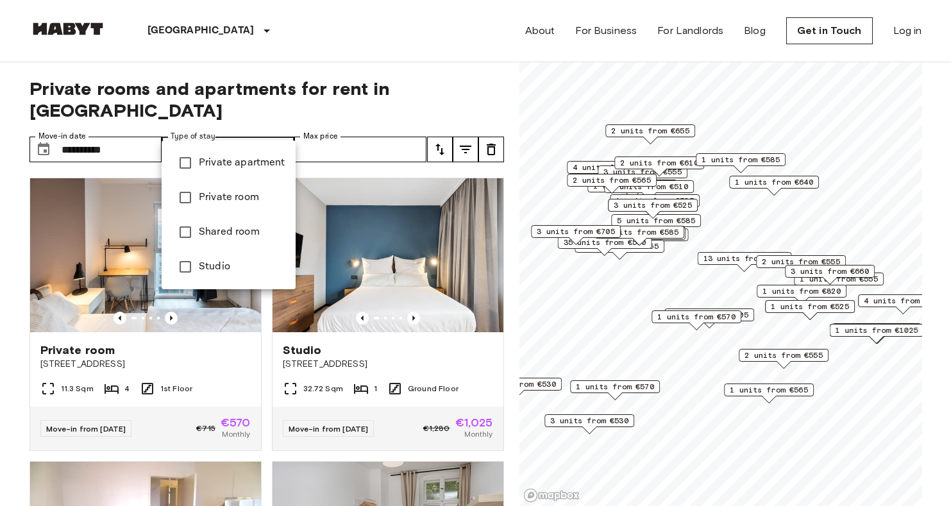
click at [218, 256] on li "Studio" at bounding box center [229, 266] width 134 height 35
type input "******"
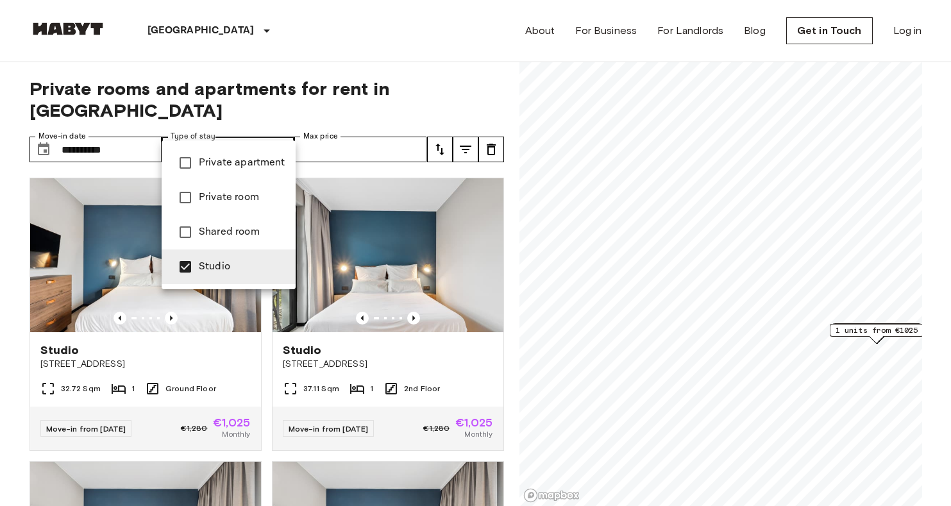
click at [499, 331] on div at bounding box center [475, 253] width 951 height 506
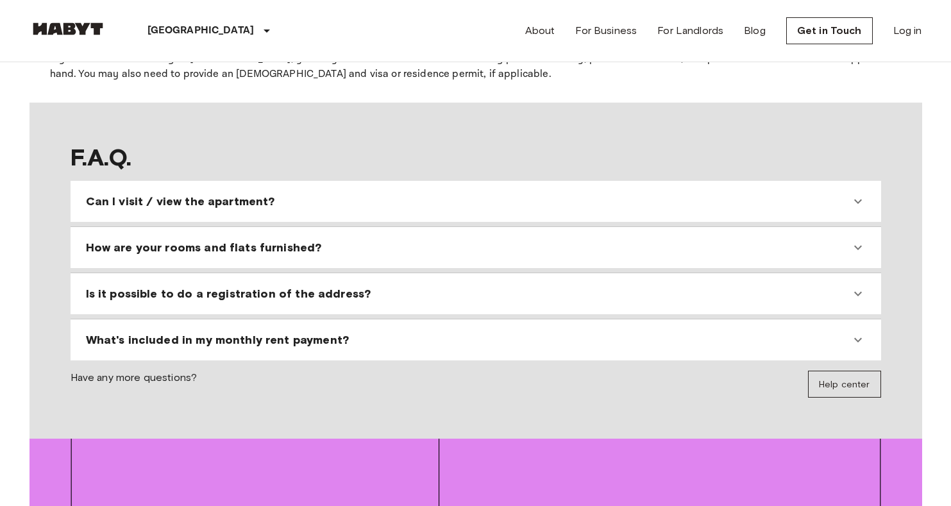
scroll to position [1130, 0]
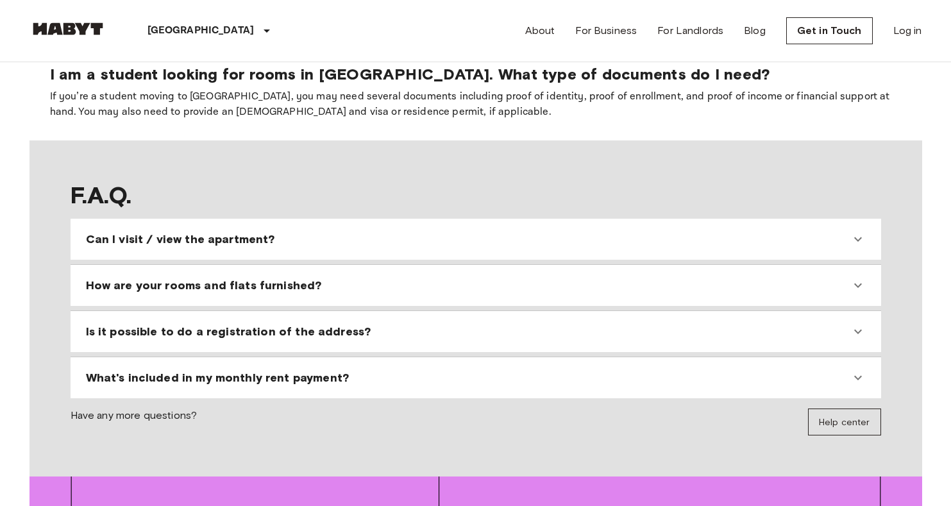
click at [389, 219] on div "Can I visit / view the apartment? We receive so many applications, that it is n…" at bounding box center [476, 308] width 810 height 179
click at [378, 231] on div "Can I visit / view the apartment?" at bounding box center [468, 238] width 764 height 15
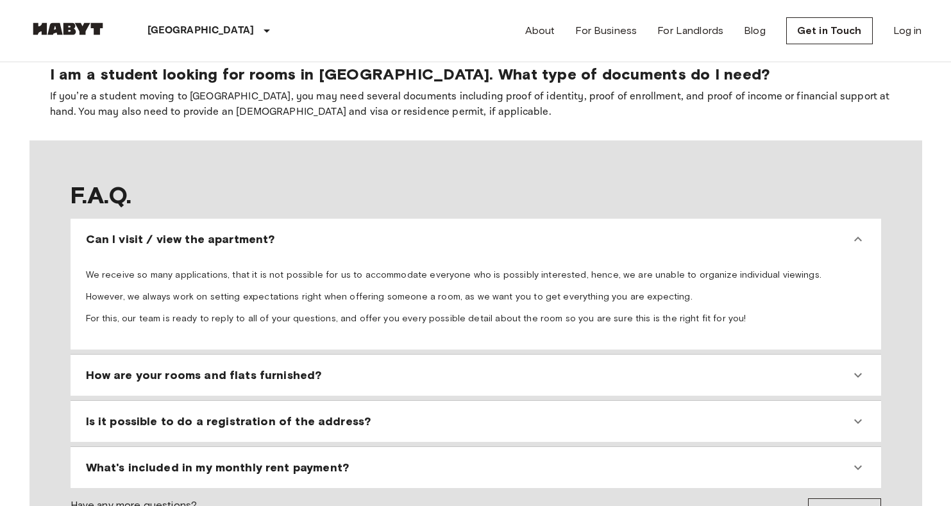
click at [253, 360] on div "How are your rooms and flats furnished?" at bounding box center [476, 375] width 800 height 31
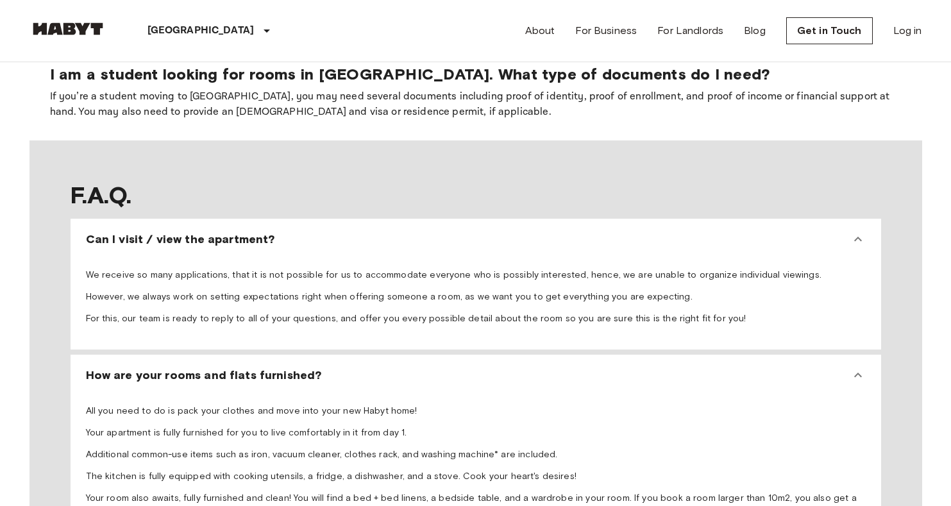
scroll to position [1278, 0]
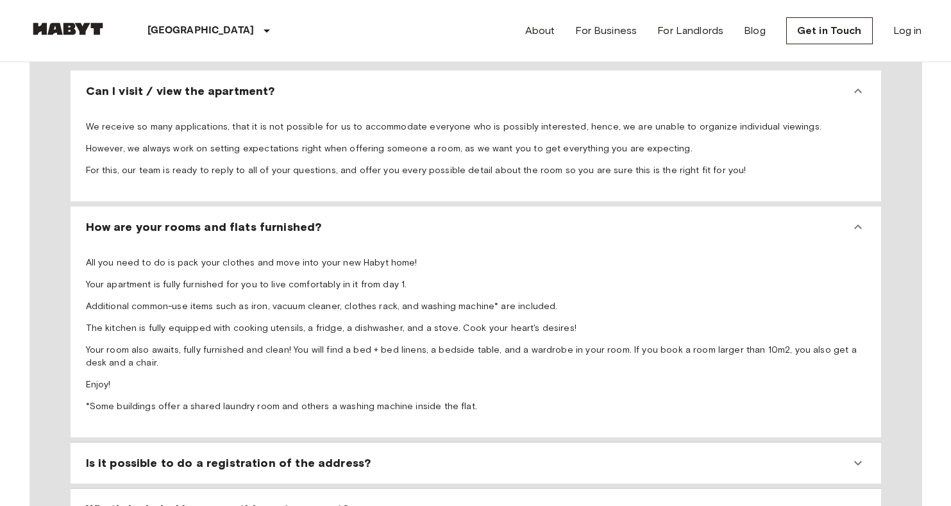
click at [317, 442] on div "Is it possible to do a registration of the address? Of course, it is! Whether i…" at bounding box center [476, 462] width 810 height 41
click at [316, 447] on div "Is it possible to do a registration of the address?" at bounding box center [476, 462] width 800 height 31
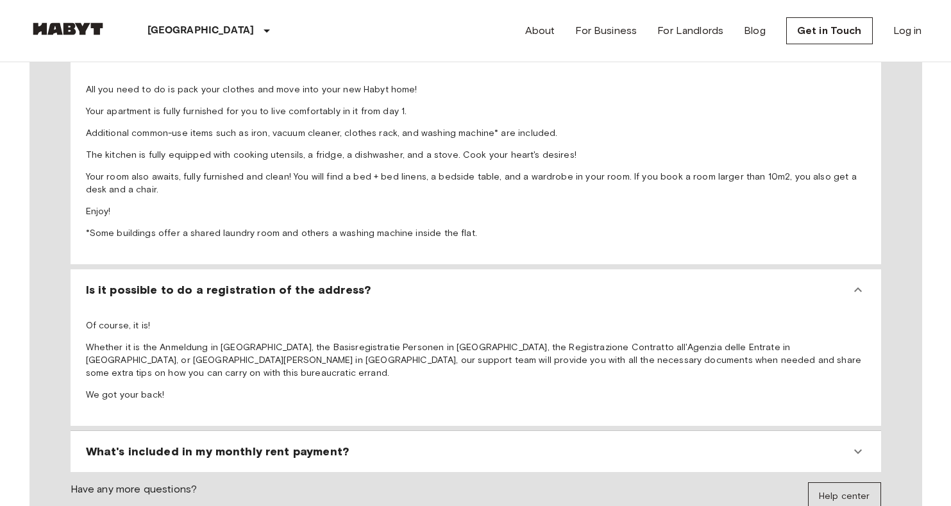
scroll to position [1471, 0]
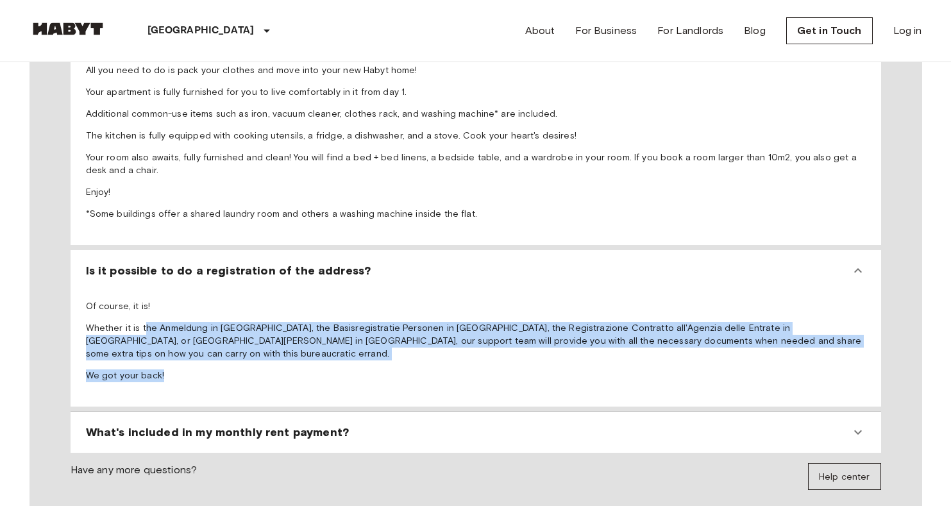
drag, startPoint x: 143, startPoint y: 253, endPoint x: 262, endPoint y: 301, distance: 128.2
click at [262, 301] on div "Of course, it is! Whether it is the Anmeldung in Germany, the Basisregistratie …" at bounding box center [476, 343] width 800 height 115
drag, startPoint x: 210, startPoint y: 249, endPoint x: 291, endPoint y: 290, distance: 91.2
click at [291, 300] on span "Of course, it is! Whether it is the Anmeldung in Germany, the Basisregistratie …" at bounding box center [476, 341] width 780 height 82
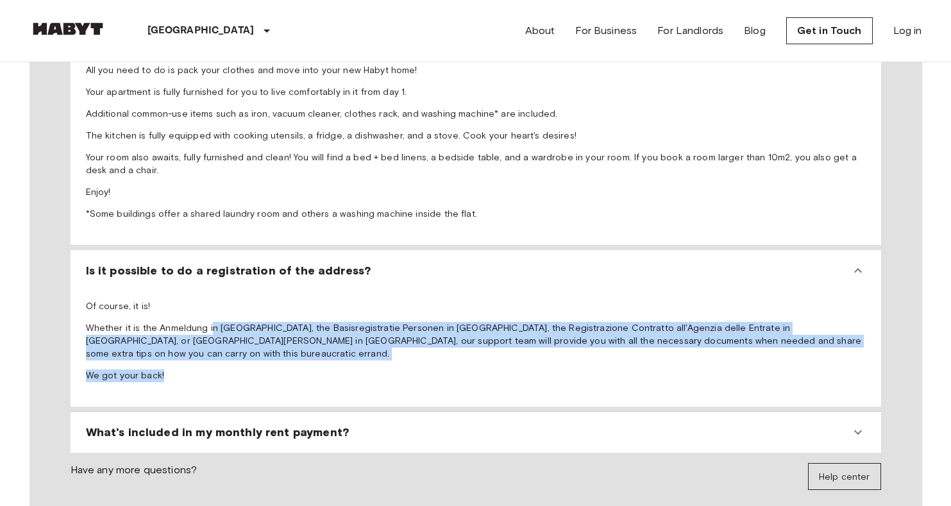
click at [290, 369] on p "We got your back!" at bounding box center [476, 375] width 780 height 13
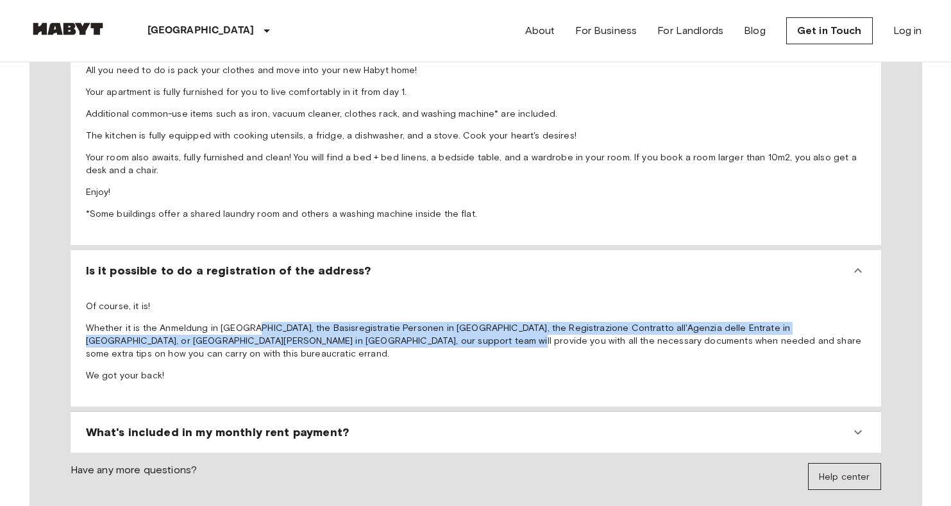
drag, startPoint x: 253, startPoint y: 251, endPoint x: 358, endPoint y: 280, distance: 109.0
click at [358, 300] on span "Of course, it is! Whether it is the Anmeldung in Germany, the Basisregistratie …" at bounding box center [476, 341] width 780 height 82
drag, startPoint x: 357, startPoint y: 249, endPoint x: 501, endPoint y: 273, distance: 145.5
click at [505, 300] on span "Of course, it is! Whether it is the Anmeldung in Germany, the Basisregistratie …" at bounding box center [476, 341] width 780 height 82
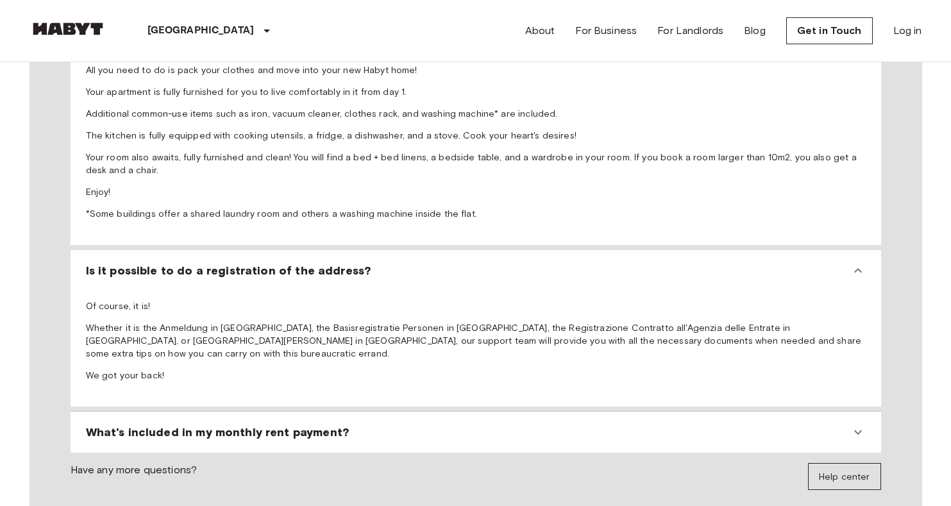
click at [501, 322] on p "Whether it is the Anmeldung in [GEOGRAPHIC_DATA], the Basisregistratie Personen…" at bounding box center [476, 341] width 780 height 38
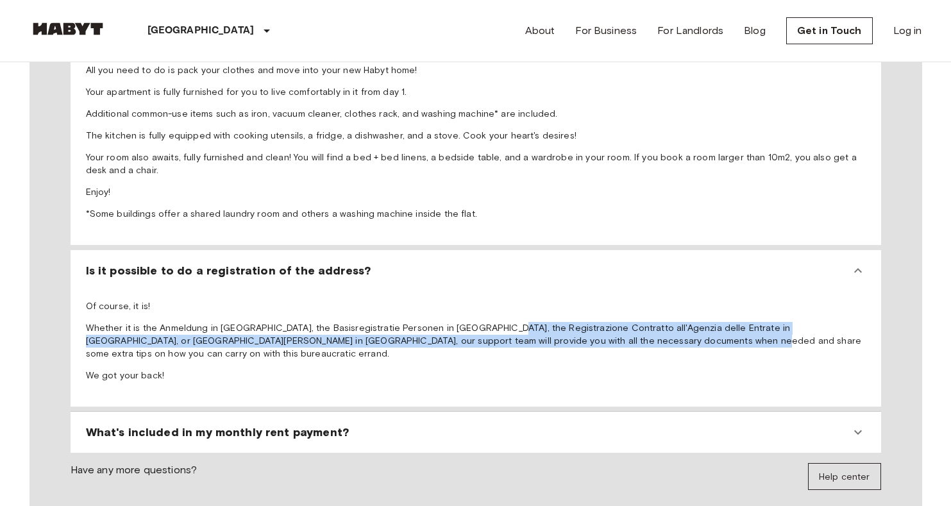
drag, startPoint x: 485, startPoint y: 258, endPoint x: 597, endPoint y: 279, distance: 113.4
click at [597, 300] on span "Of course, it is! Whether it is the Anmeldung in Germany, the Basisregistratie …" at bounding box center [476, 341] width 780 height 82
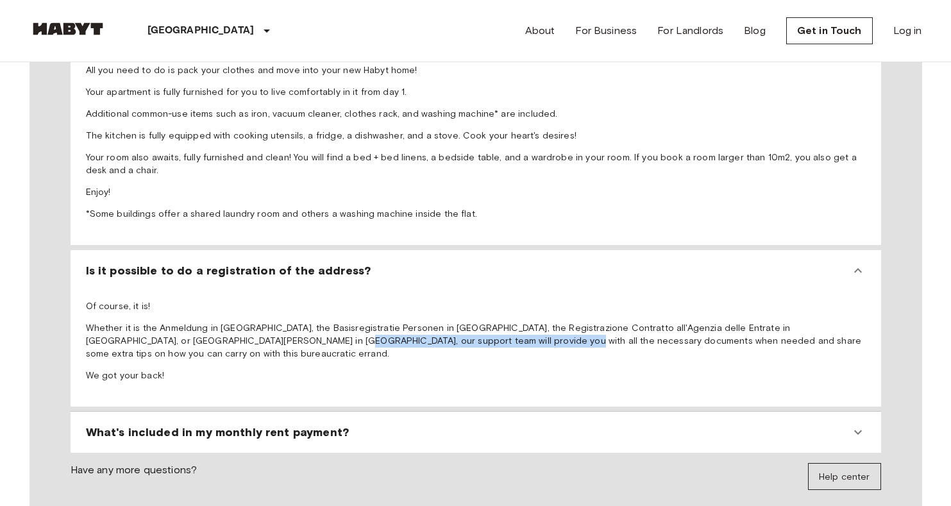
drag, startPoint x: 200, startPoint y: 263, endPoint x: 423, endPoint y: 265, distance: 223.1
click at [423, 322] on p "Whether it is the Anmeldung in [GEOGRAPHIC_DATA], the Basisregistratie Personen…" at bounding box center [476, 341] width 780 height 38
drag, startPoint x: 280, startPoint y: 265, endPoint x: 437, endPoint y: 277, distance: 156.9
click at [438, 300] on span "Of course, it is! Whether it is the Anmeldung in Germany, the Basisregistratie …" at bounding box center [476, 341] width 780 height 82
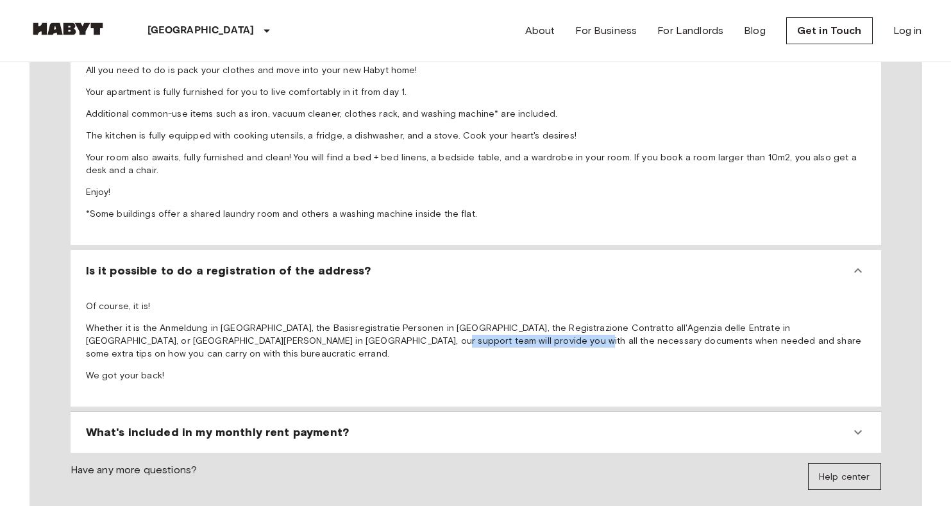
click at [437, 300] on span "Of course, it is! Whether it is the Anmeldung in Germany, the Basisregistratie …" at bounding box center [476, 341] width 780 height 82
drag, startPoint x: 391, startPoint y: 266, endPoint x: 485, endPoint y: 280, distance: 95.2
click at [485, 300] on span "Of course, it is! Whether it is the Anmeldung in Germany, the Basisregistratie …" at bounding box center [476, 341] width 780 height 82
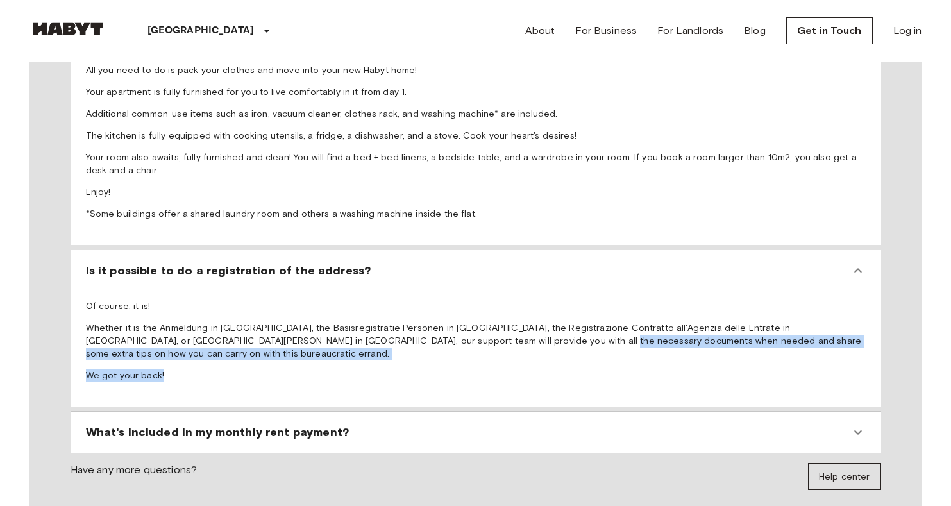
drag, startPoint x: 467, startPoint y: 265, endPoint x: 535, endPoint y: 294, distance: 73.6
click at [535, 300] on span "Of course, it is! Whether it is the Anmeldung in Germany, the Basisregistratie …" at bounding box center [476, 341] width 780 height 82
click at [535, 369] on p "We got your back!" at bounding box center [476, 375] width 780 height 13
drag, startPoint x: 508, startPoint y: 265, endPoint x: 621, endPoint y: 290, distance: 115.7
click at [621, 300] on span "Of course, it is! Whether it is the Anmeldung in Germany, the Basisregistratie …" at bounding box center [476, 341] width 780 height 82
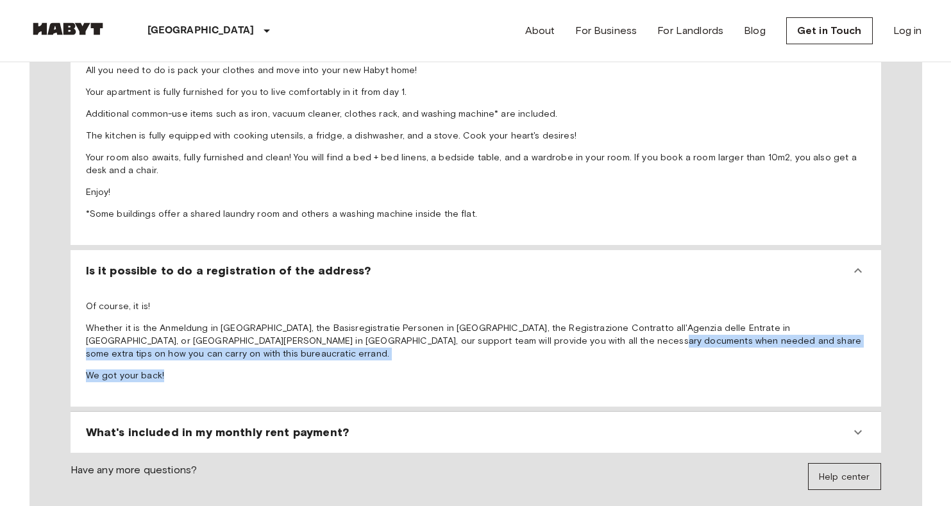
click at [621, 369] on p "We got your back!" at bounding box center [476, 375] width 780 height 13
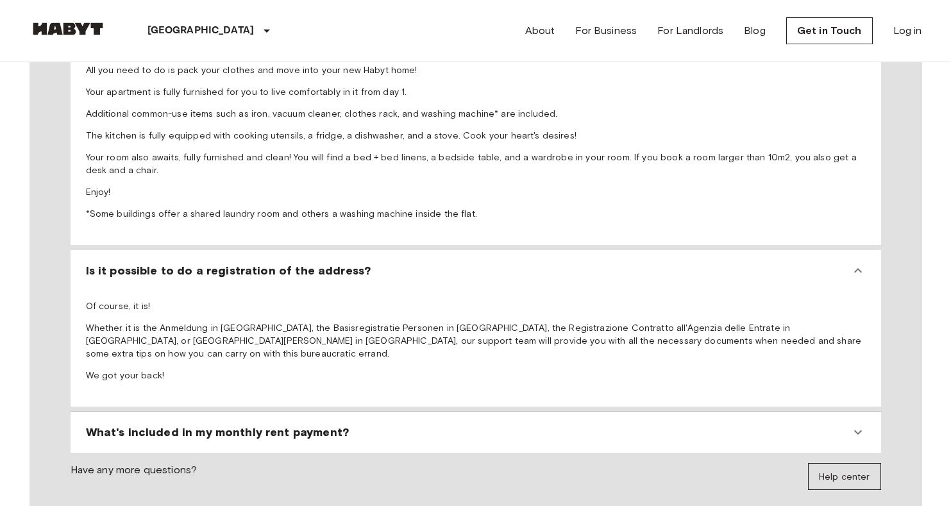
click at [590, 424] on div "What's included in my monthly rent payment?" at bounding box center [468, 431] width 764 height 15
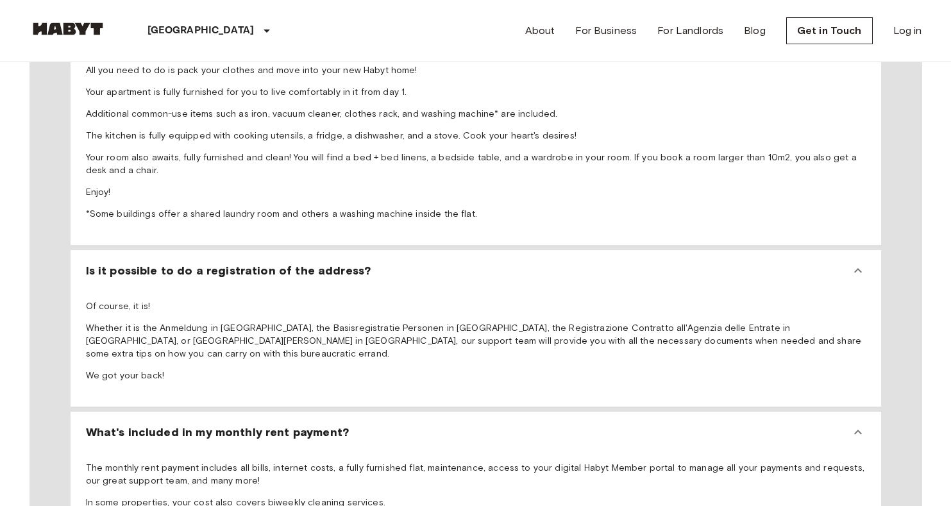
scroll to position [1527, 0]
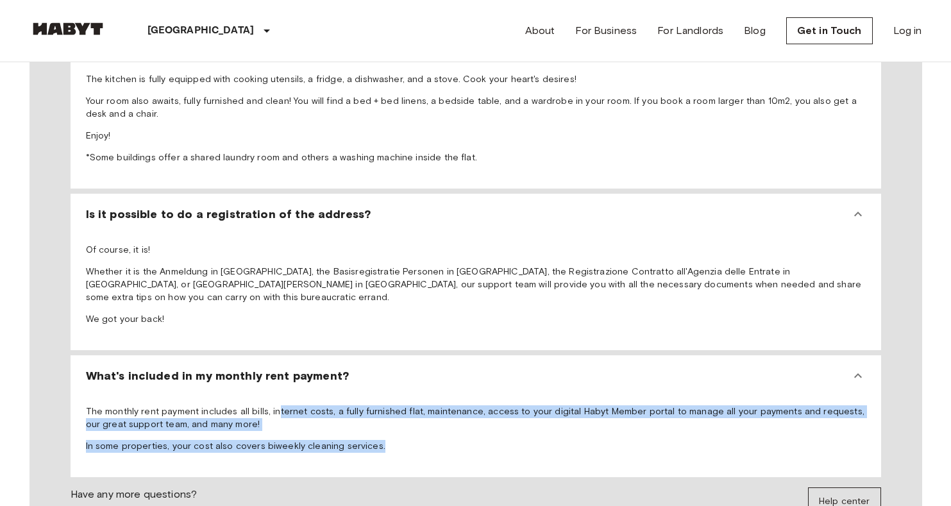
drag, startPoint x: 272, startPoint y: 326, endPoint x: 435, endPoint y: 376, distance: 170.5
click at [435, 391] on div "The monthly rent payment includes all bills, internet costs, a fully furnished …" at bounding box center [476, 431] width 800 height 81
drag, startPoint x: 299, startPoint y: 310, endPoint x: 412, endPoint y: 358, distance: 122.3
click at [412, 391] on div "The monthly rent payment includes all bills, internet costs, a fully furnished …" at bounding box center [476, 431] width 800 height 81
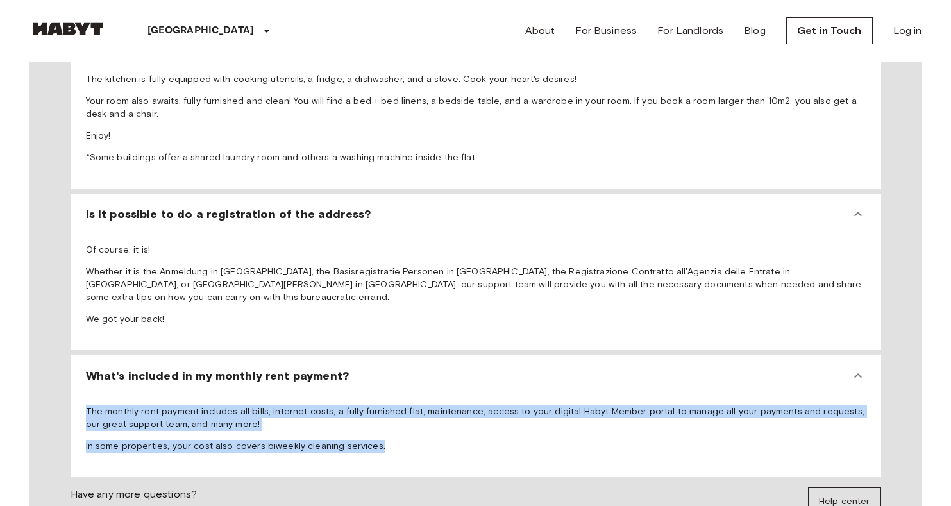
click at [412, 440] on p "In some properties, your cost also covers biweekly cleaning services." at bounding box center [476, 446] width 780 height 13
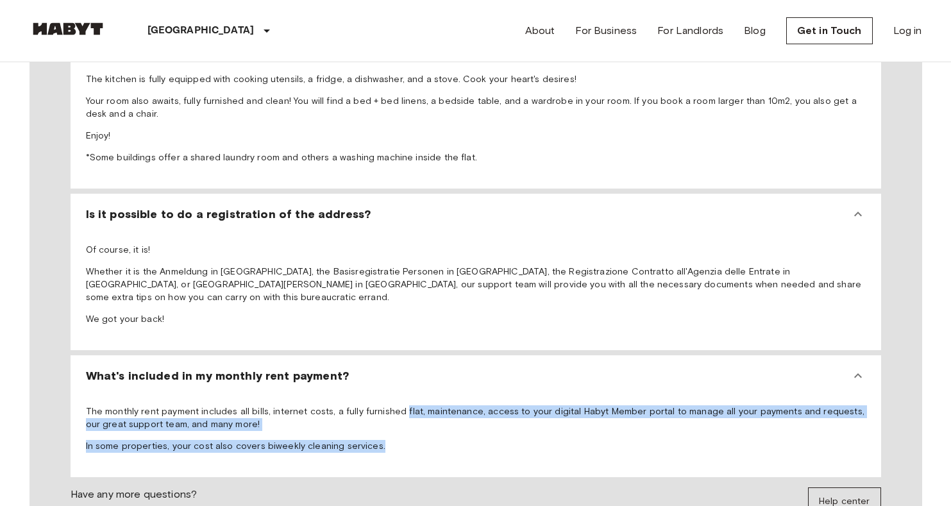
drag, startPoint x: 395, startPoint y: 322, endPoint x: 438, endPoint y: 362, distance: 58.1
click at [438, 405] on span "The monthly rent payment includes all bills, internet costs, a fully furnished …" at bounding box center [476, 428] width 780 height 47
click at [438, 440] on p "In some properties, your cost also covers biweekly cleaning services." at bounding box center [476, 446] width 780 height 13
drag, startPoint x: 423, startPoint y: 321, endPoint x: 493, endPoint y: 362, distance: 81.4
click at [493, 405] on span "The monthly rent payment includes all bills, internet costs, a fully furnished …" at bounding box center [476, 428] width 780 height 47
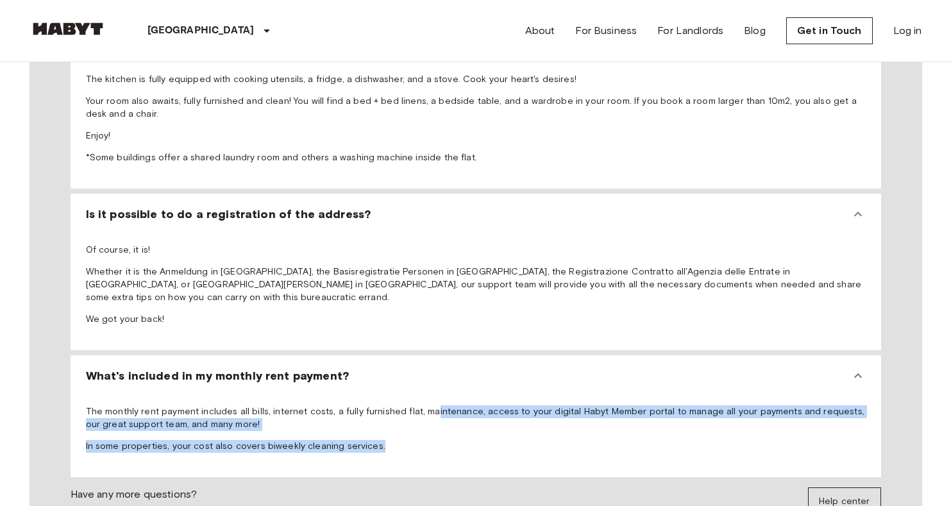
click at [493, 440] on p "In some properties, your cost also covers biweekly cleaning services." at bounding box center [476, 446] width 780 height 13
drag, startPoint x: 422, startPoint y: 325, endPoint x: 483, endPoint y: 360, distance: 70.1
click at [483, 405] on span "The monthly rent payment includes all bills, internet costs, a fully furnished …" at bounding box center [476, 428] width 780 height 47
click at [483, 440] on p "In some properties, your cost also covers biweekly cleaning services." at bounding box center [476, 446] width 780 height 13
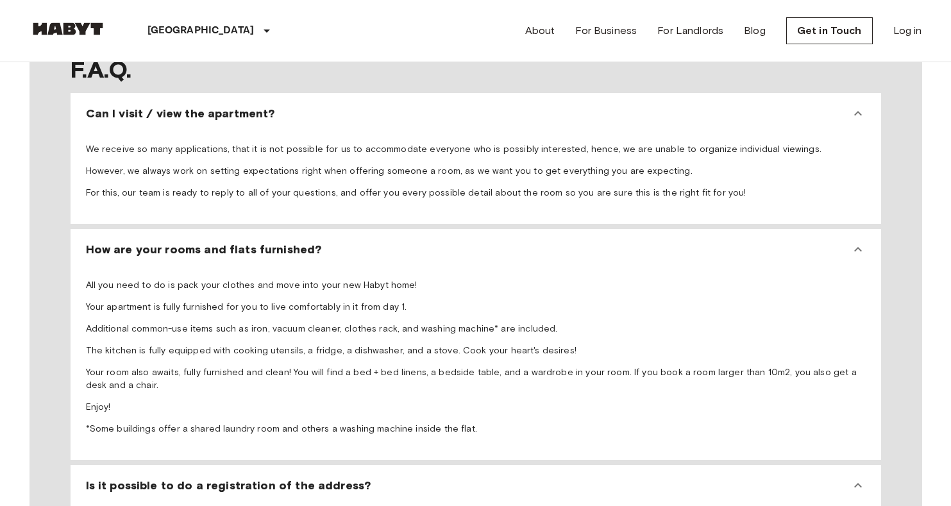
scroll to position [1258, 0]
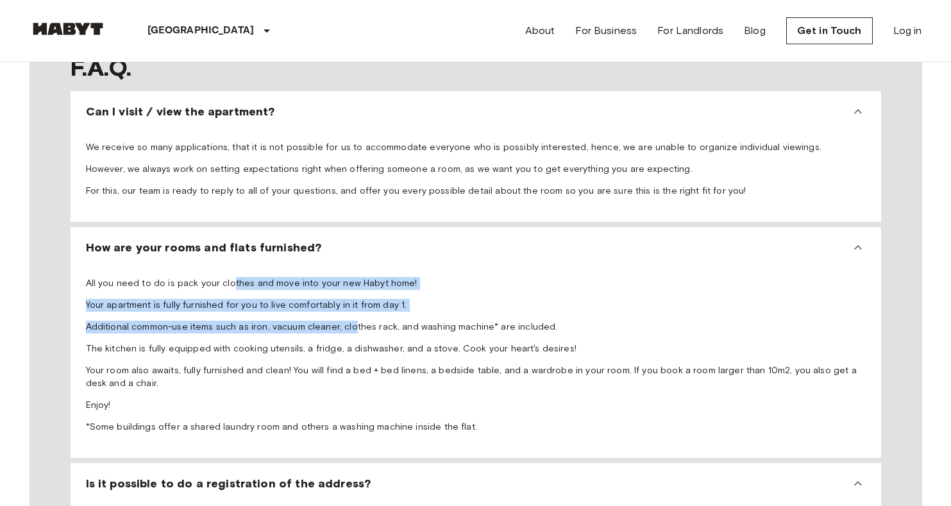
drag, startPoint x: 229, startPoint y: 210, endPoint x: 346, endPoint y: 263, distance: 128.6
click at [346, 277] on span "All you need to do is pack your clothes and move into your new Habyt home! Your…" at bounding box center [476, 355] width 780 height 156
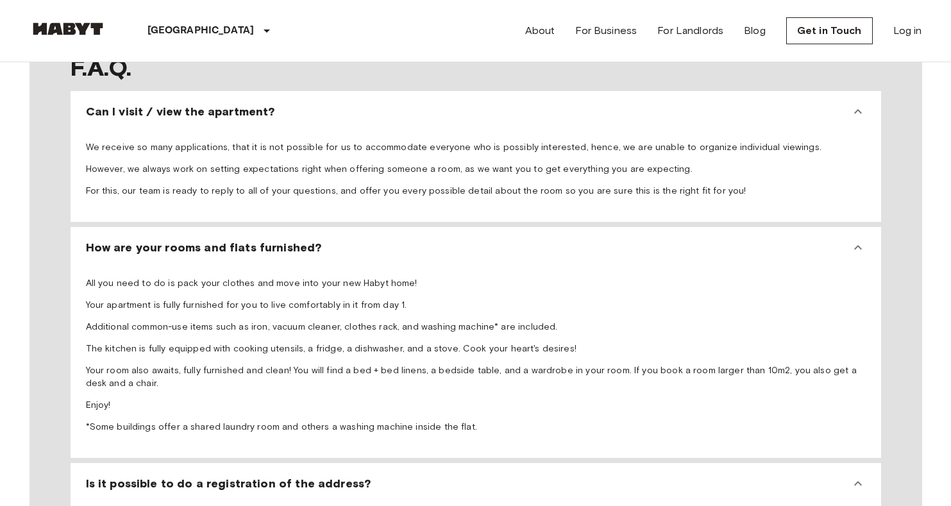
scroll to position [1127, 0]
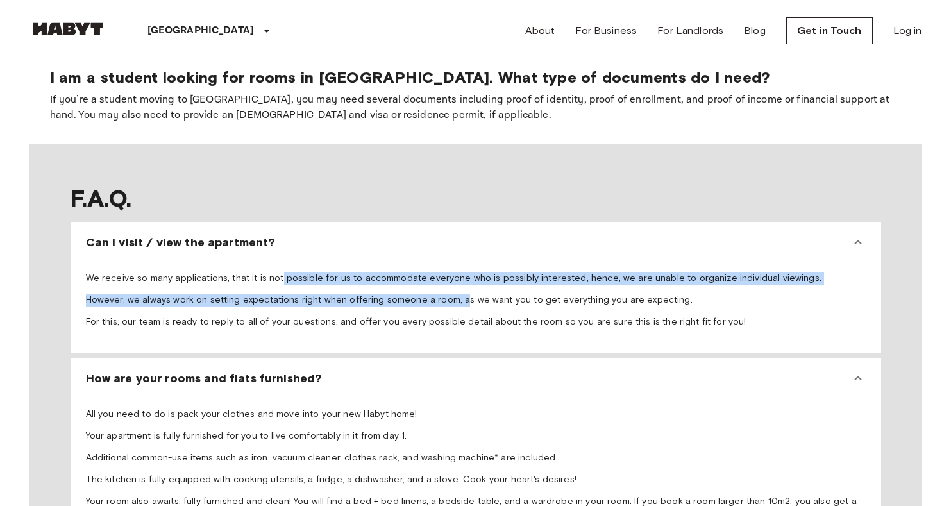
drag, startPoint x: 274, startPoint y: 201, endPoint x: 448, endPoint y: 220, distance: 174.7
click at [449, 272] on span "We receive so many applications, that it is not possible for us to accommodate …" at bounding box center [476, 300] width 780 height 56
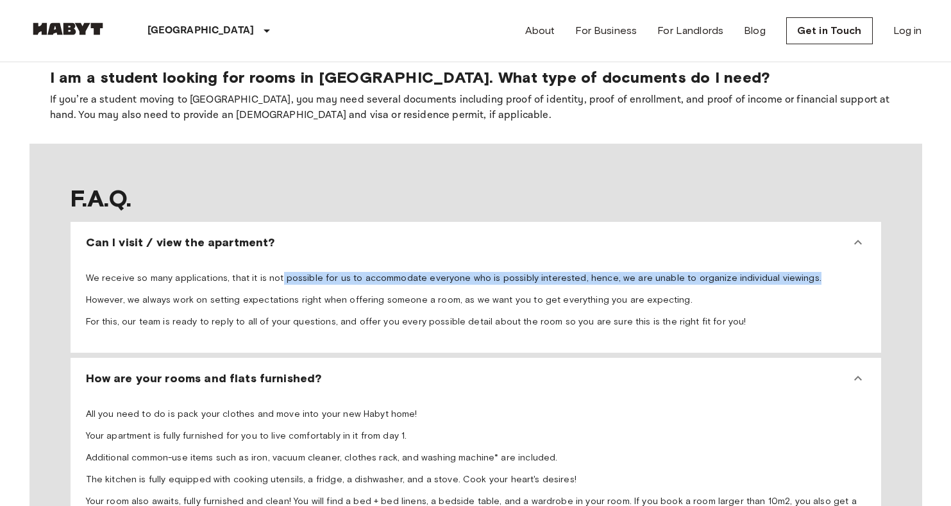
click at [448, 272] on span "We receive so many applications, that it is not possible for us to accommodate …" at bounding box center [476, 300] width 780 height 56
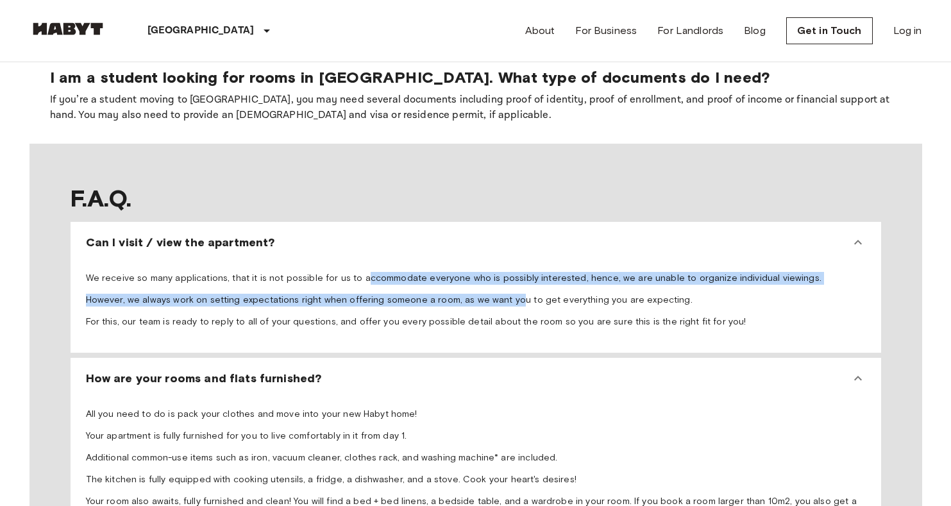
drag, startPoint x: 357, startPoint y: 203, endPoint x: 505, endPoint y: 237, distance: 151.3
click at [505, 272] on span "We receive so many applications, that it is not possible for us to accommodate …" at bounding box center [476, 300] width 780 height 56
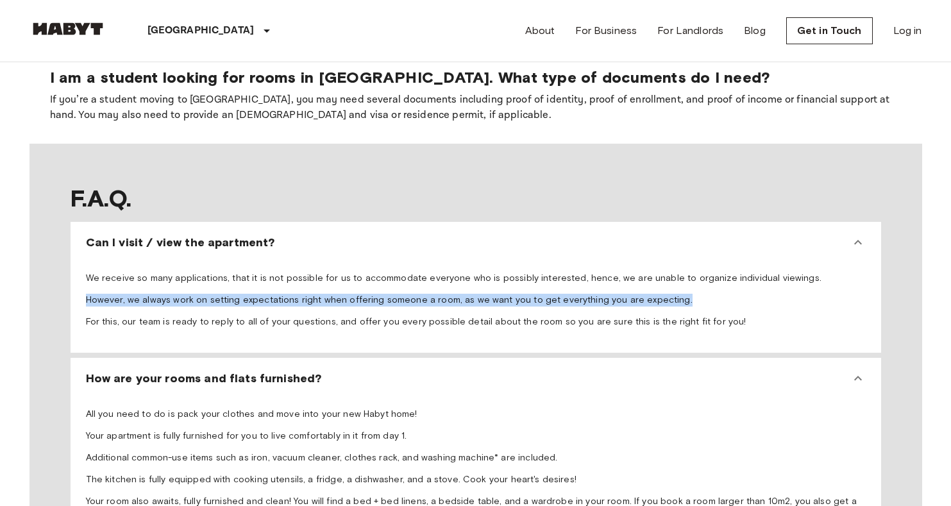
drag, startPoint x: 481, startPoint y: 211, endPoint x: 667, endPoint y: 228, distance: 187.4
click at [667, 272] on span "We receive so many applications, that it is not possible for us to accommodate …" at bounding box center [476, 300] width 780 height 56
click at [667, 294] on p "However, we always work on setting expectations right when offering someone a r…" at bounding box center [476, 300] width 780 height 13
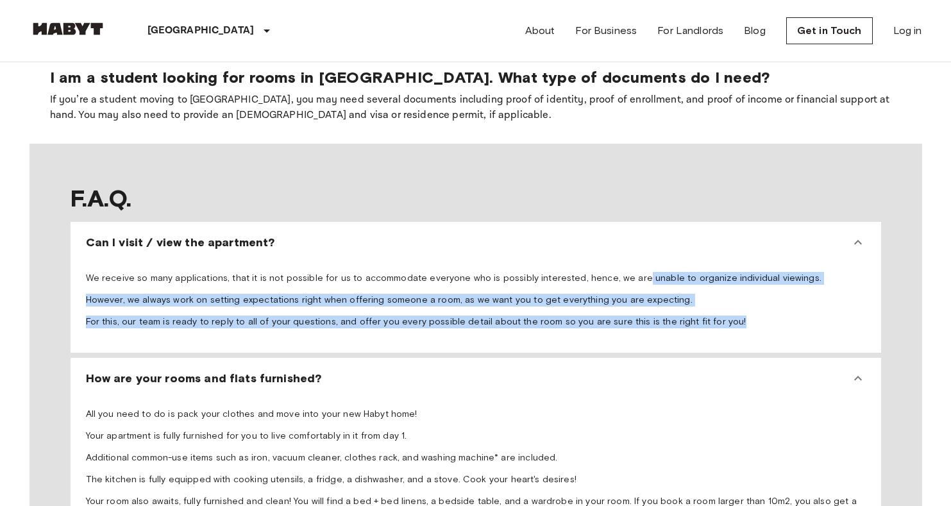
drag, startPoint x: 621, startPoint y: 203, endPoint x: 722, endPoint y: 262, distance: 116.7
click at [722, 262] on div "We receive so many applications, that it is not possible for us to accommodate …" at bounding box center [476, 303] width 800 height 90
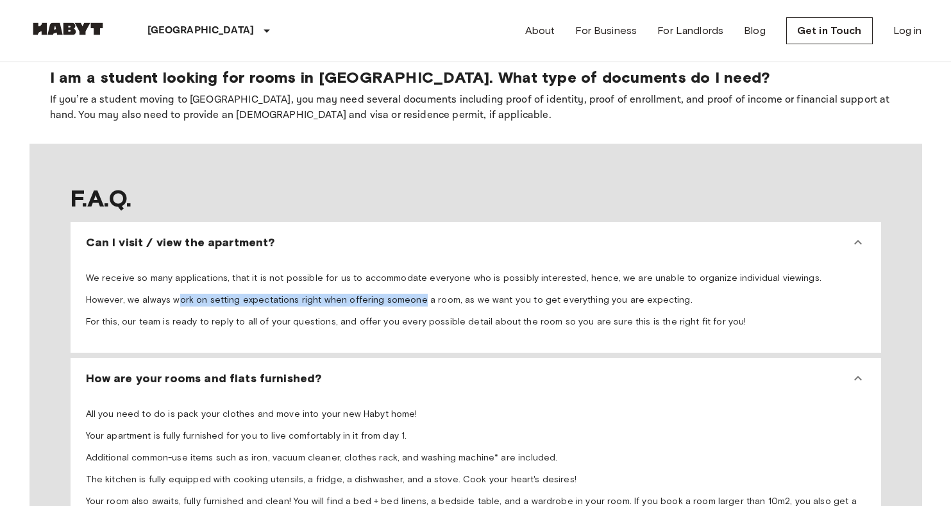
drag, startPoint x: 172, startPoint y: 225, endPoint x: 407, endPoint y: 225, distance: 234.6
click at [408, 294] on p "However, we always work on setting expectations right when offering someone a r…" at bounding box center [476, 300] width 780 height 13
click at [407, 294] on p "However, we always work on setting expectations right when offering someone a r…" at bounding box center [476, 300] width 780 height 13
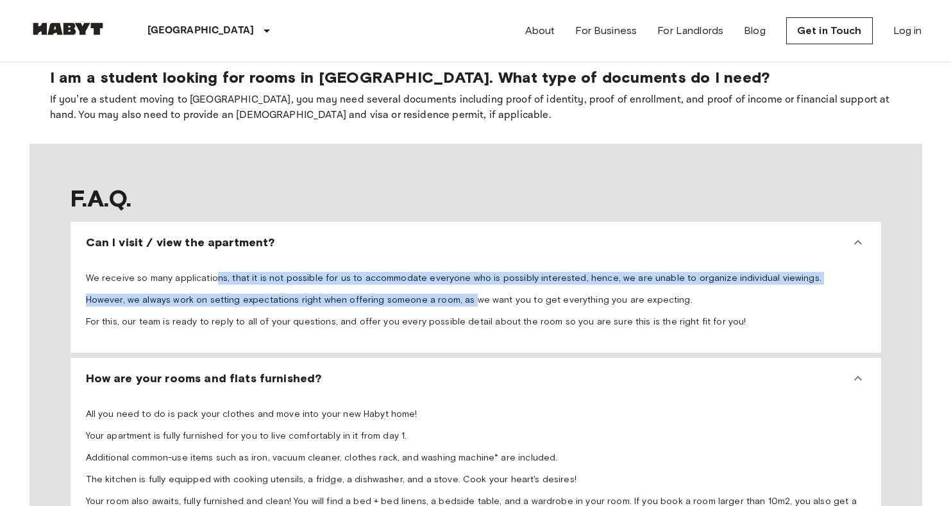
drag, startPoint x: 212, startPoint y: 216, endPoint x: 456, endPoint y: 226, distance: 244.5
click at [456, 272] on span "We receive so many applications, that it is not possible for us to accommodate …" at bounding box center [476, 300] width 780 height 56
click at [456, 294] on p "However, we always work on setting expectations right when offering someone a r…" at bounding box center [476, 300] width 780 height 13
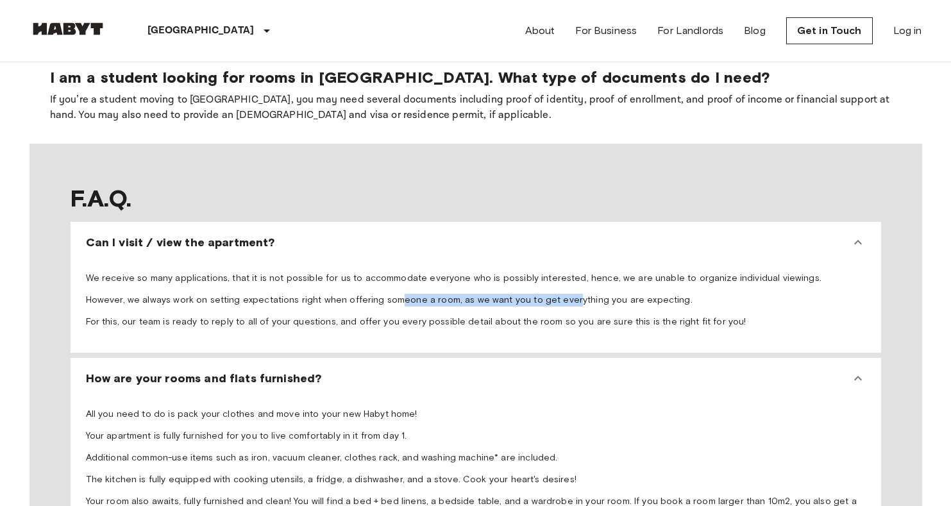
drag, startPoint x: 390, startPoint y: 226, endPoint x: 553, endPoint y: 225, distance: 162.8
click at [554, 294] on p "However, we always work on setting expectations right when offering someone a r…" at bounding box center [476, 300] width 780 height 13
click at [553, 294] on p "However, we always work on setting expectations right when offering someone a r…" at bounding box center [476, 300] width 780 height 13
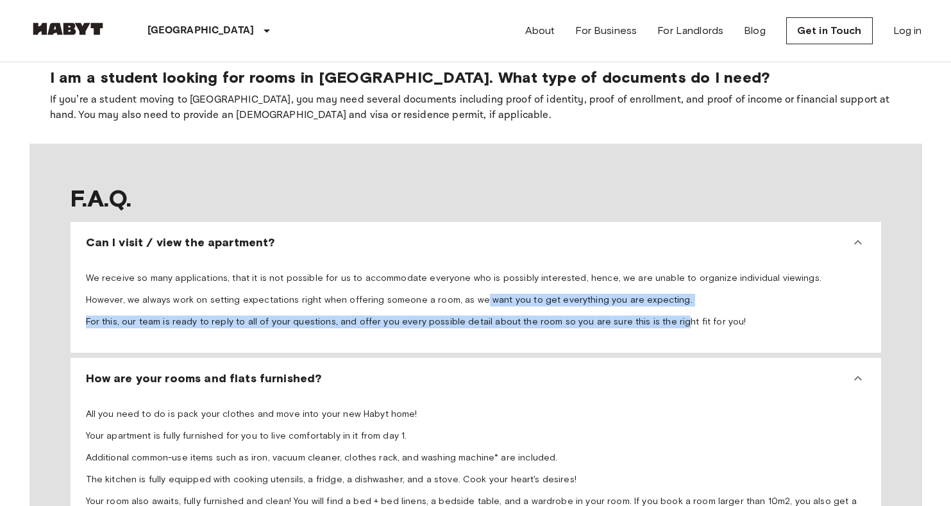
drag, startPoint x: 468, startPoint y: 224, endPoint x: 656, endPoint y: 251, distance: 190.5
click at [659, 272] on span "We receive so many applications, that it is not possible for us to accommodate …" at bounding box center [476, 300] width 780 height 56
click at [656, 315] on p "For this, our team is ready to reply to all of your questions, and offer you ev…" at bounding box center [476, 321] width 780 height 13
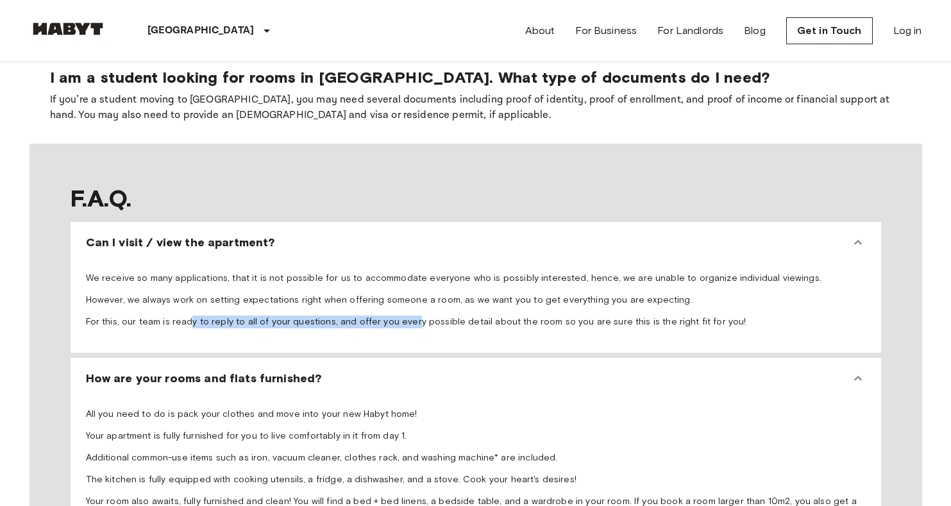
drag, startPoint x: 187, startPoint y: 249, endPoint x: 405, endPoint y: 251, distance: 218.0
click at [406, 315] on p "For this, our team is ready to reply to all of your questions, and offer you ev…" at bounding box center [476, 321] width 780 height 13
click at [405, 315] on p "For this, our team is ready to reply to all of your questions, and offer you ev…" at bounding box center [476, 321] width 780 height 13
drag, startPoint x: 317, startPoint y: 250, endPoint x: 424, endPoint y: 249, distance: 106.4
click at [424, 315] on p "For this, our team is ready to reply to all of your questions, and offer you ev…" at bounding box center [476, 321] width 780 height 13
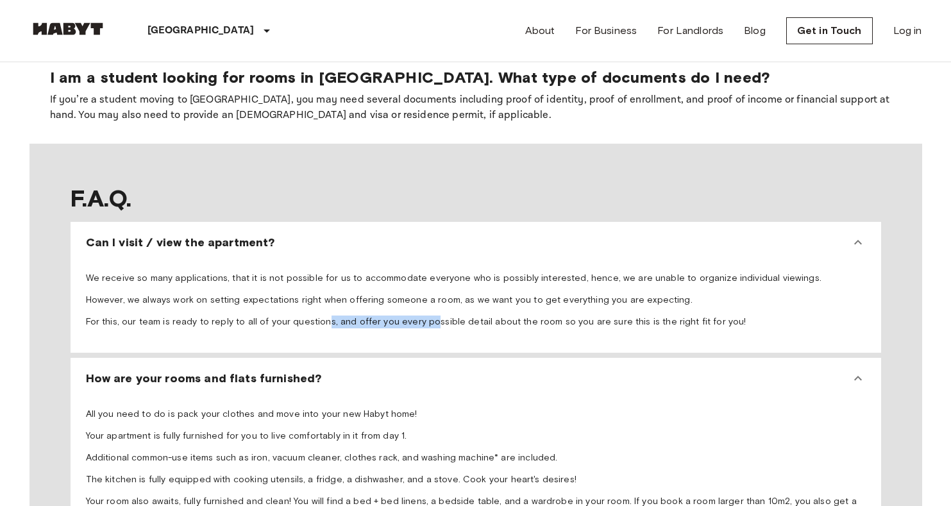
click at [424, 315] on p "For this, our team is ready to reply to all of your questions, and offer you ev…" at bounding box center [476, 321] width 780 height 13
drag, startPoint x: 366, startPoint y: 249, endPoint x: 472, endPoint y: 247, distance: 106.4
click at [472, 315] on p "For this, our team is ready to reply to all of your questions, and offer you ev…" at bounding box center [476, 321] width 780 height 13
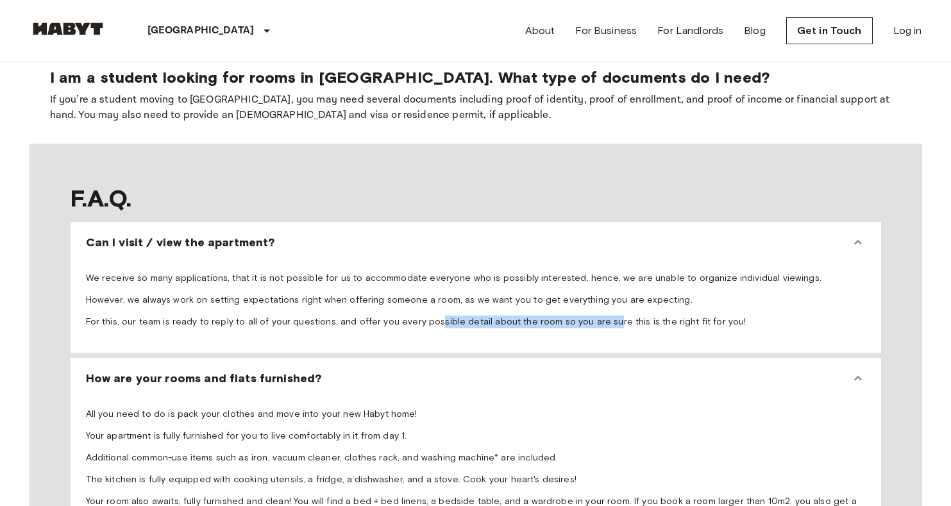
drag, startPoint x: 428, startPoint y: 247, endPoint x: 594, endPoint y: 245, distance: 165.4
click at [595, 315] on p "For this, our team is ready to reply to all of your questions, and offer you ev…" at bounding box center [476, 321] width 780 height 13
click at [594, 315] on p "For this, our team is ready to reply to all of your questions, and offer you ev…" at bounding box center [476, 321] width 780 height 13
drag, startPoint x: 511, startPoint y: 244, endPoint x: 726, endPoint y: 242, distance: 214.8
click at [728, 315] on p "For this, our team is ready to reply to all of your questions, and offer you ev…" at bounding box center [476, 321] width 780 height 13
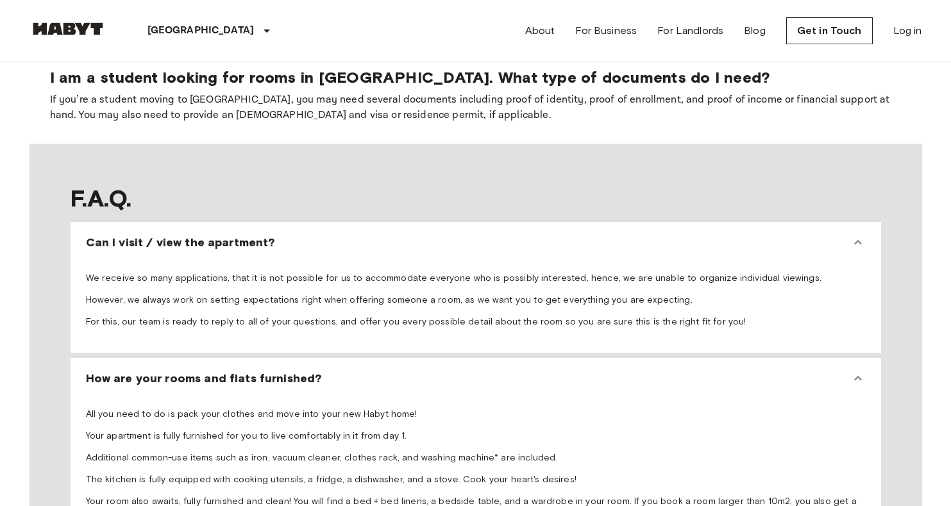
click at [726, 272] on span "We receive so many applications, that it is not possible for us to accommodate …" at bounding box center [476, 300] width 780 height 56
drag, startPoint x: 578, startPoint y: 244, endPoint x: 714, endPoint y: 244, distance: 135.3
click at [714, 315] on p "For this, our team is ready to reply to all of your questions, and offer you ev…" at bounding box center [476, 321] width 780 height 13
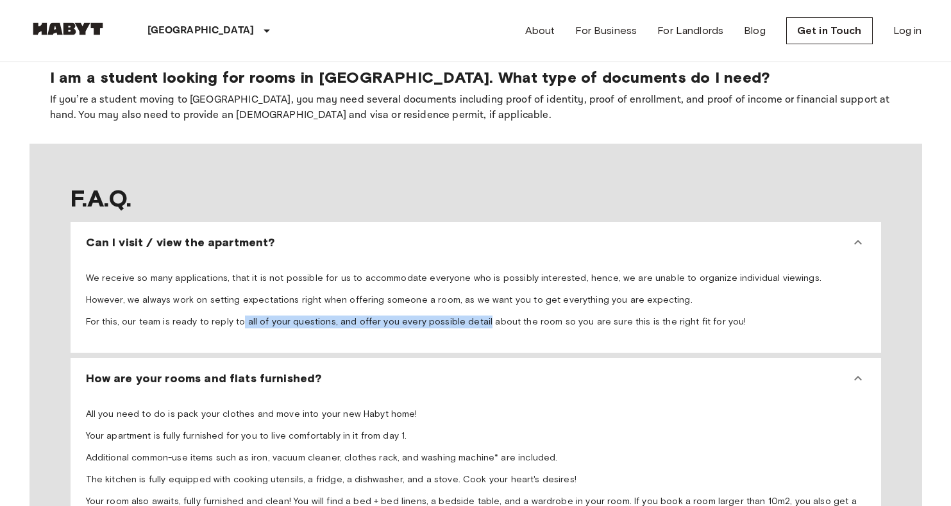
drag
click at [472, 315] on p "For this, our team is ready to reply to all of your questions, and offer you ev…" at bounding box center [476, 321] width 780 height 13
click at [471, 315] on p "For this, our team is ready to reply to all of your questions, and offer you ev…" at bounding box center [476, 321] width 780 height 13
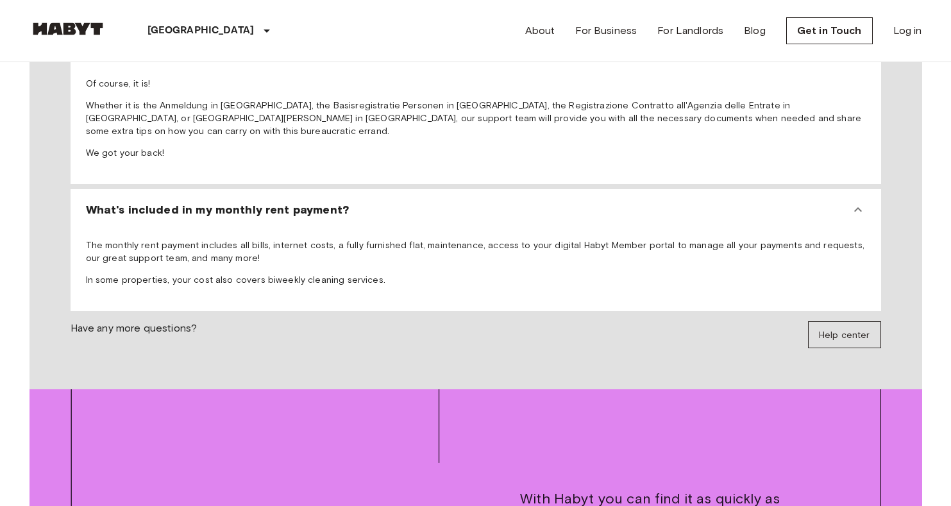
scroll to position [1694, 0]
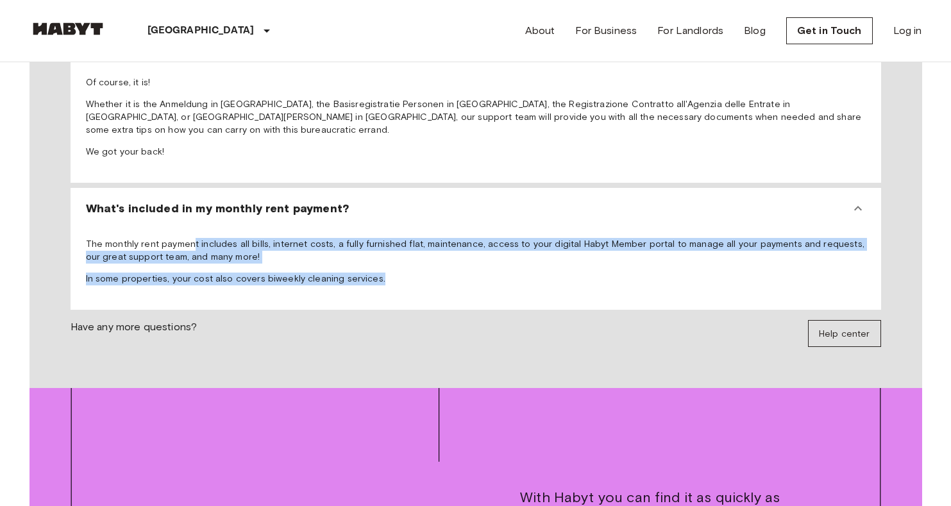
drag, startPoint x: 190, startPoint y: 156, endPoint x: 428, endPoint y: 188, distance: 240.5
click at [429, 238] on span "The monthly rent payment includes all bills, internet costs, a fully furnished …" at bounding box center [476, 261] width 780 height 47
click at [428, 272] on p "In some properties, your cost also covers biweekly cleaning services." at bounding box center [476, 278] width 780 height 13
drag, startPoint x: 413, startPoint y: 157, endPoint x: 458, endPoint y: 201, distance: 63.0
click at [459, 224] on div "The monthly rent payment includes all bills, internet costs, a fully furnished …" at bounding box center [476, 264] width 800 height 81
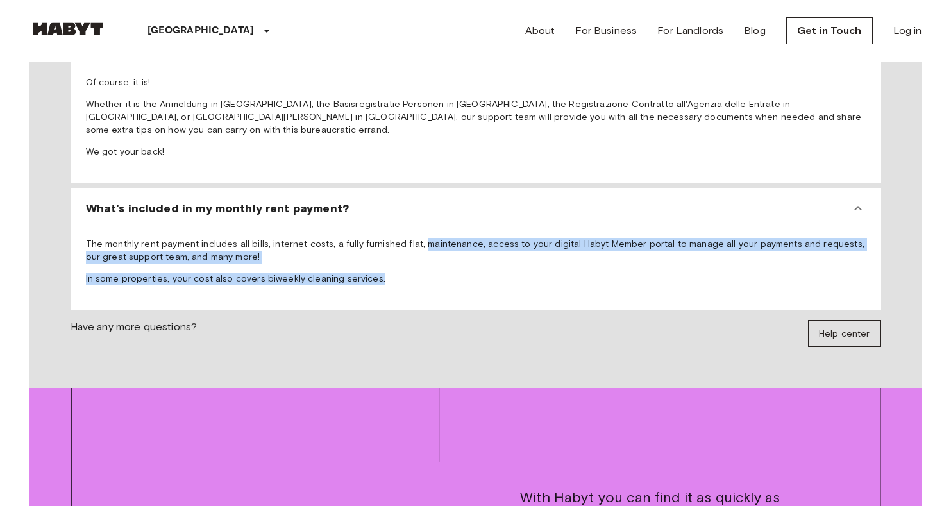
click at [458, 224] on div "The monthly rent payment includes all bills, internet costs, a fully furnished …" at bounding box center [476, 264] width 800 height 81
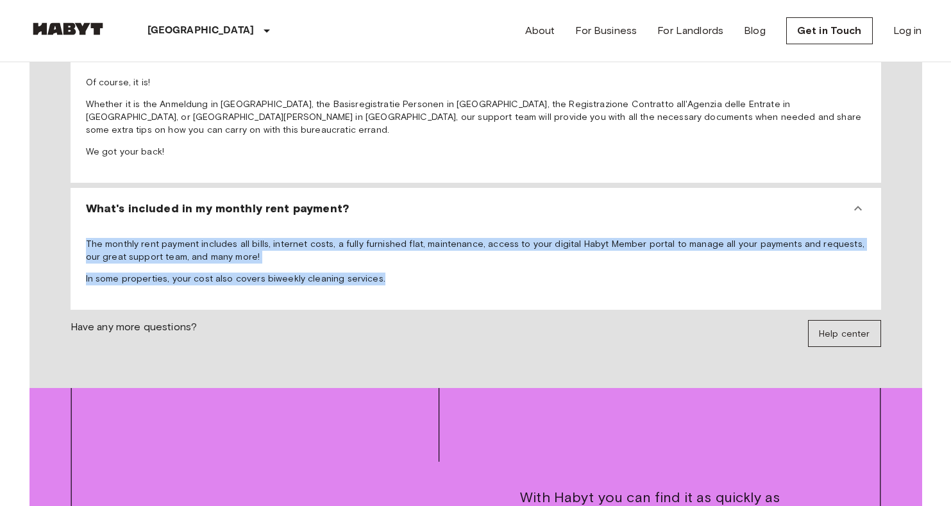
drag, startPoint x: 449, startPoint y: 148, endPoint x: 512, endPoint y: 203, distance: 84.1
click at [512, 224] on div "The monthly rent payment includes all bills, internet costs, a fully furnished …" at bounding box center [476, 264] width 800 height 81
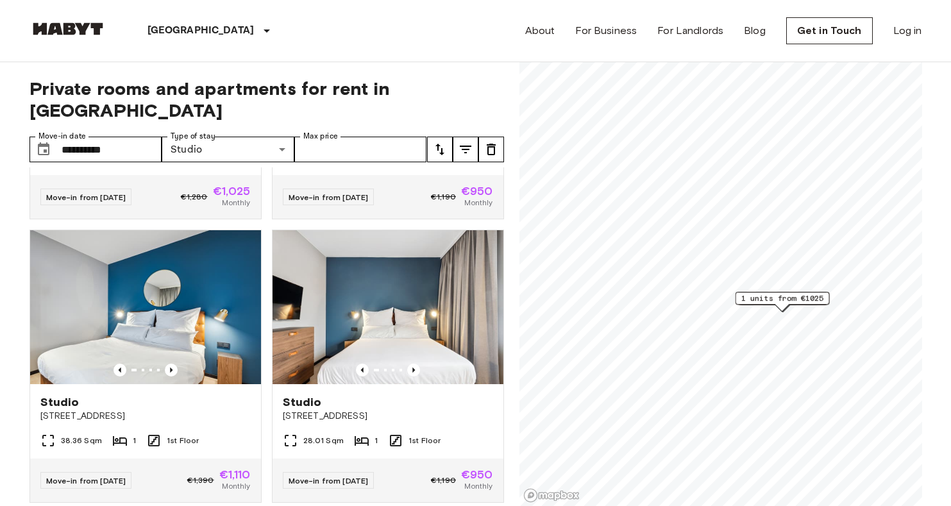
scroll to position [0, 0]
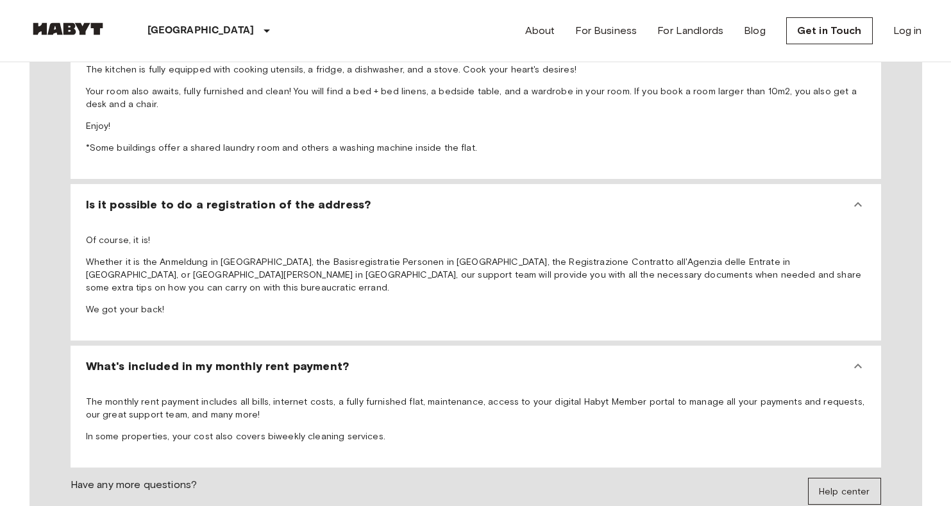
scroll to position [1532, 0]
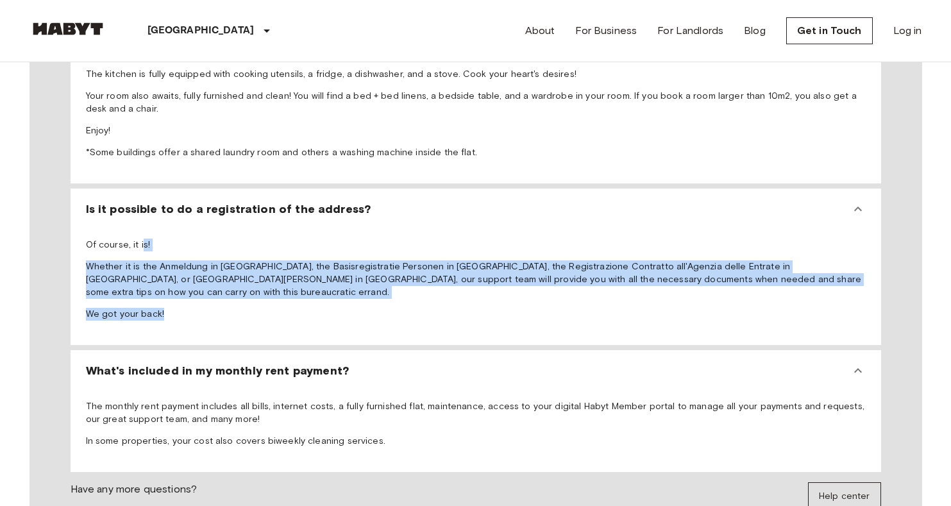
drag, startPoint x: 144, startPoint y: 169, endPoint x: 274, endPoint y: 237, distance: 146.5
click at [274, 237] on div "Of course, it is! Whether it is the Anmeldung in Germany, the Basisregistratie …" at bounding box center [476, 281] width 800 height 115
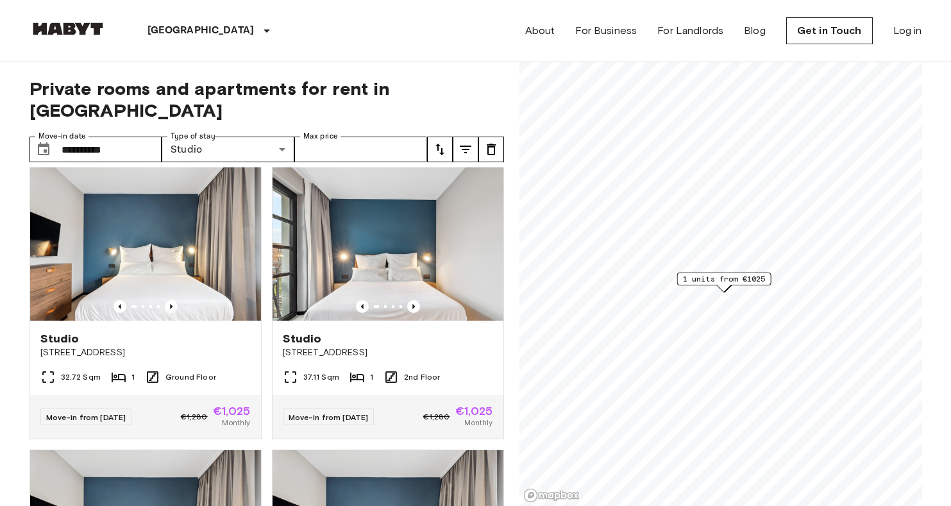
scroll to position [0, 0]
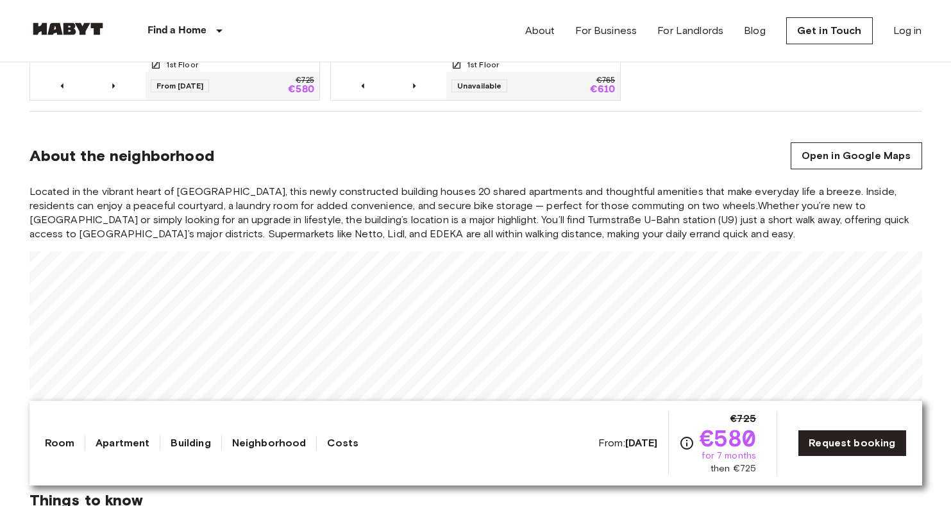
scroll to position [-48, 0]
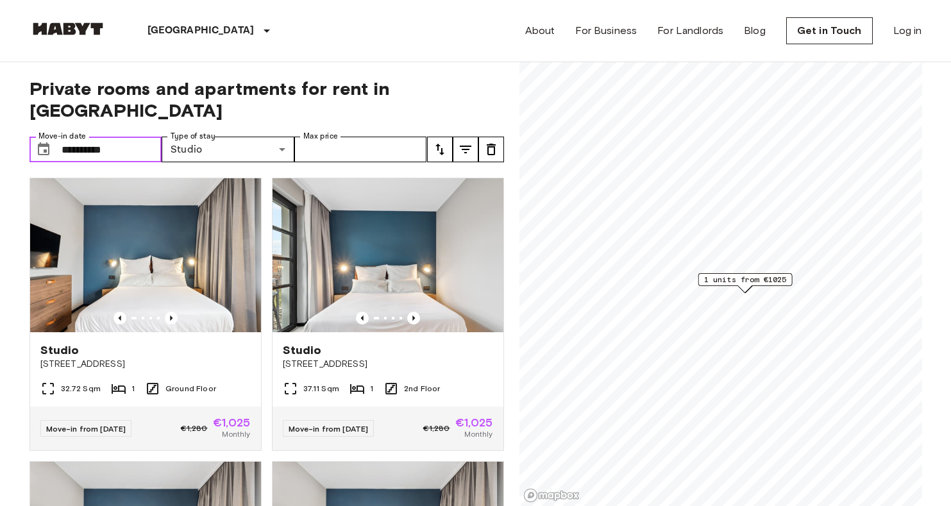
click at [142, 137] on input "**********" at bounding box center [112, 150] width 101 height 26
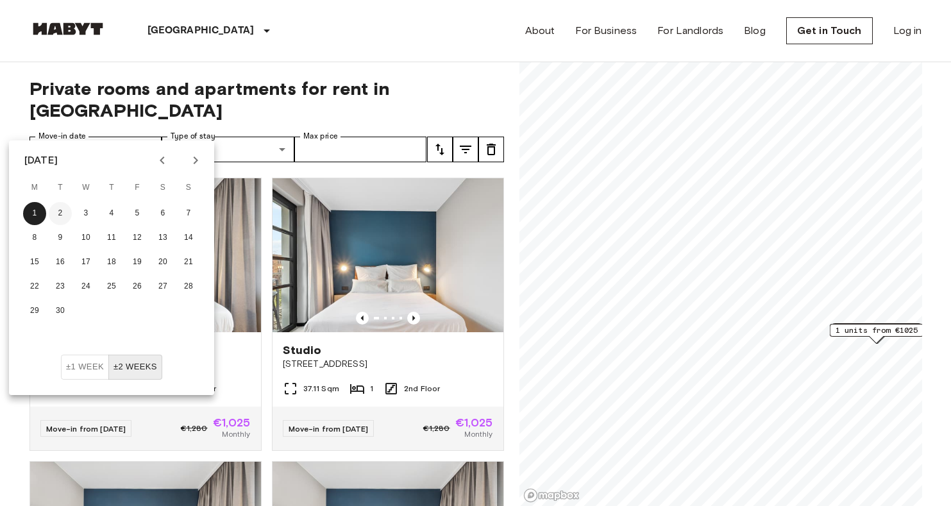
click at [57, 215] on button "2" at bounding box center [60, 213] width 23 height 23
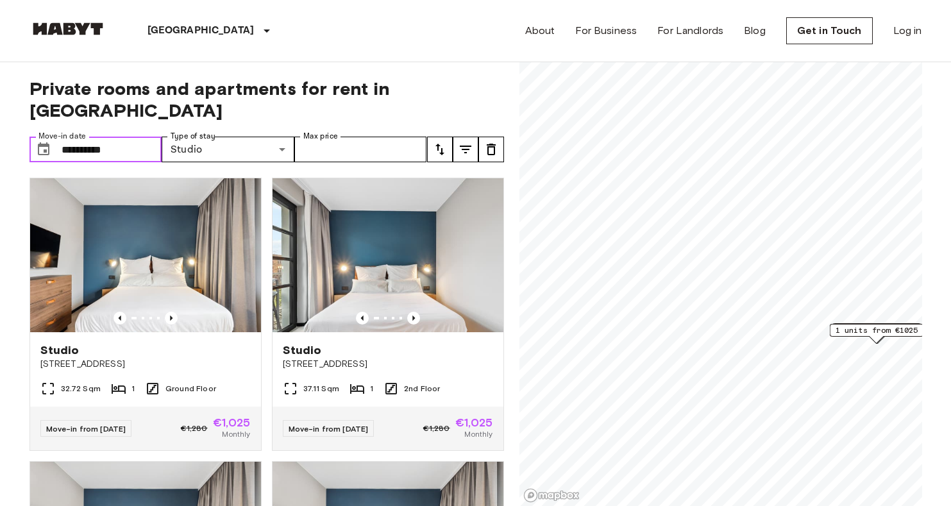
click at [128, 137] on input "**********" at bounding box center [112, 150] width 101 height 26
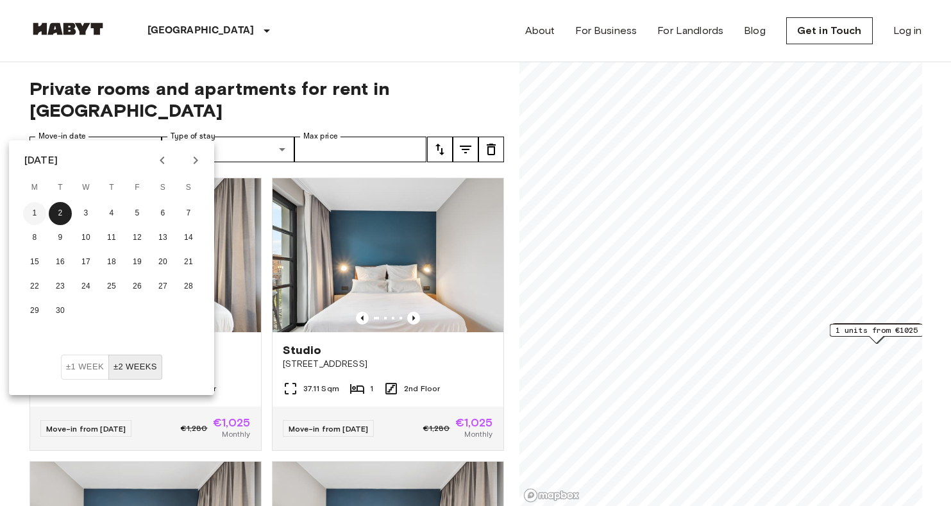
click at [33, 210] on button "1" at bounding box center [34, 213] width 23 height 23
type input "**********"
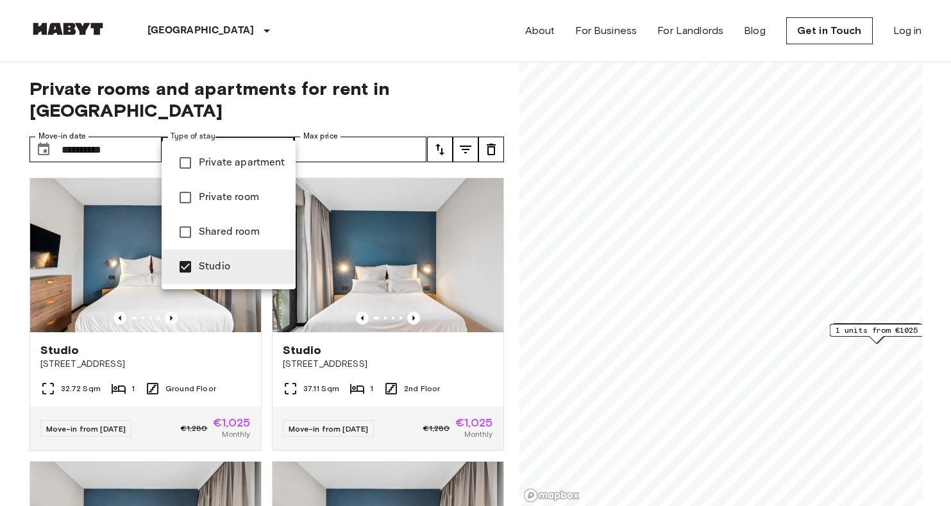
click at [237, 269] on span "Studio" at bounding box center [242, 266] width 87 height 15
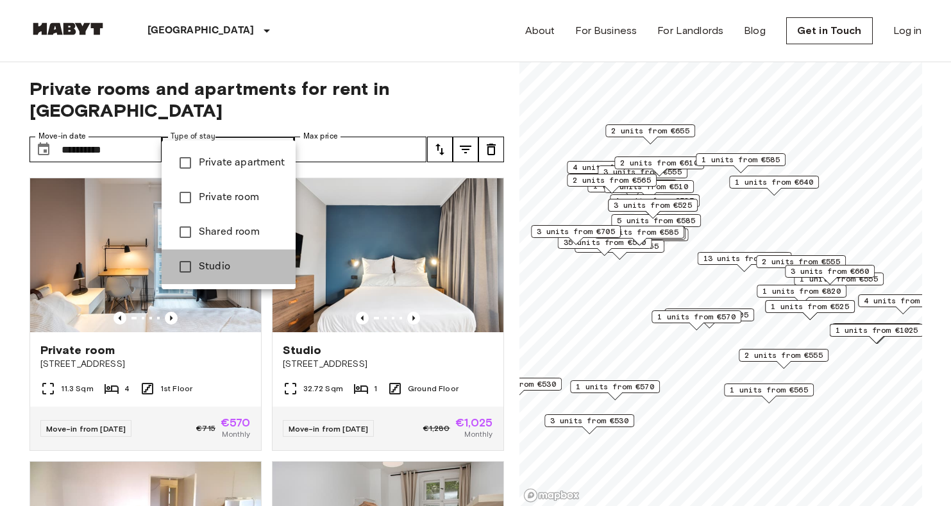
click at [237, 269] on span "Studio" at bounding box center [242, 266] width 87 height 15
type input "******"
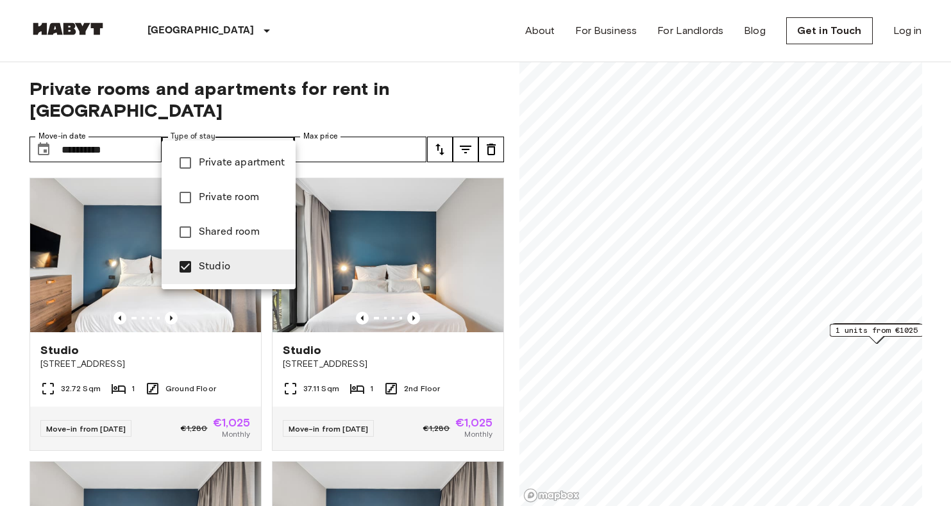
click at [381, 85] on div at bounding box center [475, 253] width 951 height 506
